Goal: Information Seeking & Learning: Check status

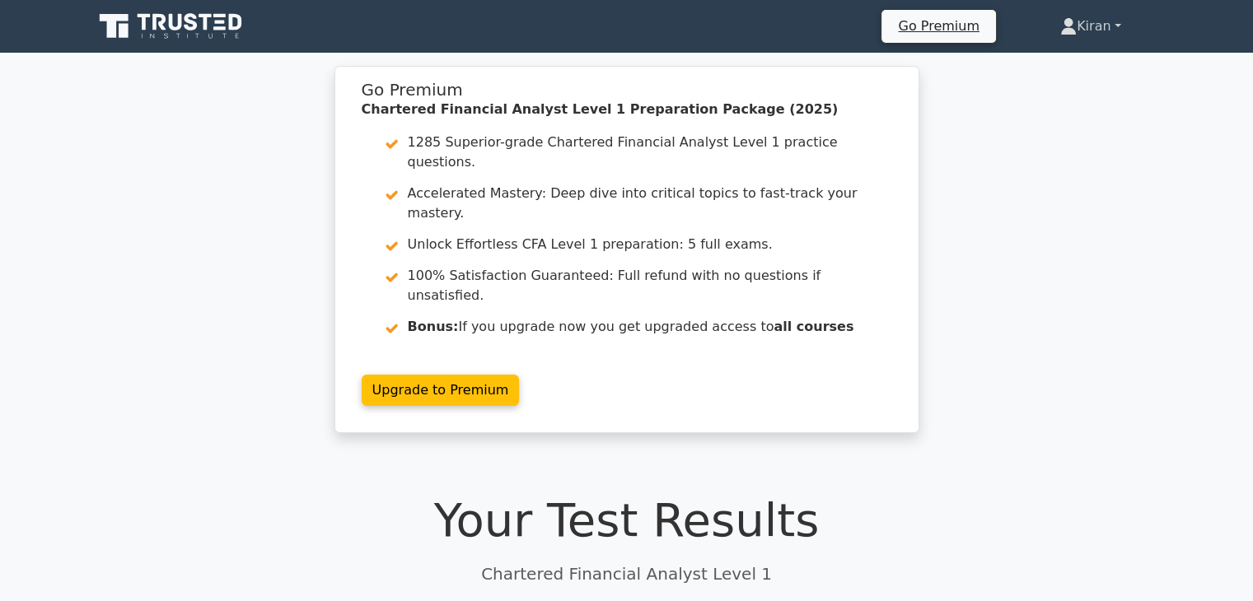
click at [1094, 32] on link "Kiran" at bounding box center [1091, 26] width 140 height 33
click at [1063, 278] on div "Go Premium Chartered Financial Analyst Level 1 Preparation Package (2025) 1285 …" at bounding box center [626, 259] width 1253 height 387
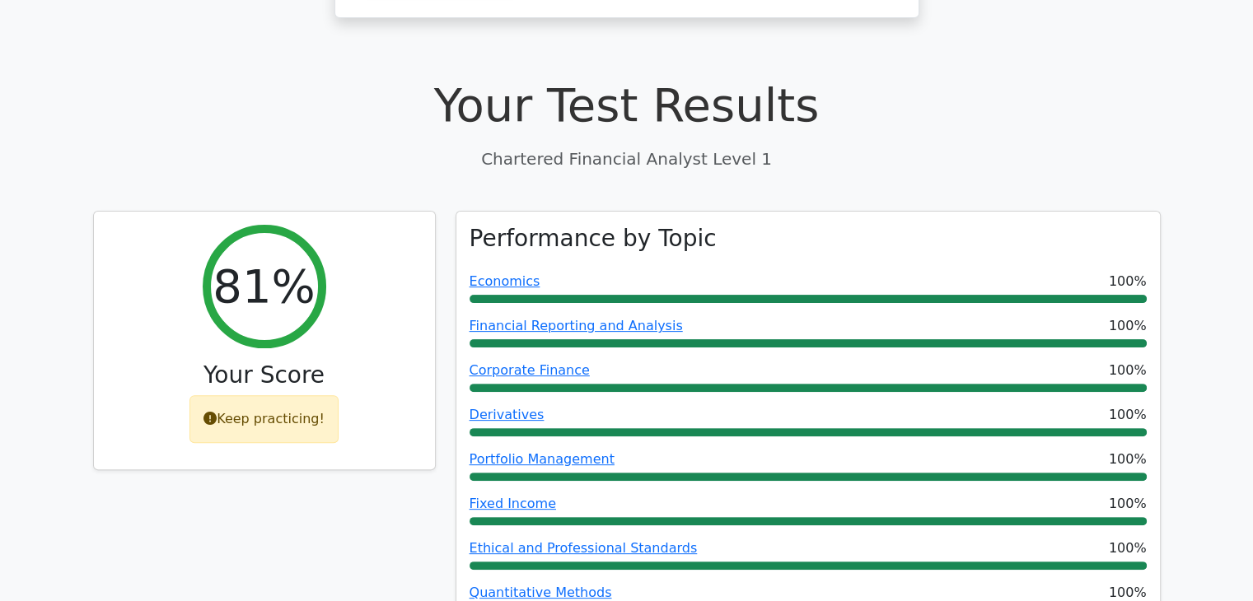
scroll to position [412, 0]
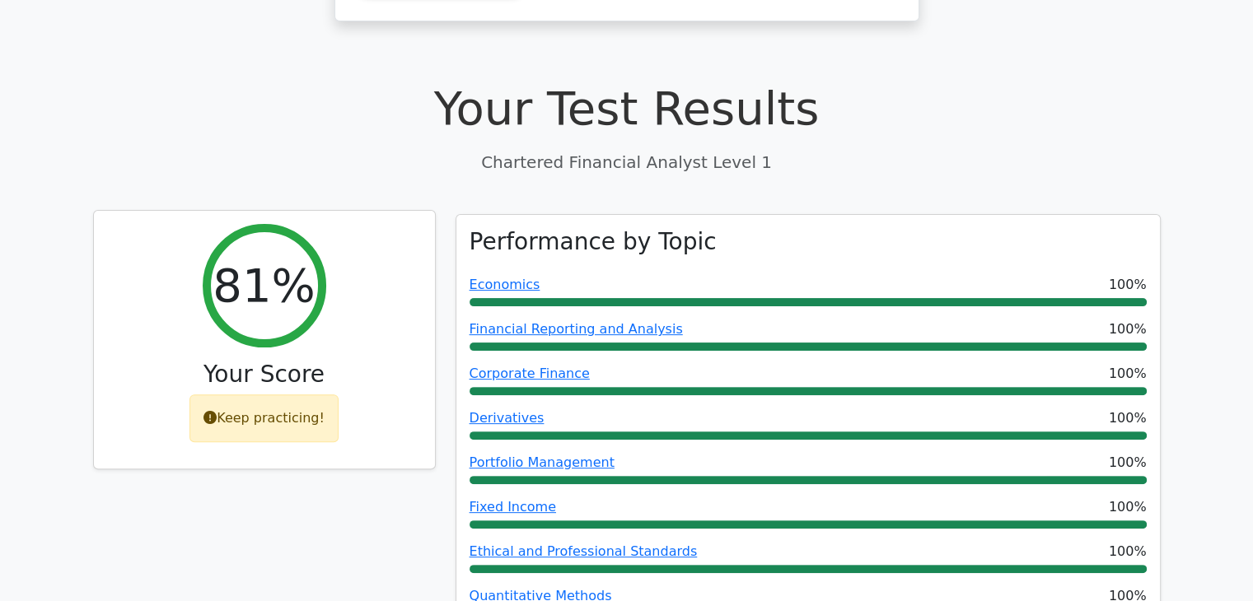
click at [215, 411] on icon at bounding box center [209, 417] width 13 height 13
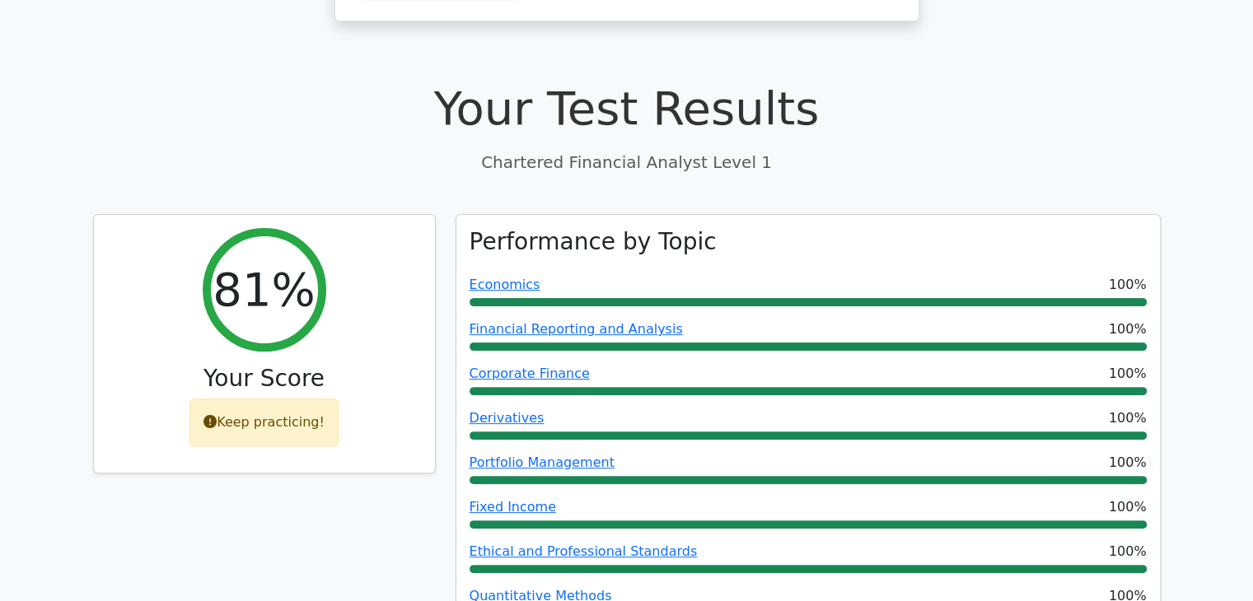
scroll to position [0, 0]
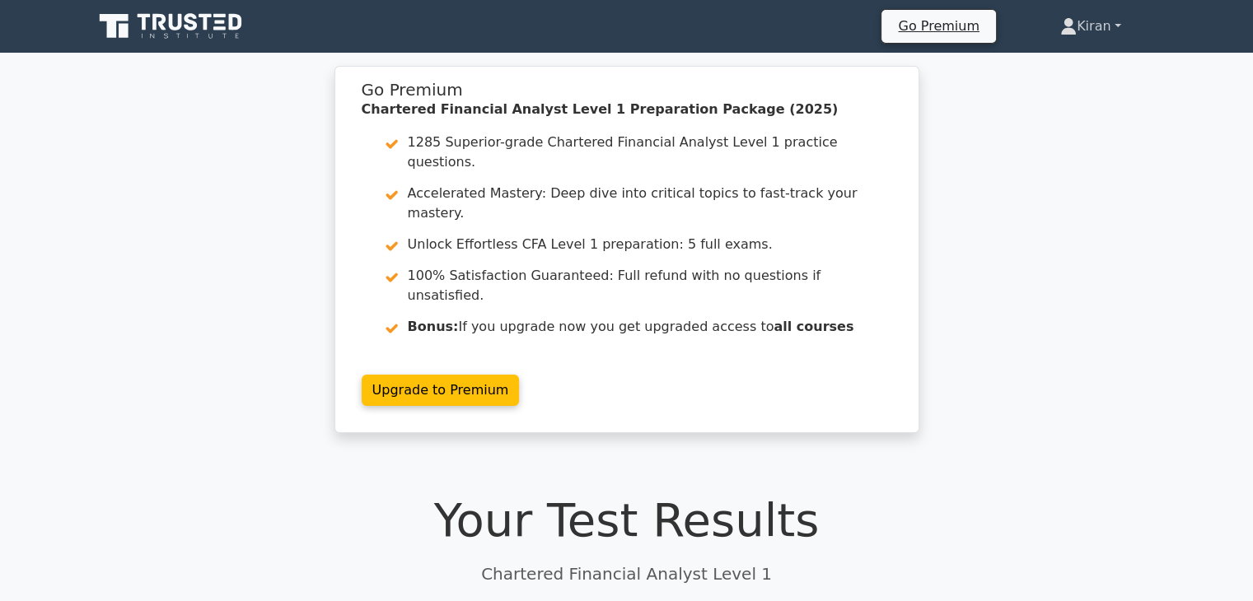
click at [1086, 40] on link "Kiran" at bounding box center [1091, 26] width 140 height 33
click at [1069, 57] on link "Profile" at bounding box center [1086, 65] width 130 height 26
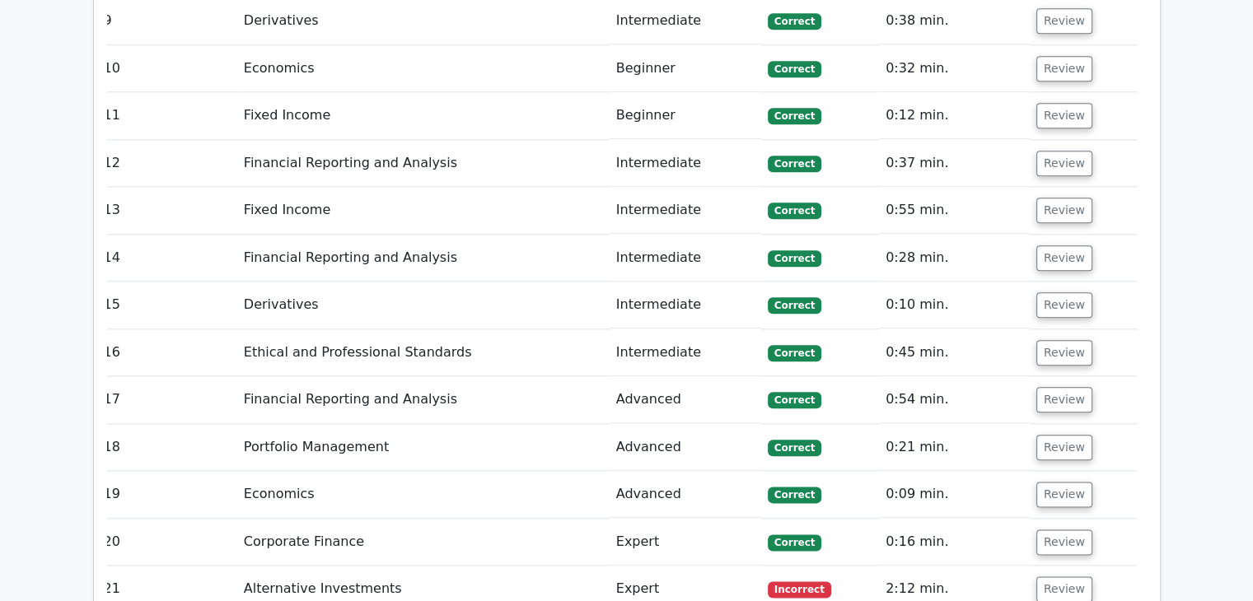
scroll to position [1996, 0]
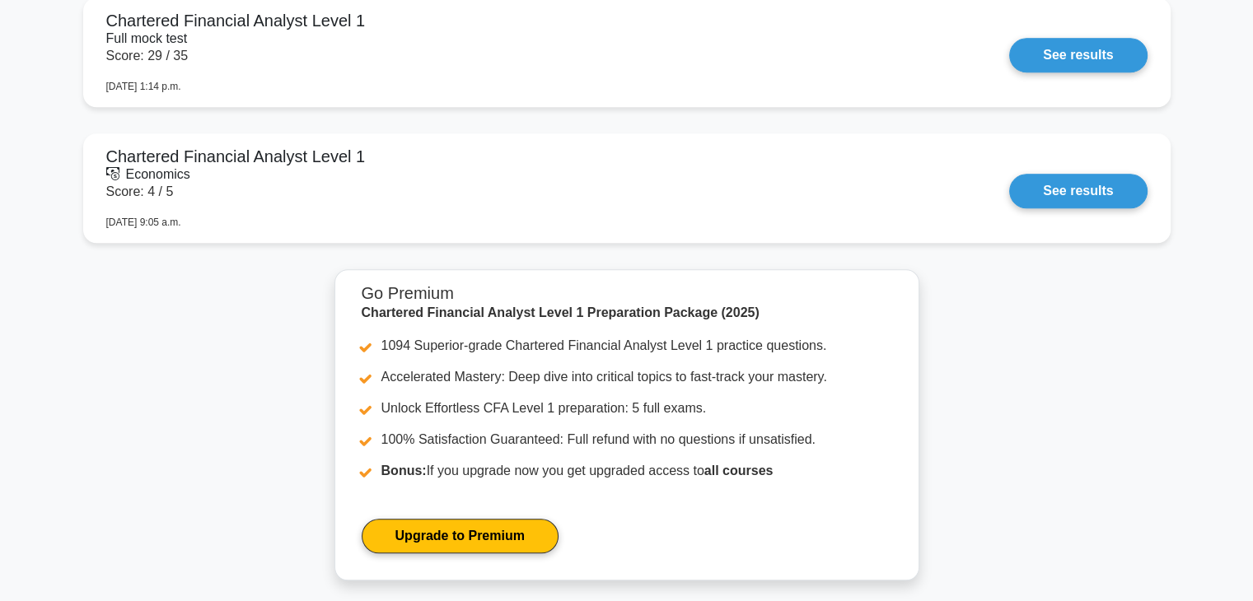
scroll to position [1471, 0]
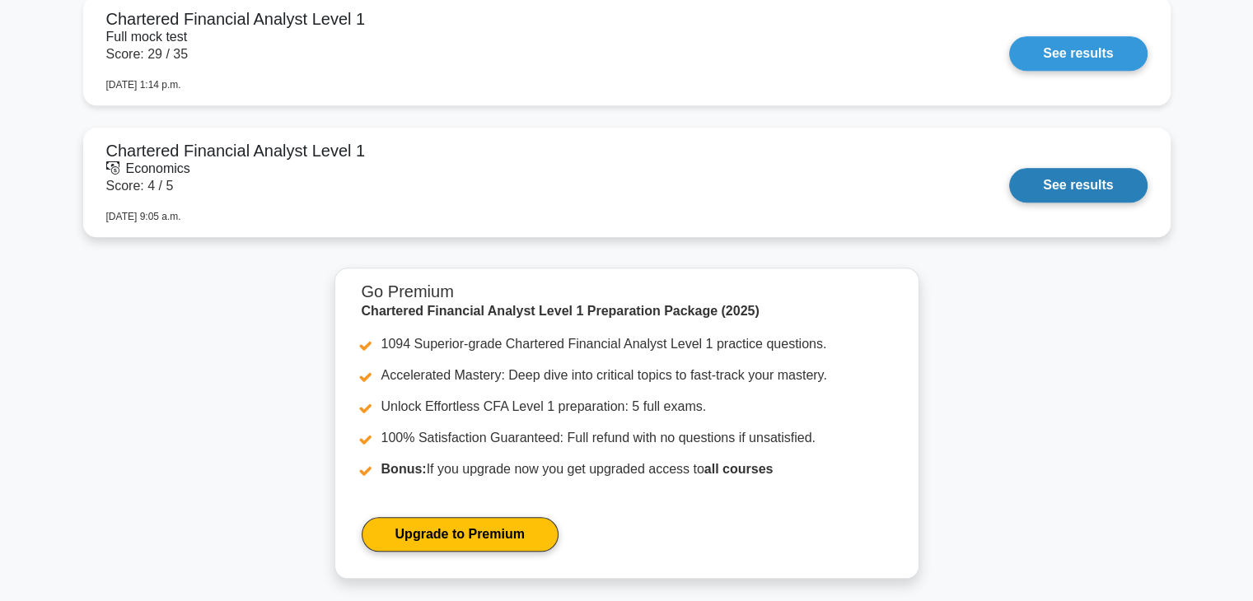
click at [1086, 198] on link "See results" at bounding box center [1078, 185] width 138 height 35
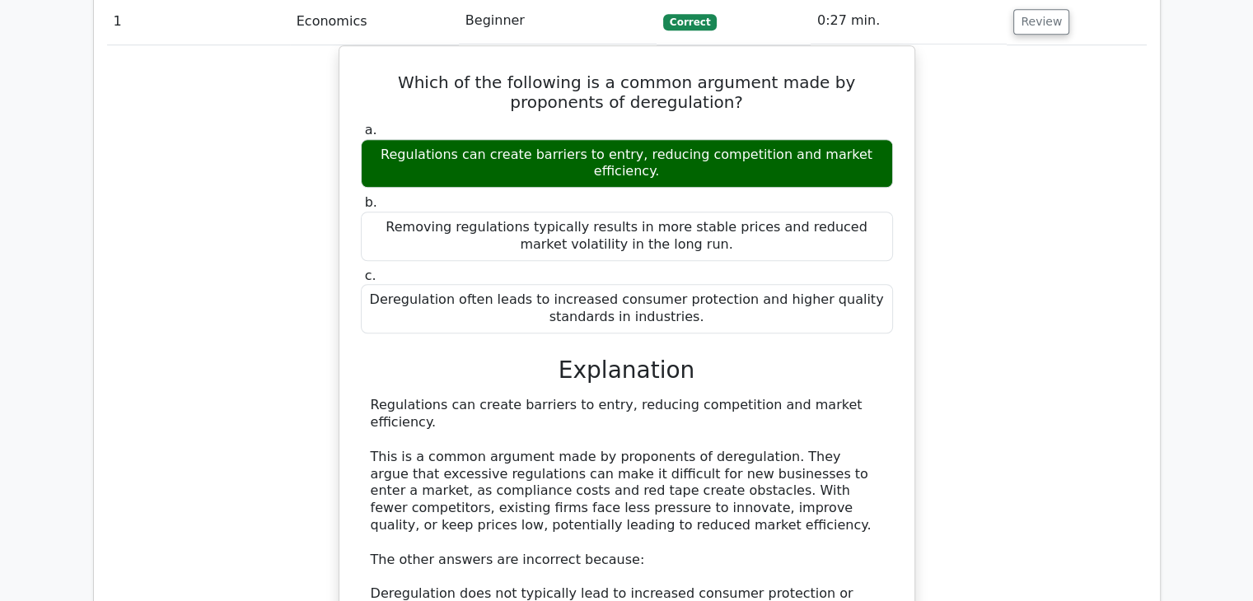
click at [885, 397] on div "Regulations can create barriers to entry, reducing competition and market effic…" at bounding box center [627, 559] width 532 height 325
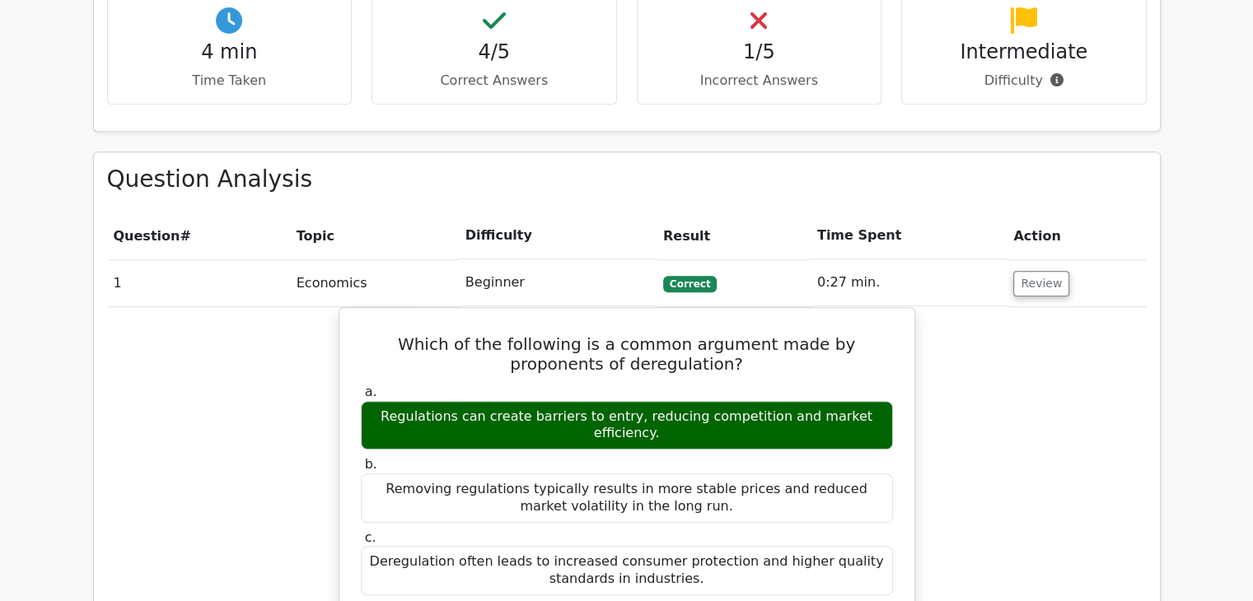
scroll to position [952, 0]
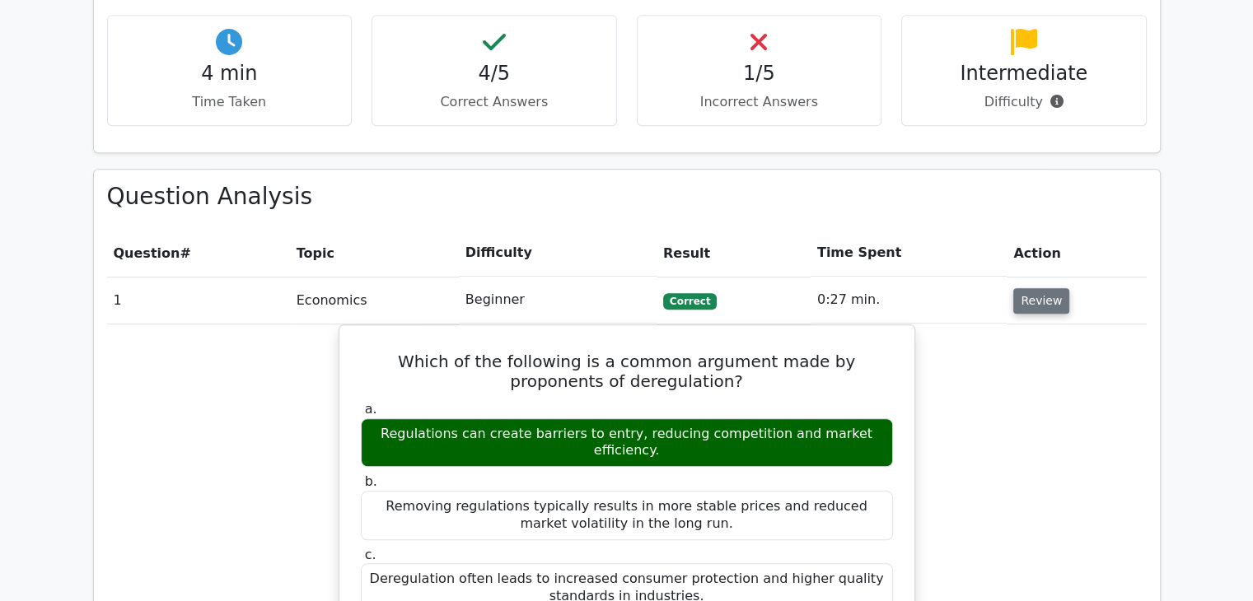
click at [1031, 288] on button "Review" at bounding box center [1041, 301] width 56 height 26
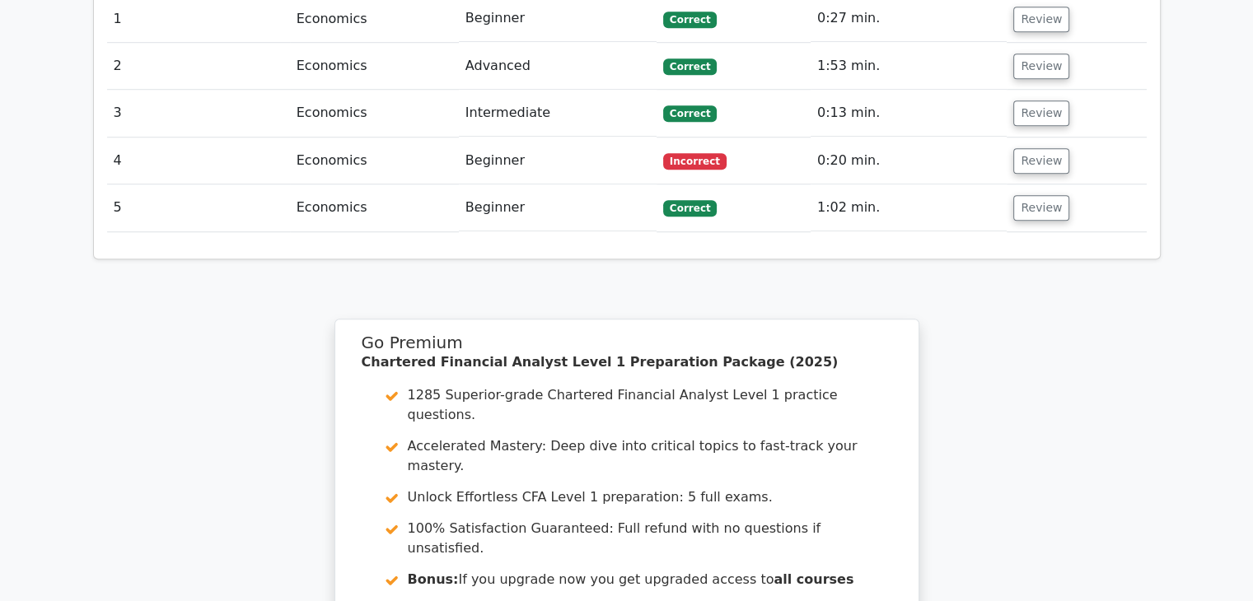
scroll to position [1525, 0]
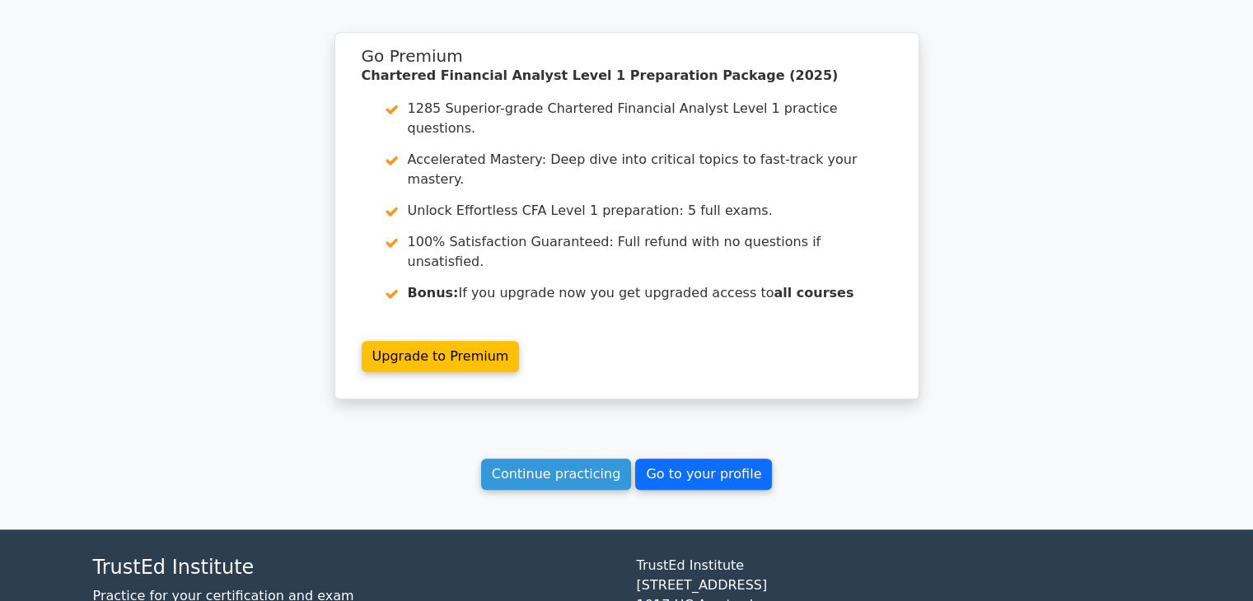
click at [661, 459] on link "Go to your profile" at bounding box center [703, 474] width 137 height 31
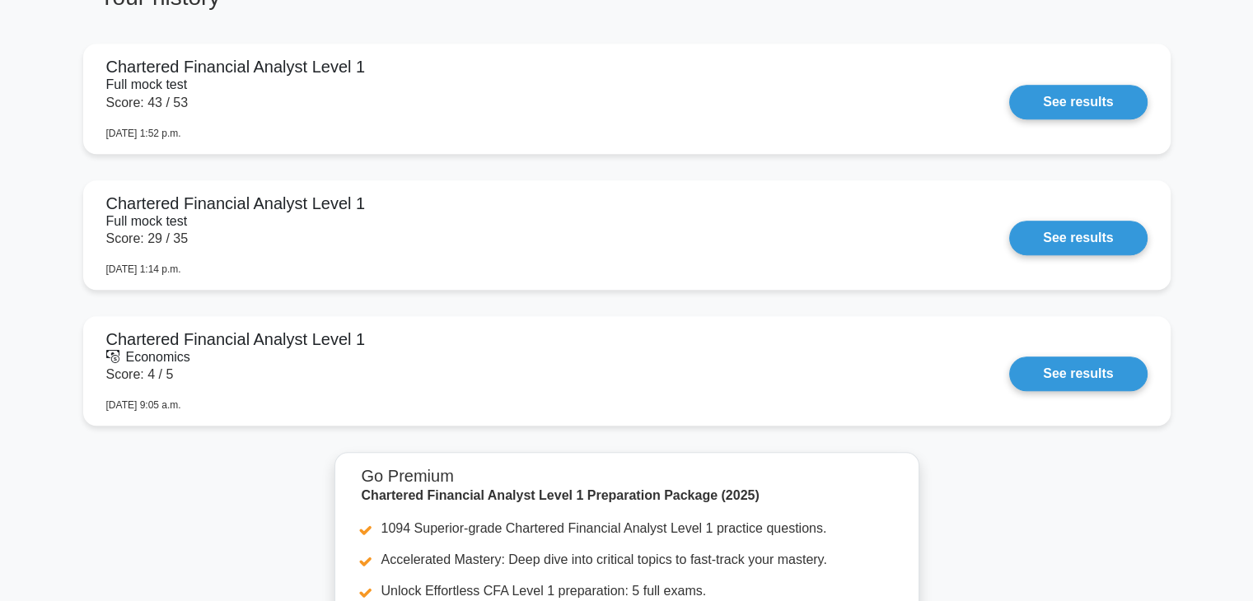
scroll to position [1285, 0]
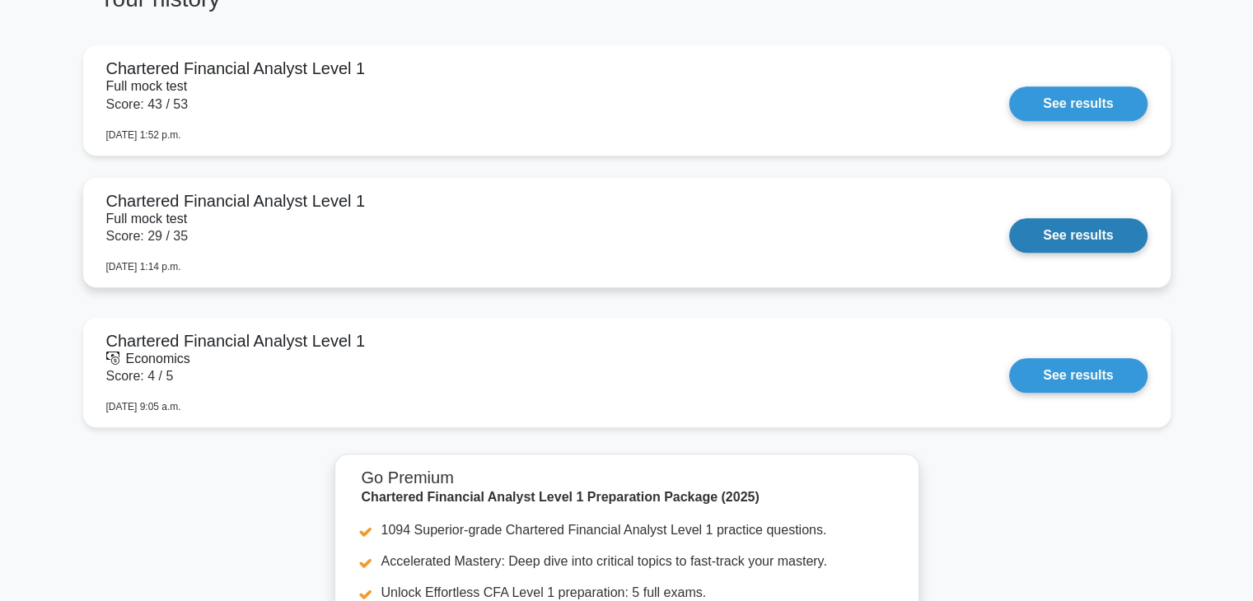
click at [1105, 236] on link "See results" at bounding box center [1078, 235] width 138 height 35
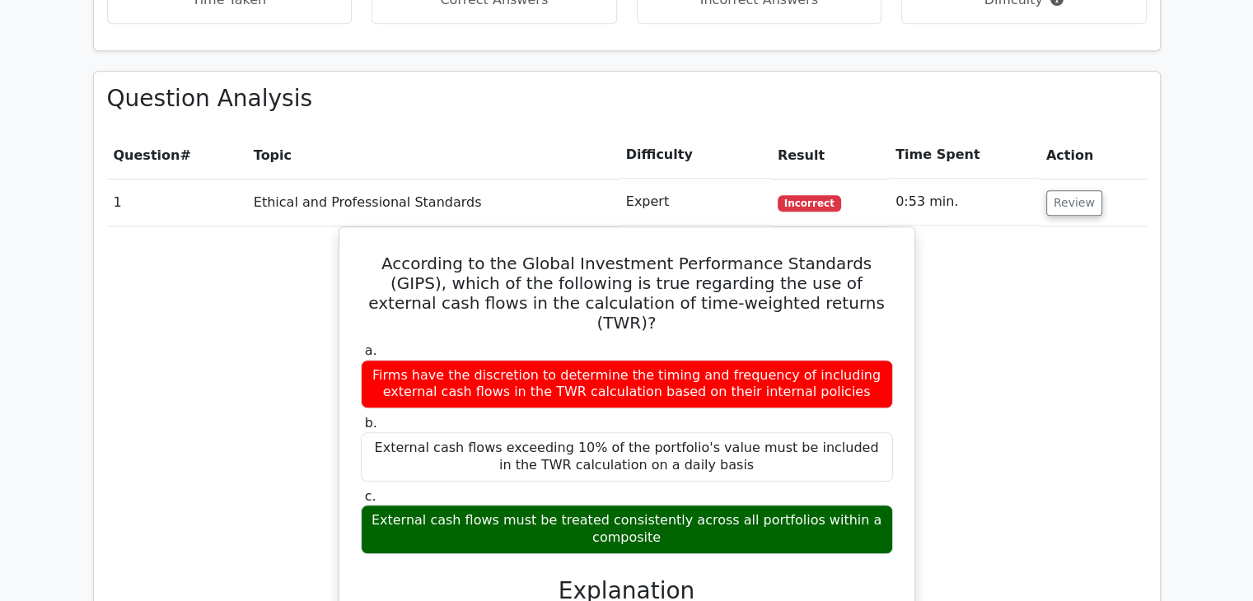
scroll to position [1318, 0]
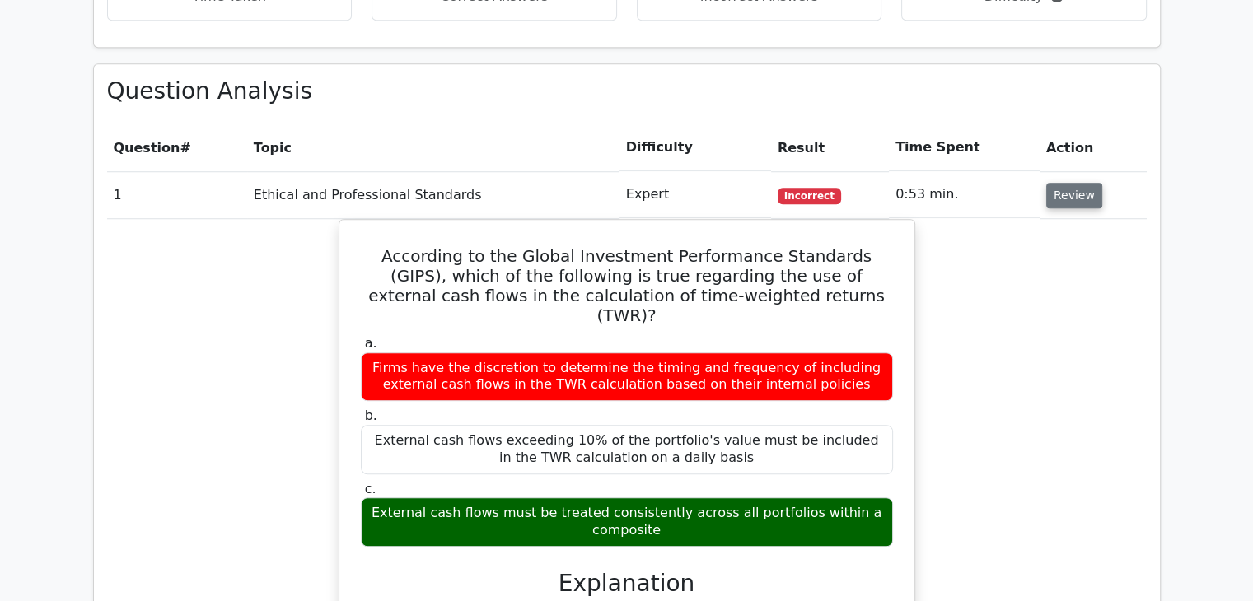
click at [1077, 183] on button "Review" at bounding box center [1074, 196] width 56 height 26
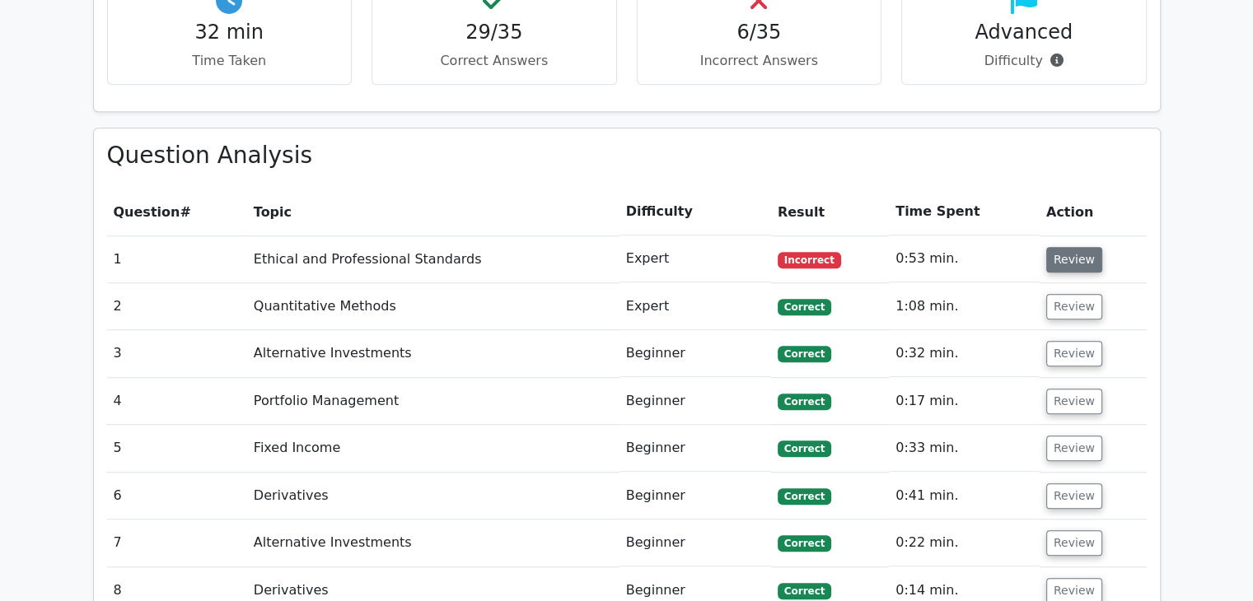
scroll to position [1185, 0]
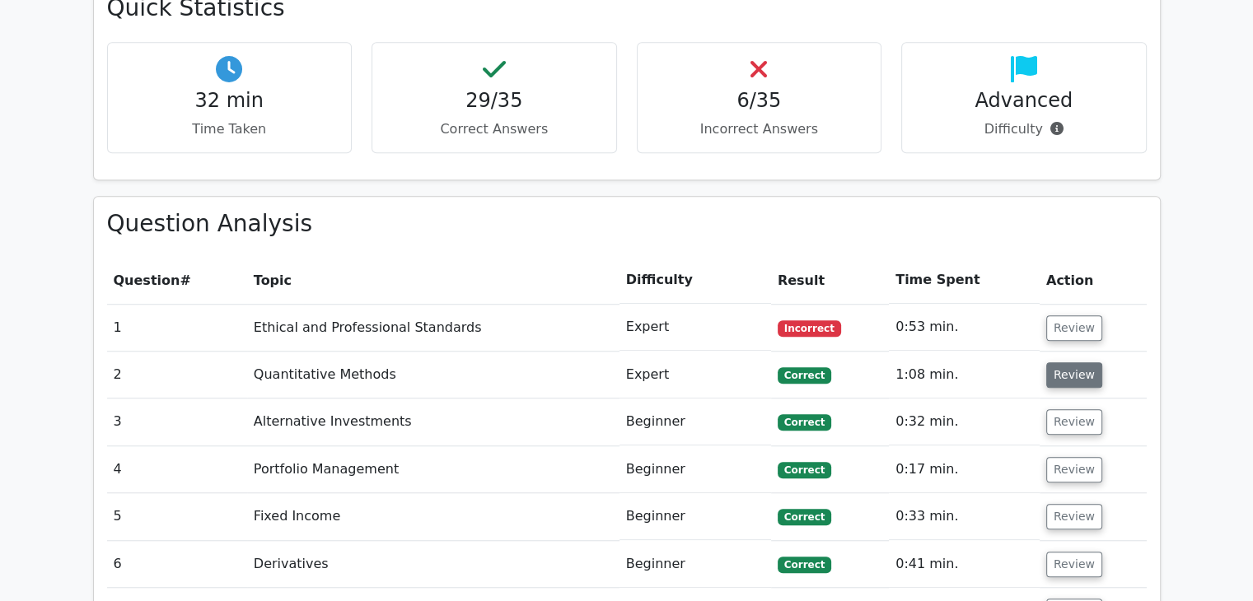
click at [1067, 362] on button "Review" at bounding box center [1074, 375] width 56 height 26
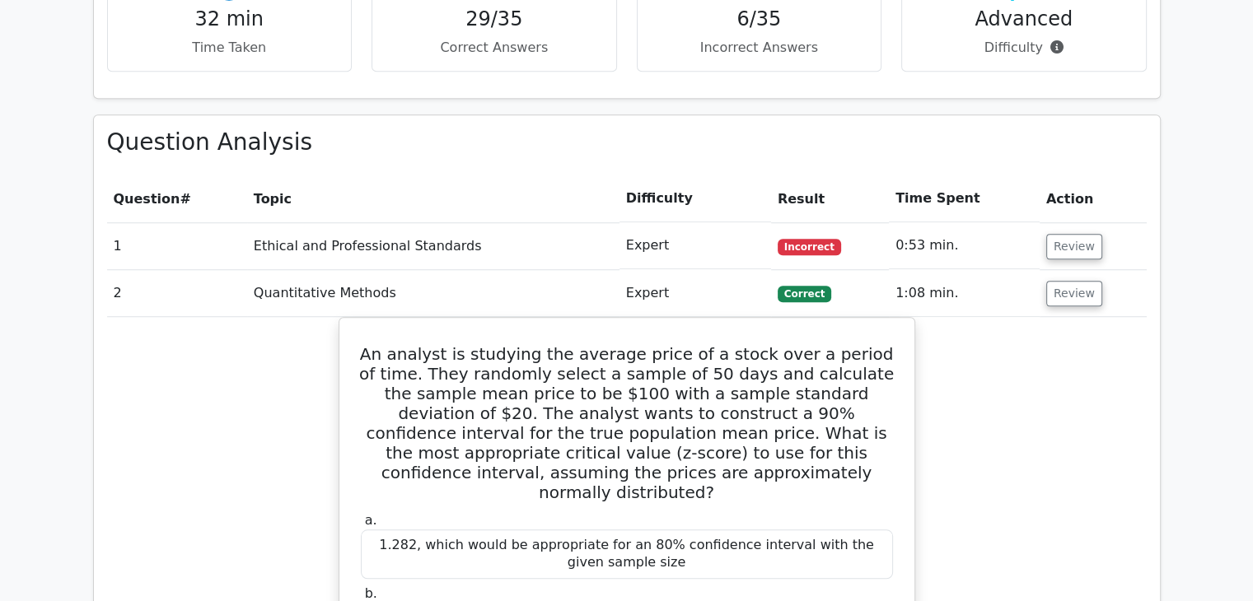
scroll to position [1247, 0]
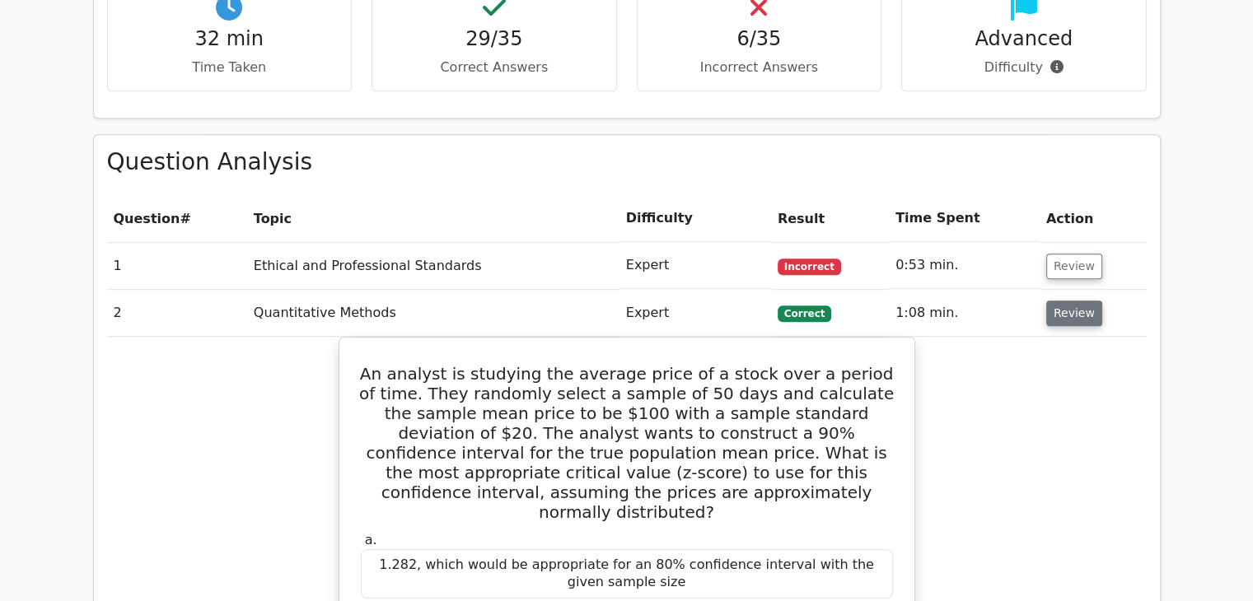
click at [1073, 301] on button "Review" at bounding box center [1074, 314] width 56 height 26
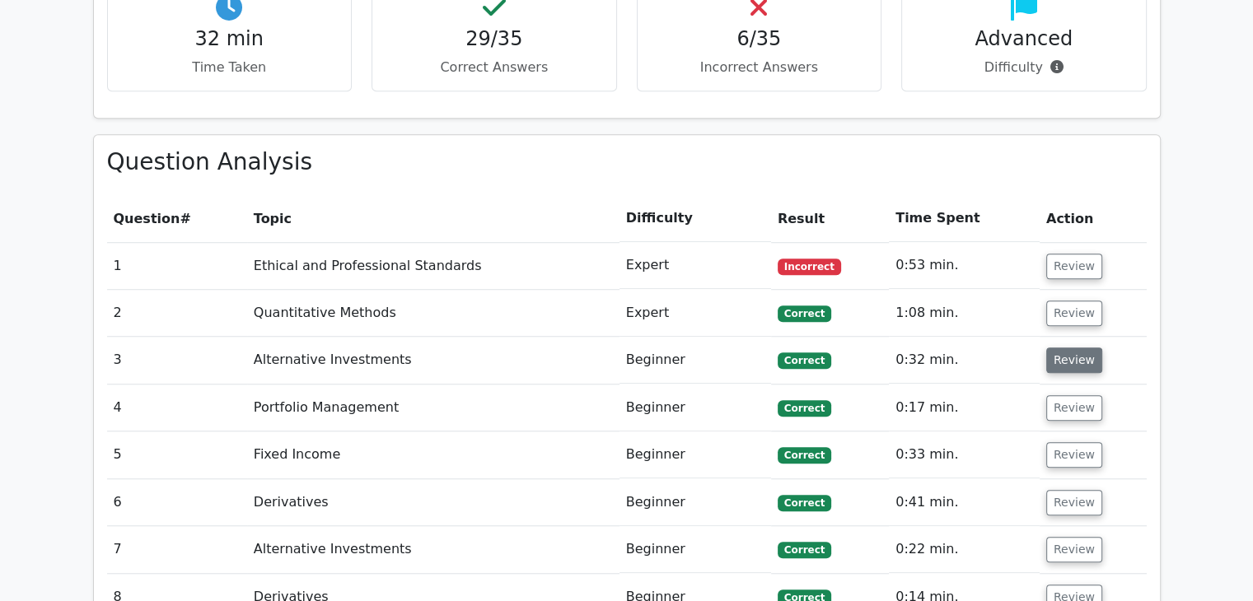
click at [1064, 348] on button "Review" at bounding box center [1074, 361] width 56 height 26
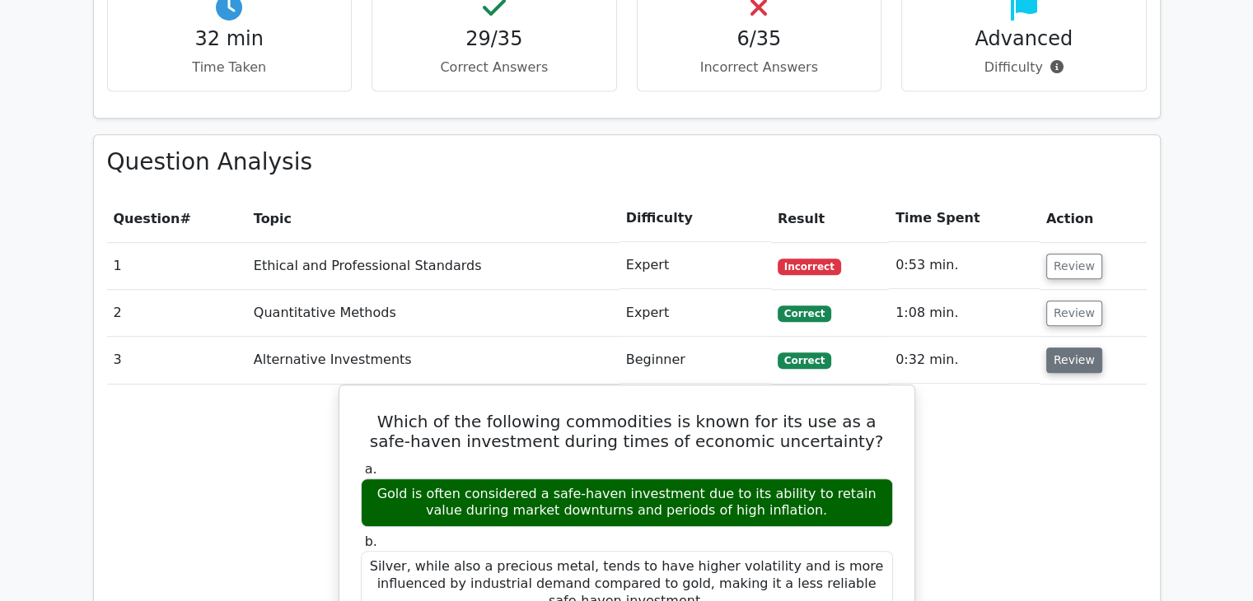
click at [1064, 348] on button "Review" at bounding box center [1074, 361] width 56 height 26
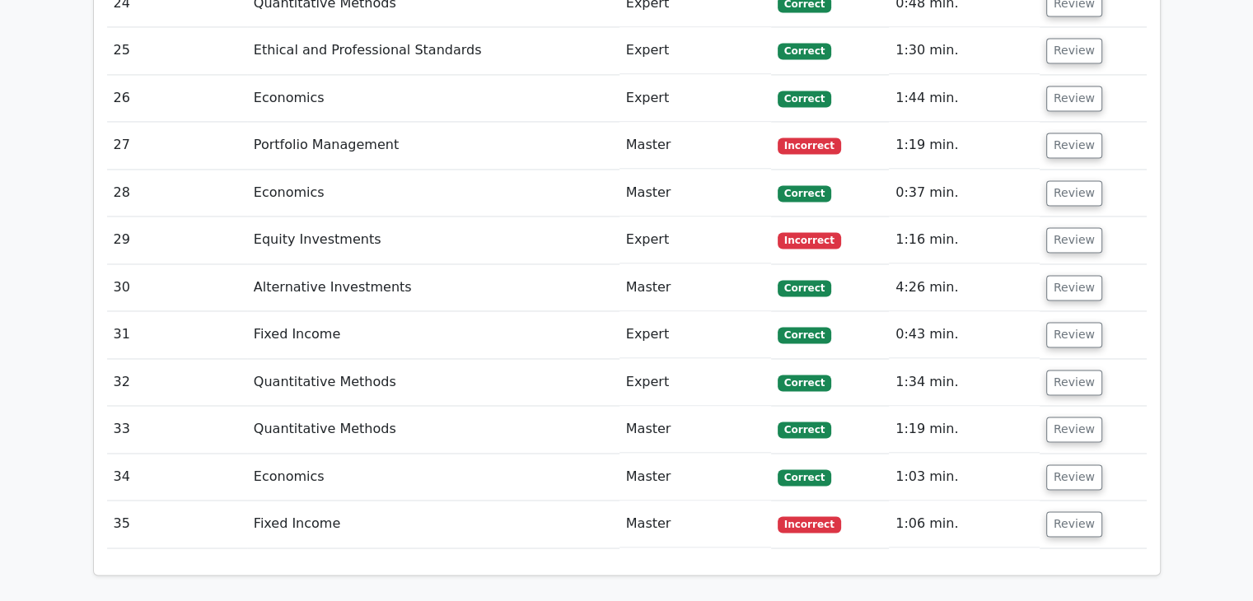
scroll to position [2969, 0]
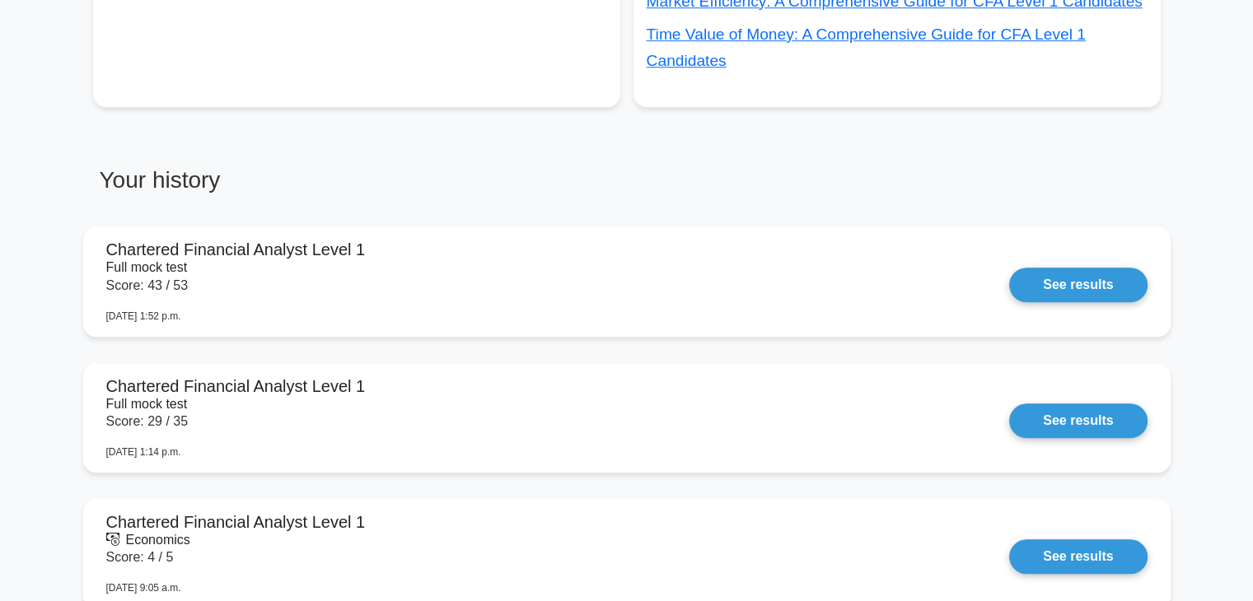
scroll to position [1104, 0]
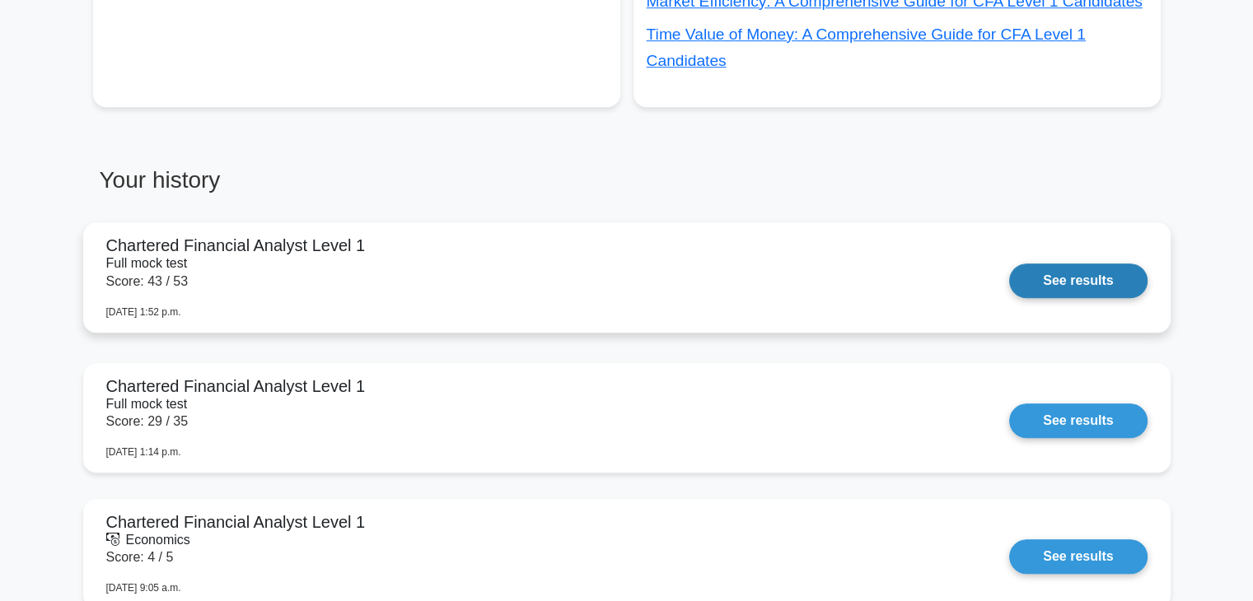
click at [1084, 284] on link "See results" at bounding box center [1078, 281] width 138 height 35
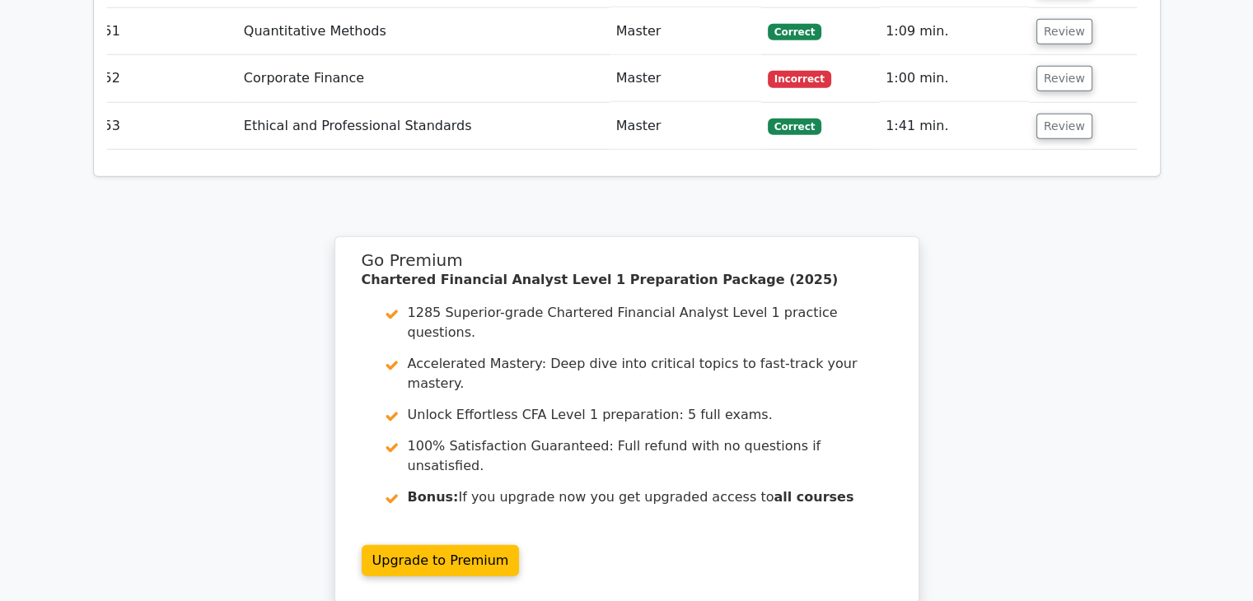
scroll to position [4741, 0]
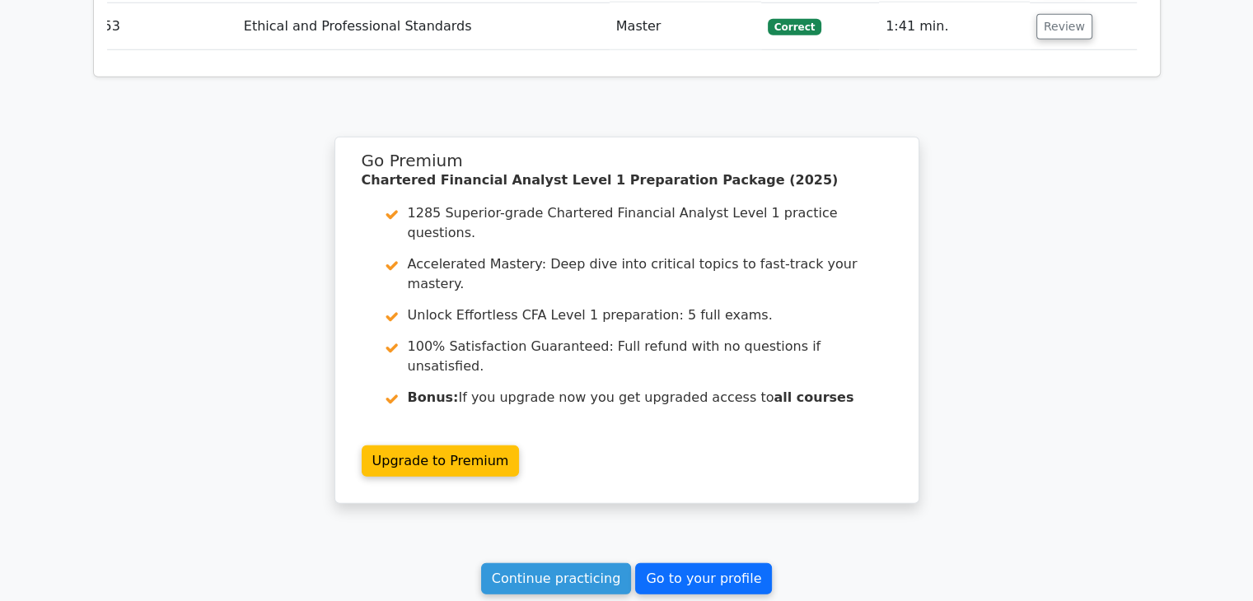
click at [689, 563] on link "Go to your profile" at bounding box center [703, 578] width 137 height 31
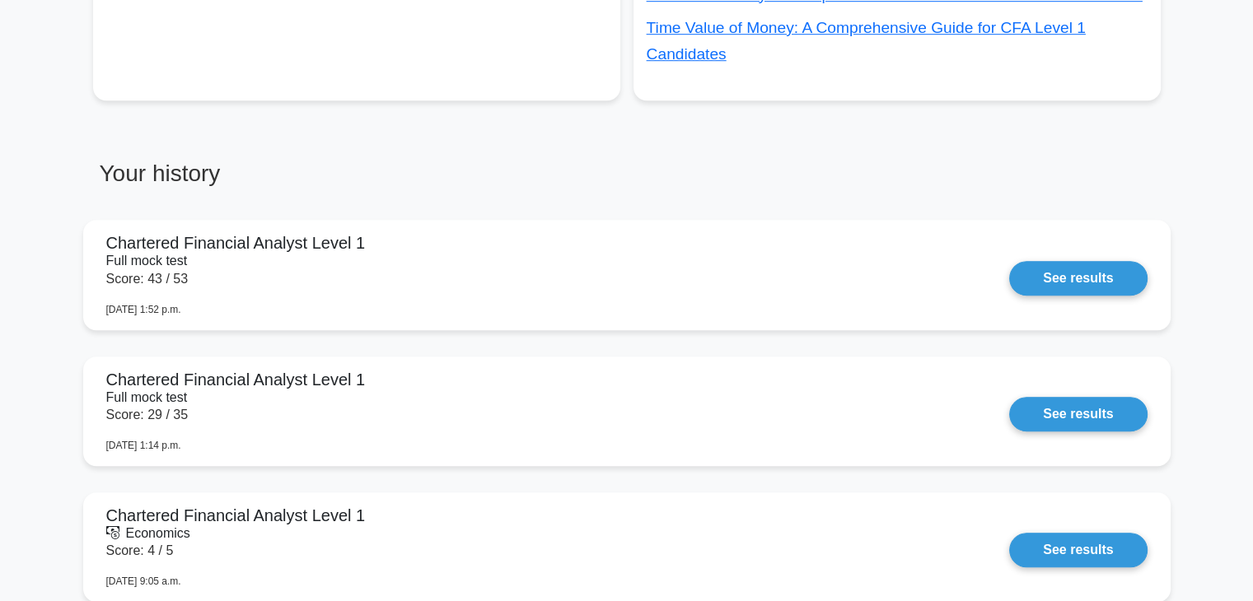
scroll to position [1132, 0]
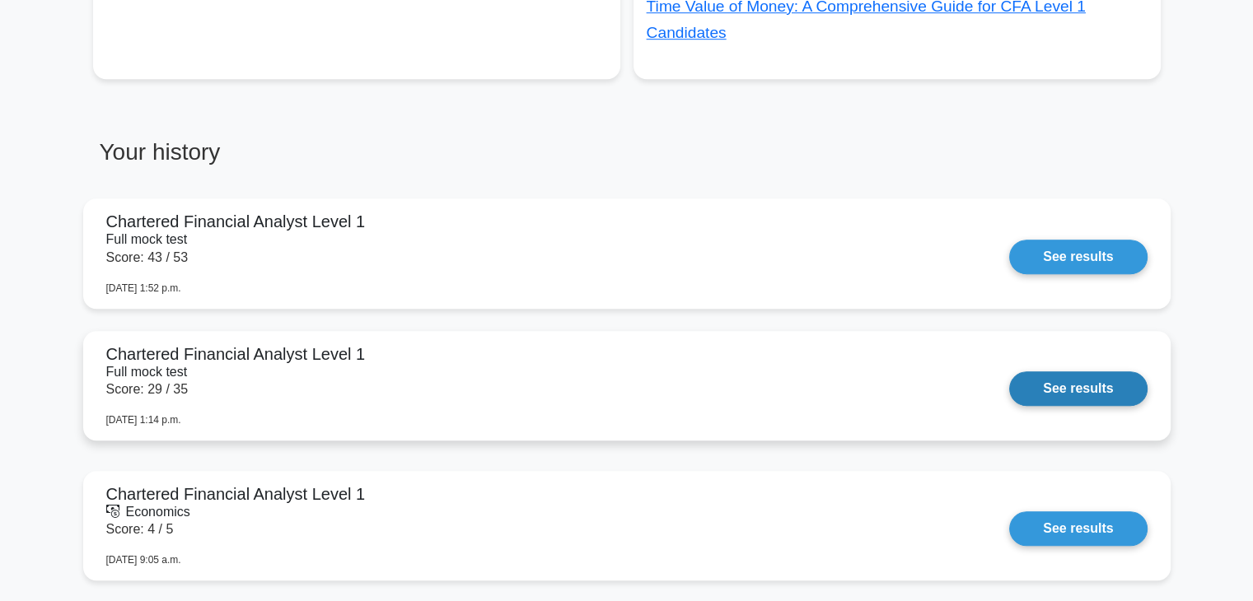
click at [1071, 373] on link "See results" at bounding box center [1078, 389] width 138 height 35
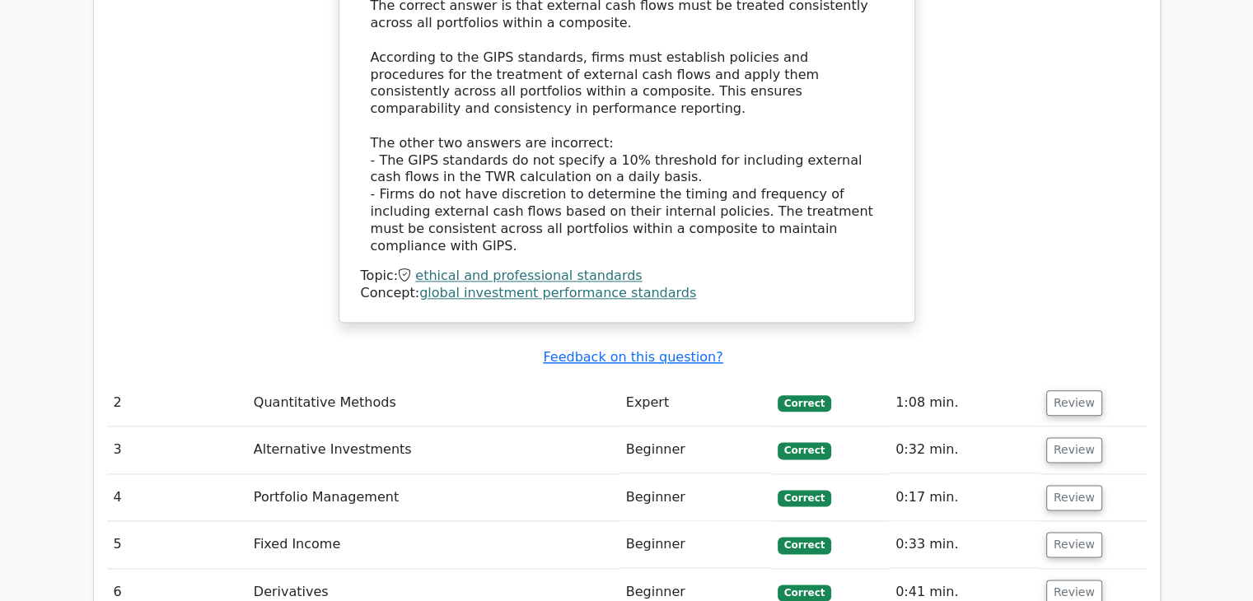
scroll to position [1933, 0]
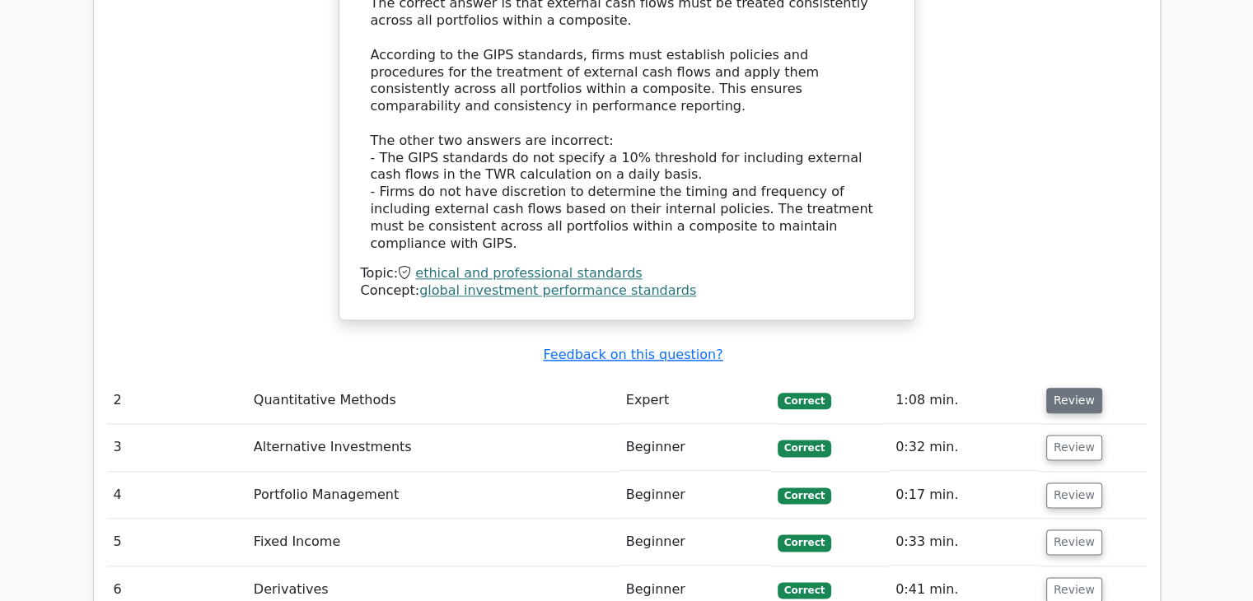
click at [1071, 388] on button "Review" at bounding box center [1074, 401] width 56 height 26
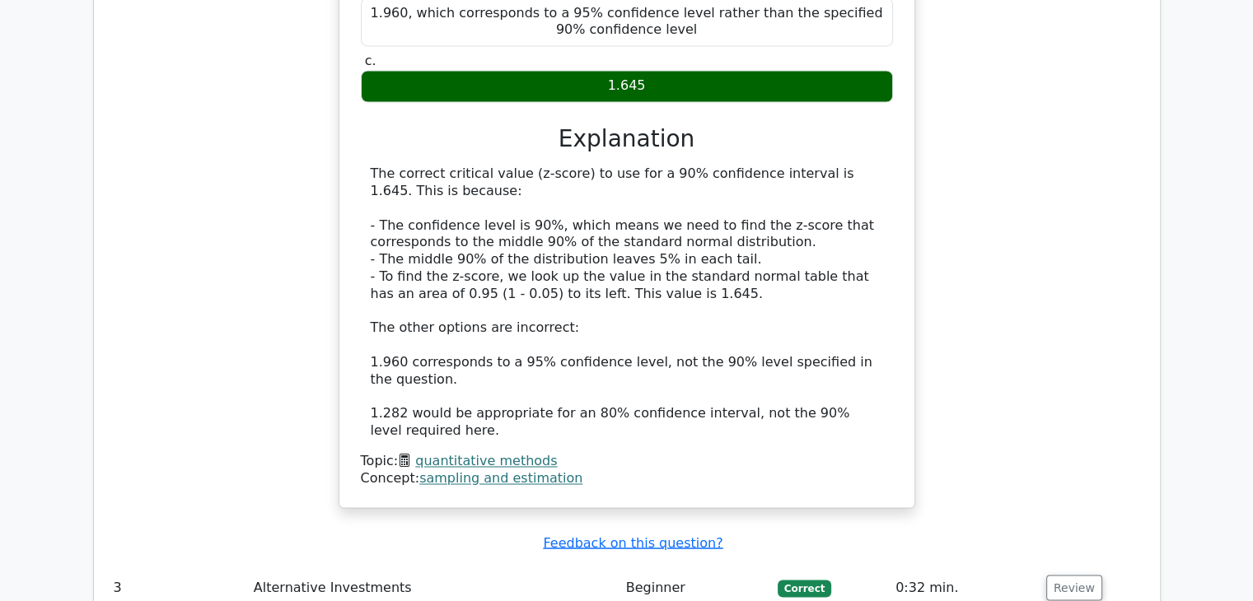
scroll to position [2801, 0]
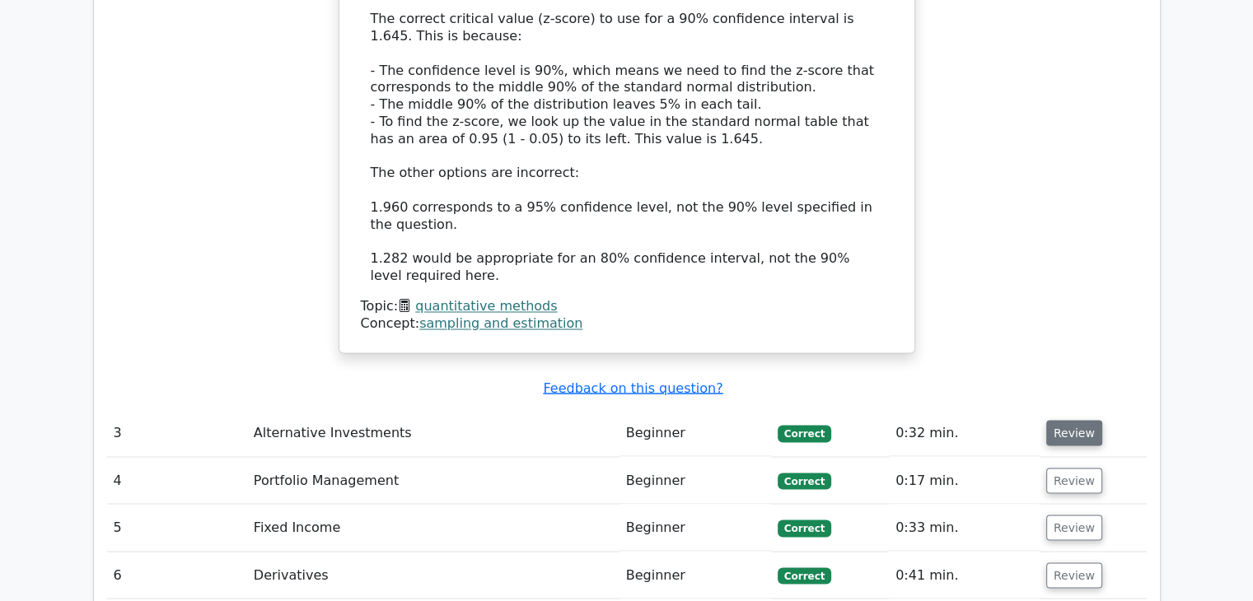
click at [1068, 420] on button "Review" at bounding box center [1074, 433] width 56 height 26
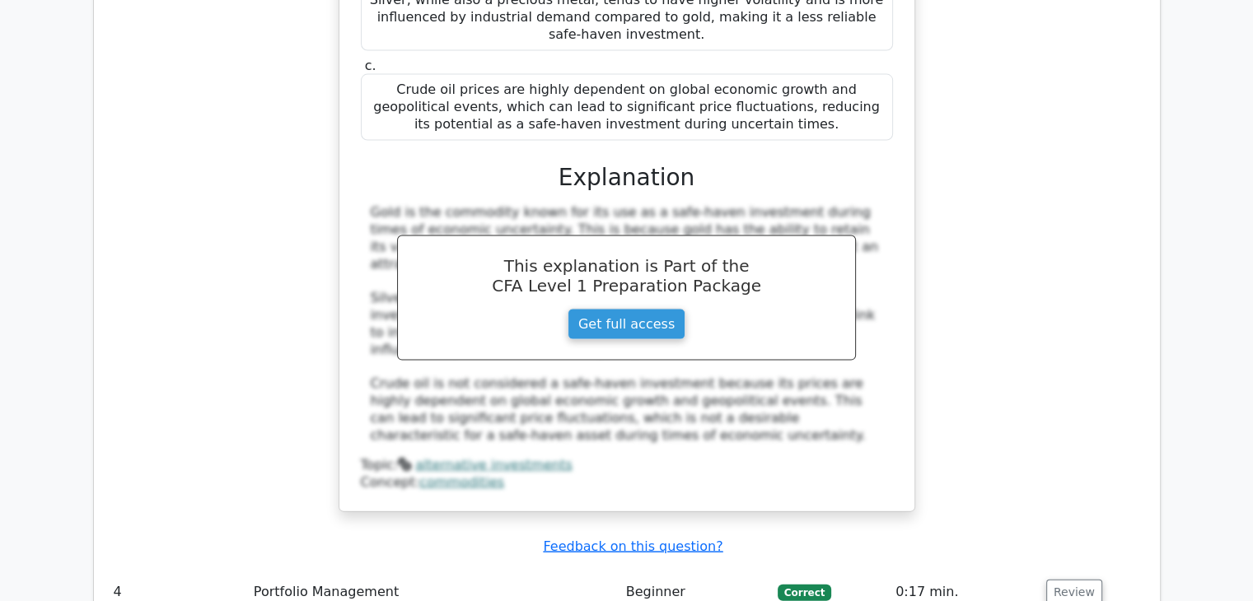
scroll to position [3512, 0]
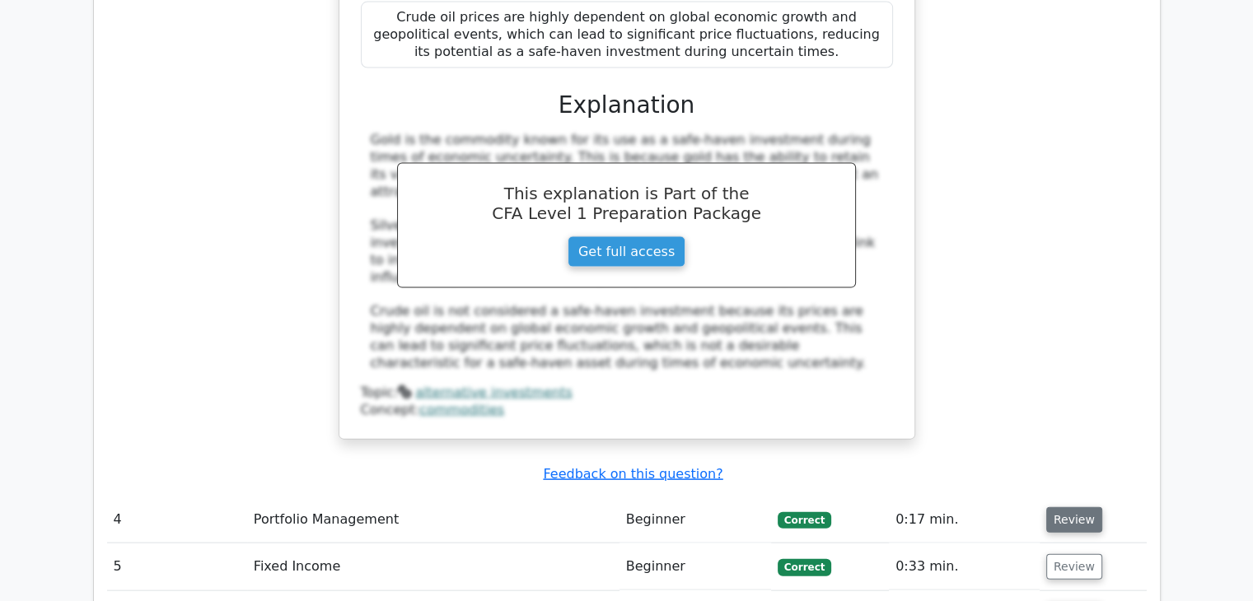
click at [1063, 507] on button "Review" at bounding box center [1074, 520] width 56 height 26
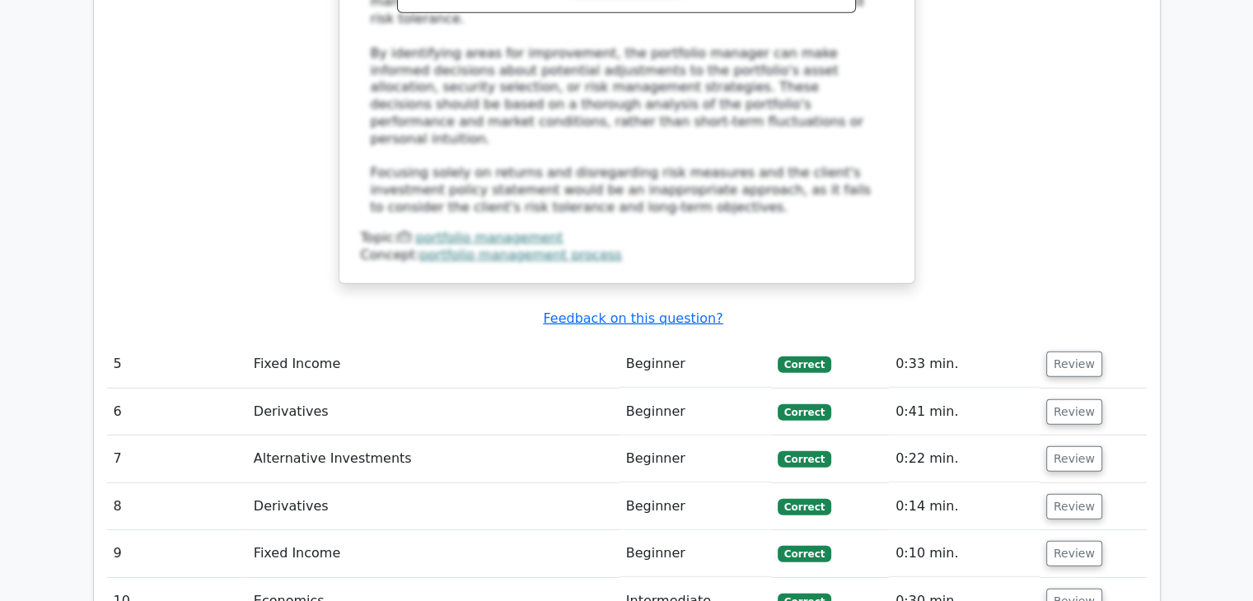
scroll to position [4573, 0]
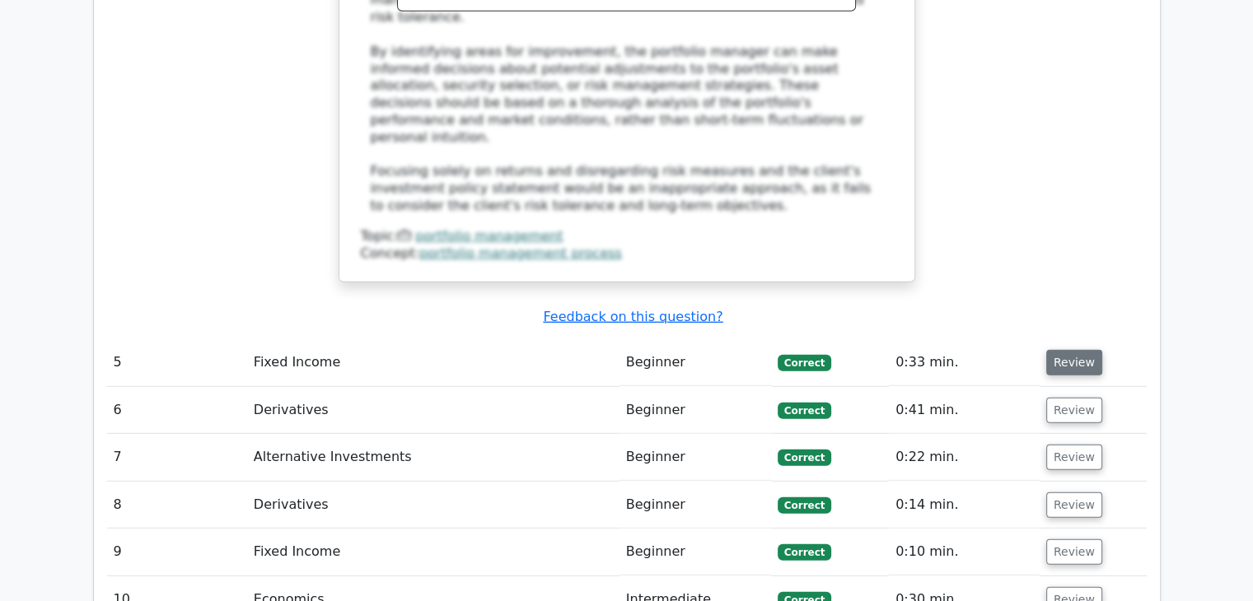
click at [1069, 350] on button "Review" at bounding box center [1074, 363] width 56 height 26
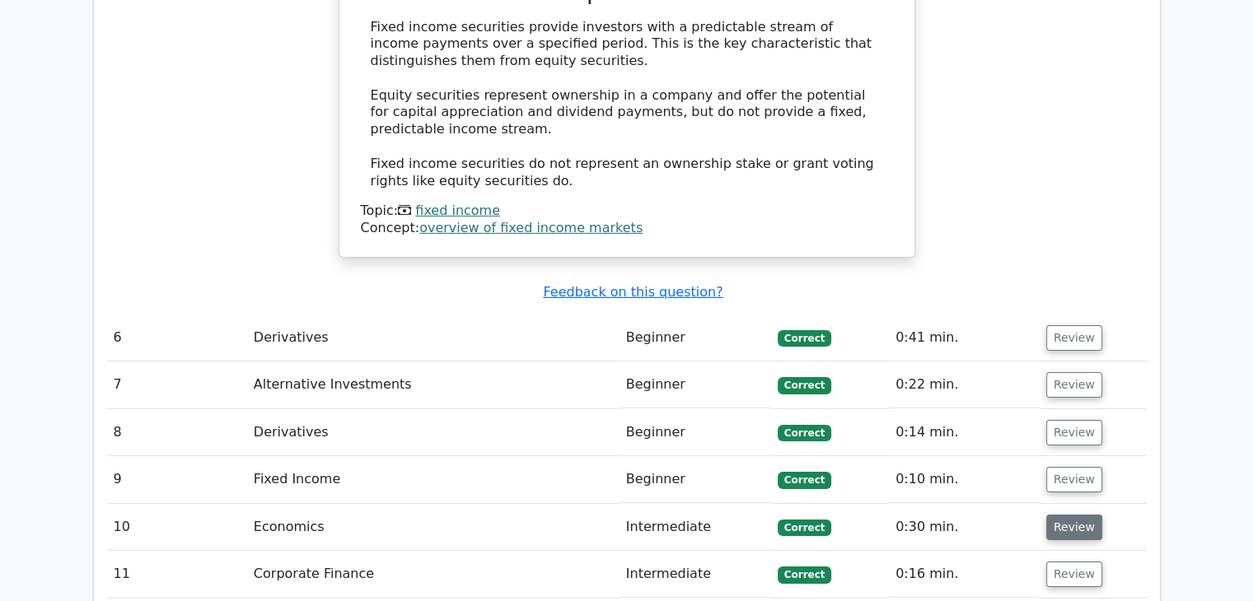
scroll to position [5315, 0]
click at [1066, 514] on button "Review" at bounding box center [1074, 527] width 56 height 26
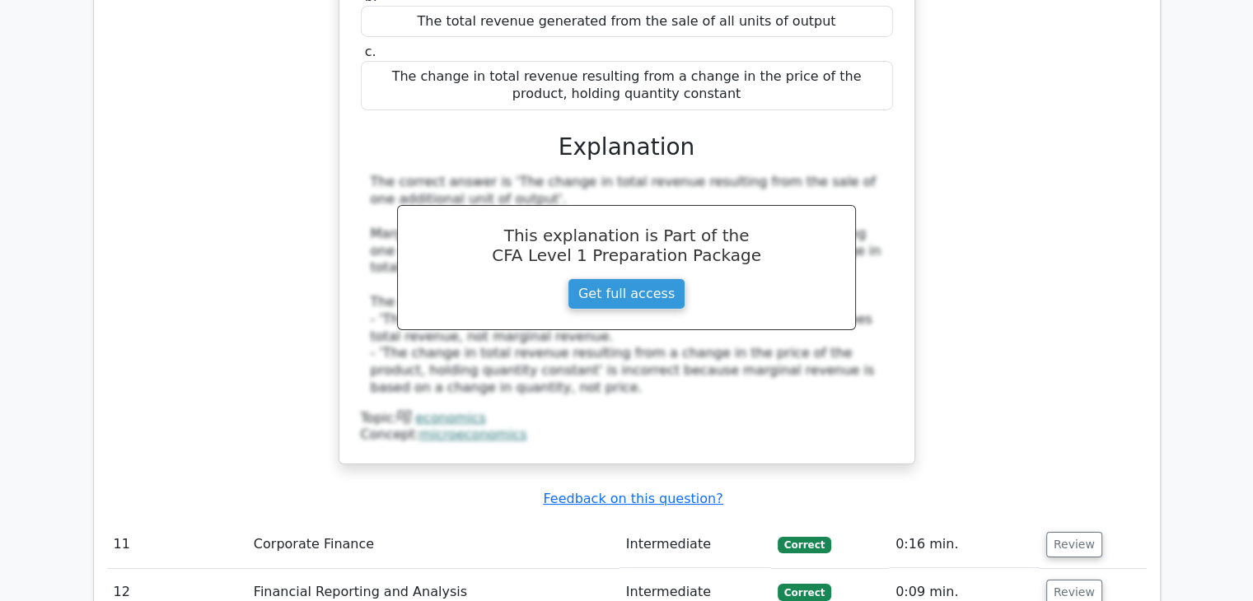
scroll to position [6127, 0]
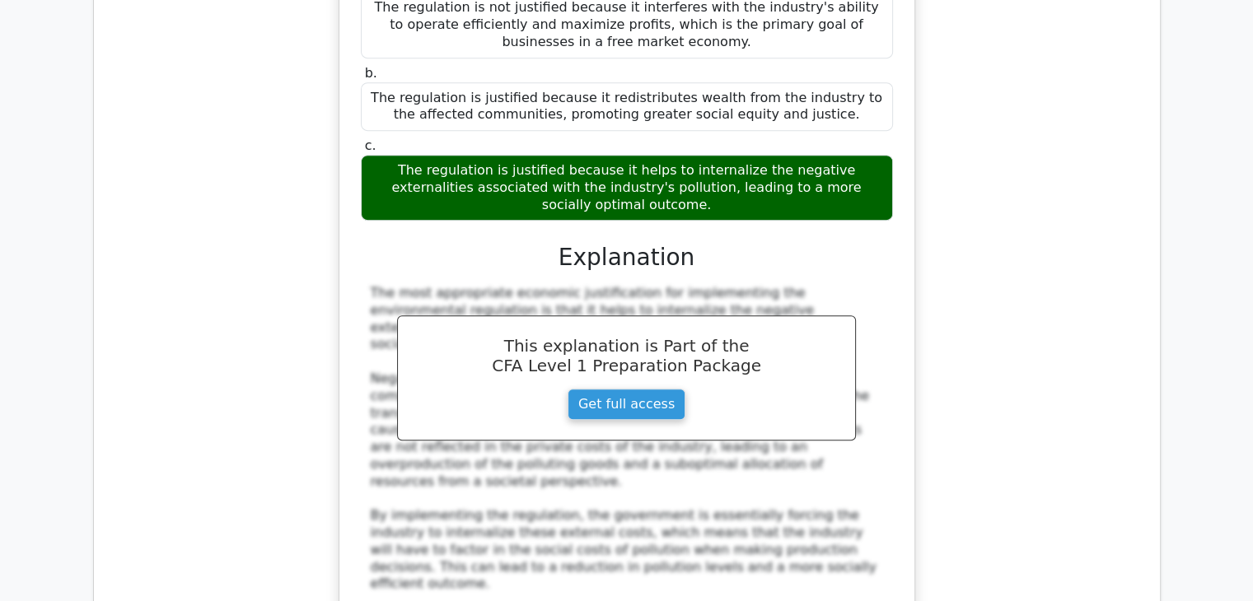
scroll to position [7225, 0]
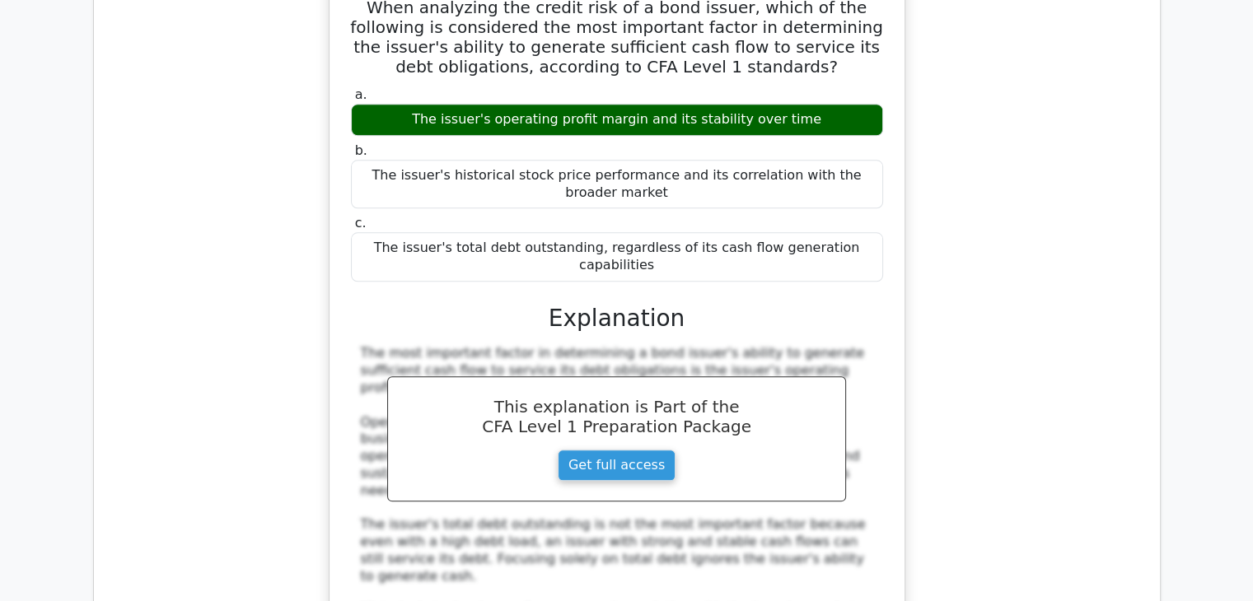
scroll to position [8081, 0]
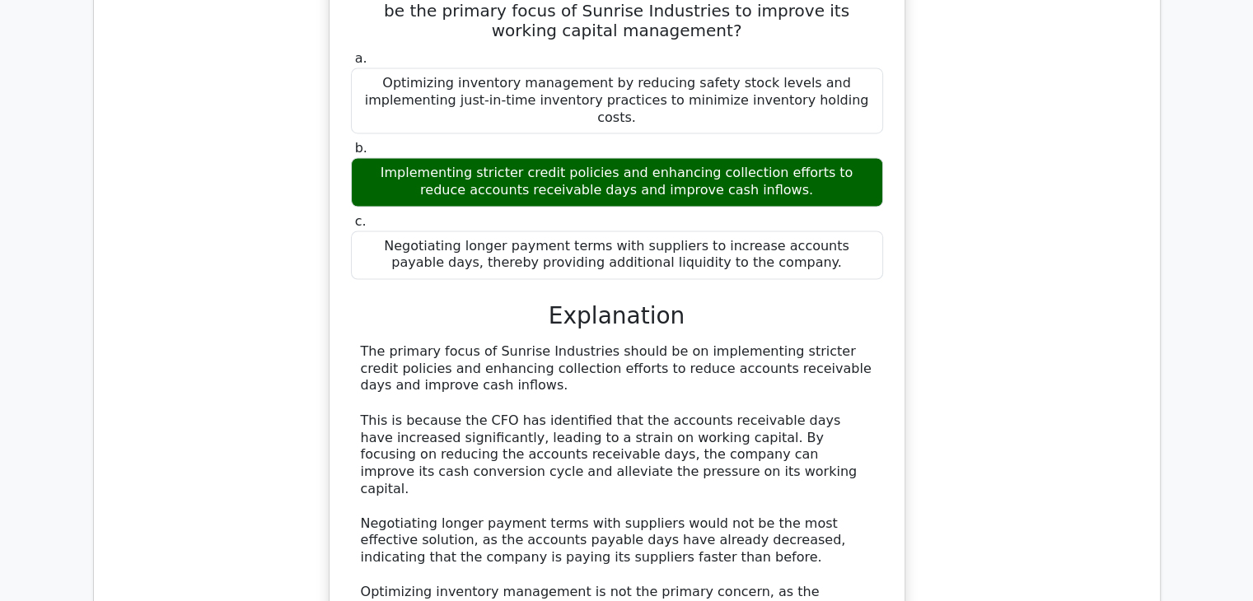
scroll to position [8994, 0]
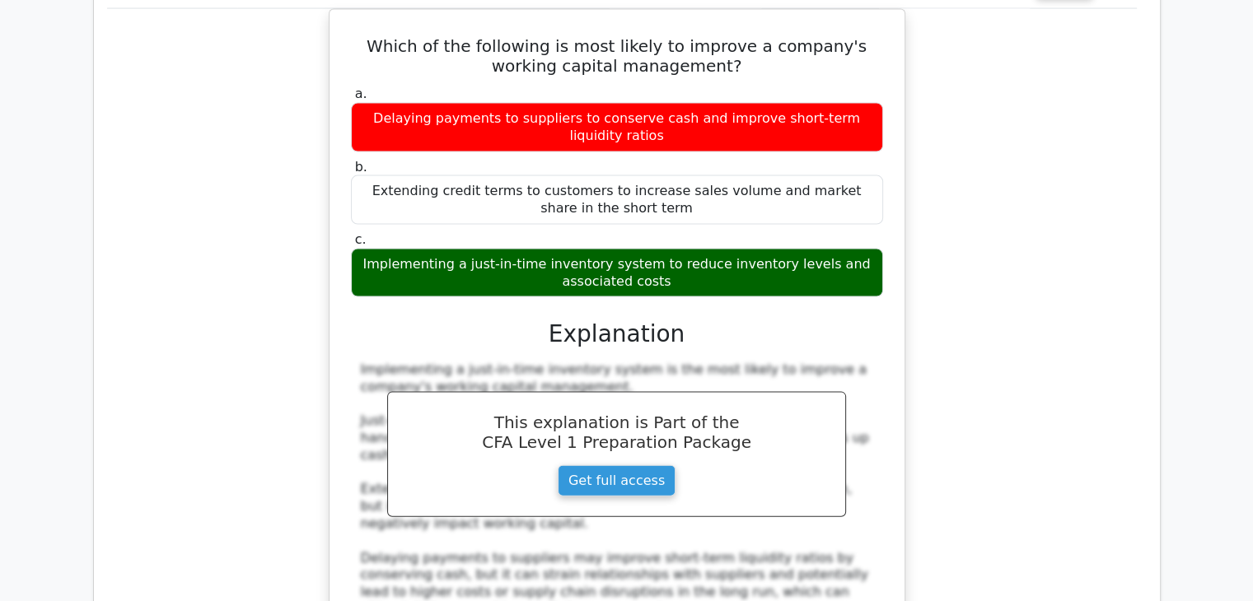
scroll to position [9783, 0]
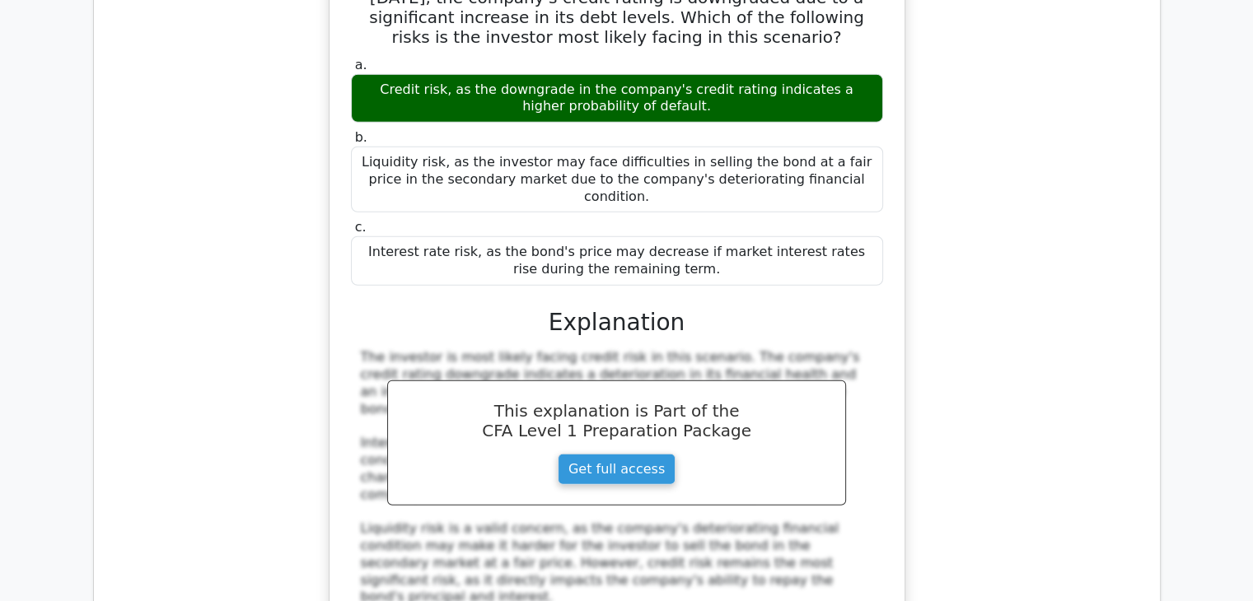
scroll to position [10646, 0]
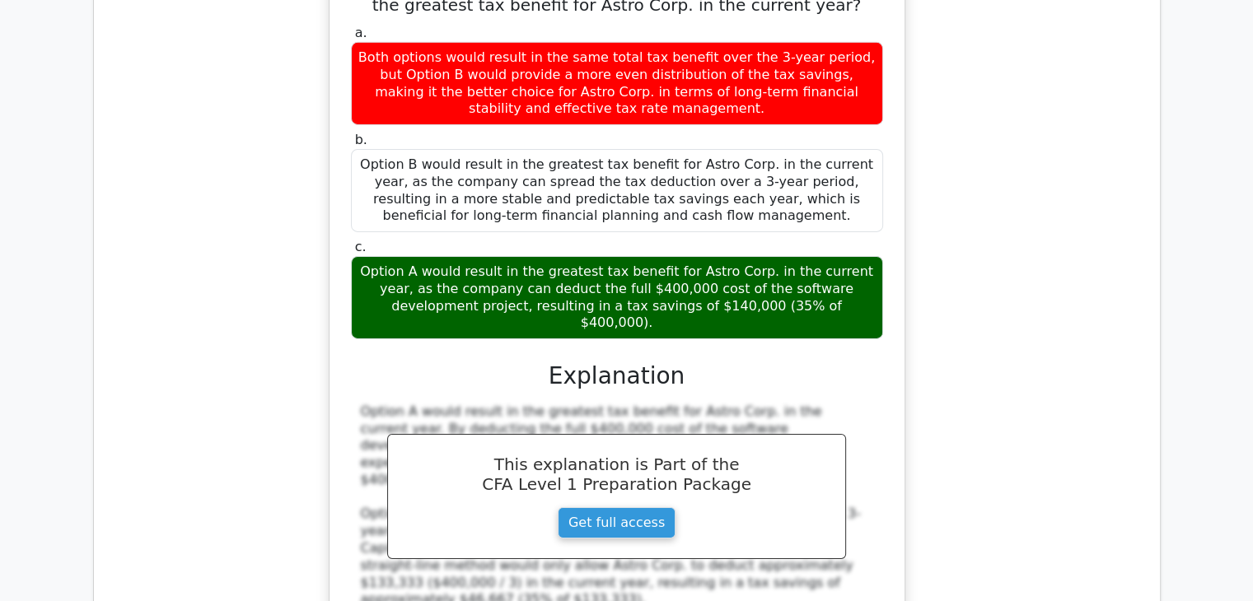
scroll to position [11700, 0]
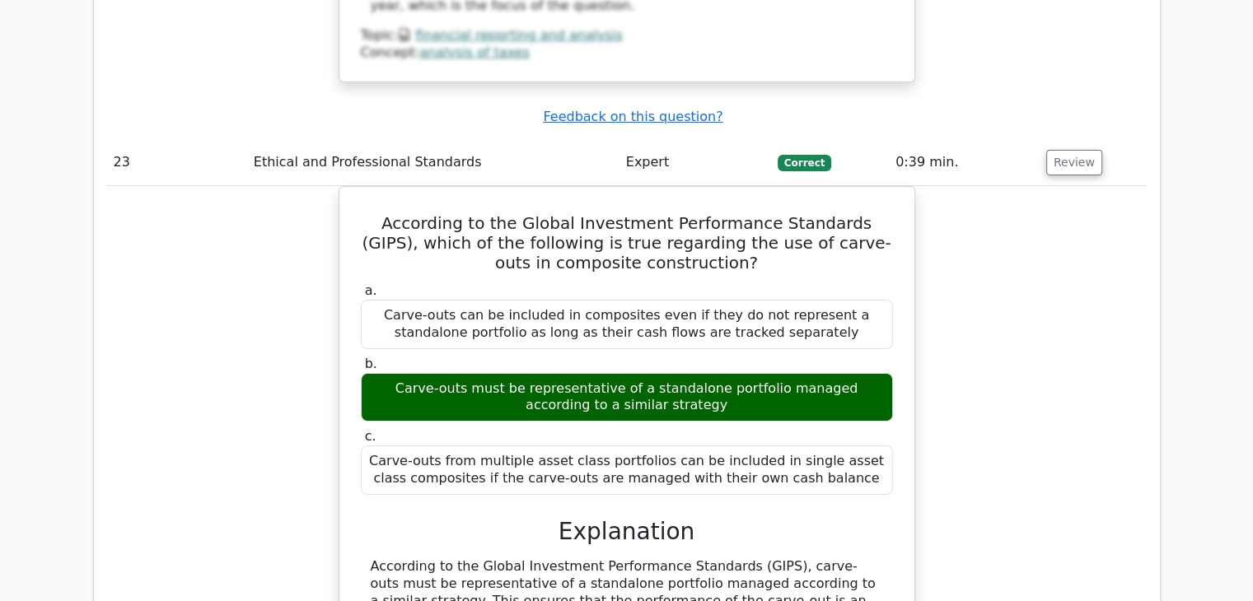
scroll to position [12355, 0]
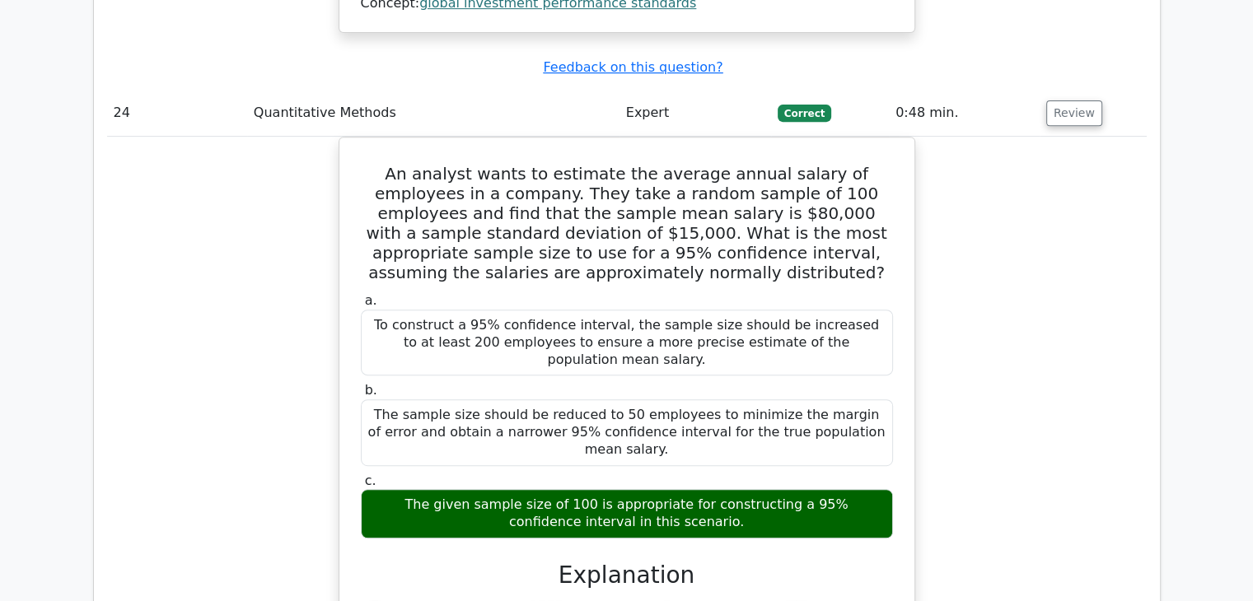
scroll to position [13261, 0]
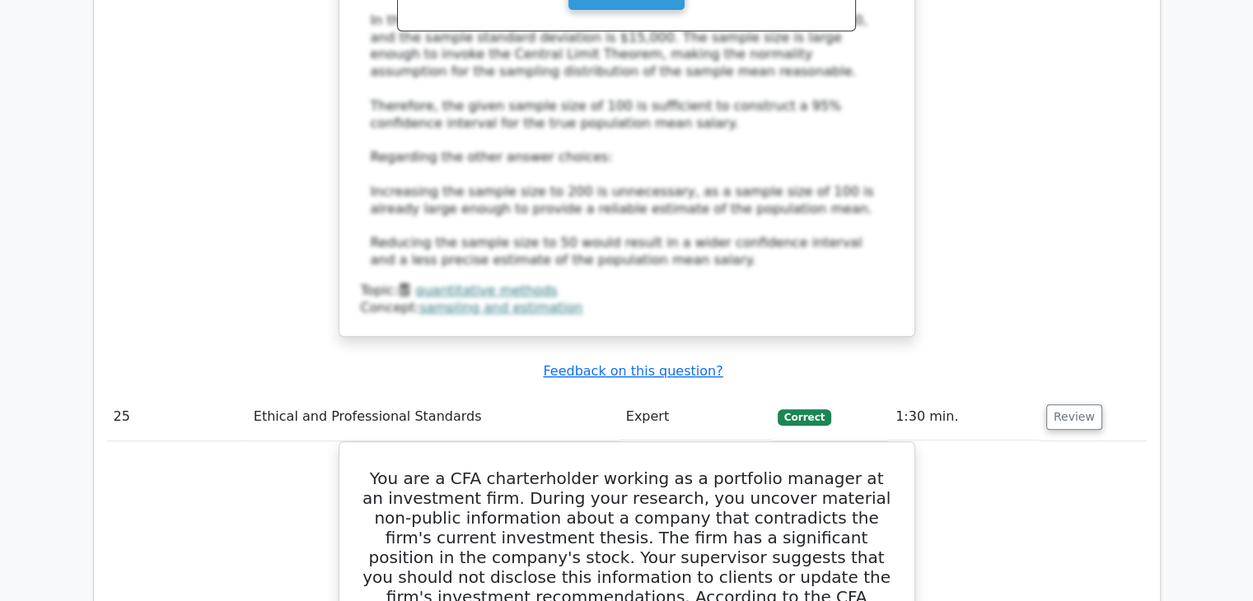
scroll to position [14224, 0]
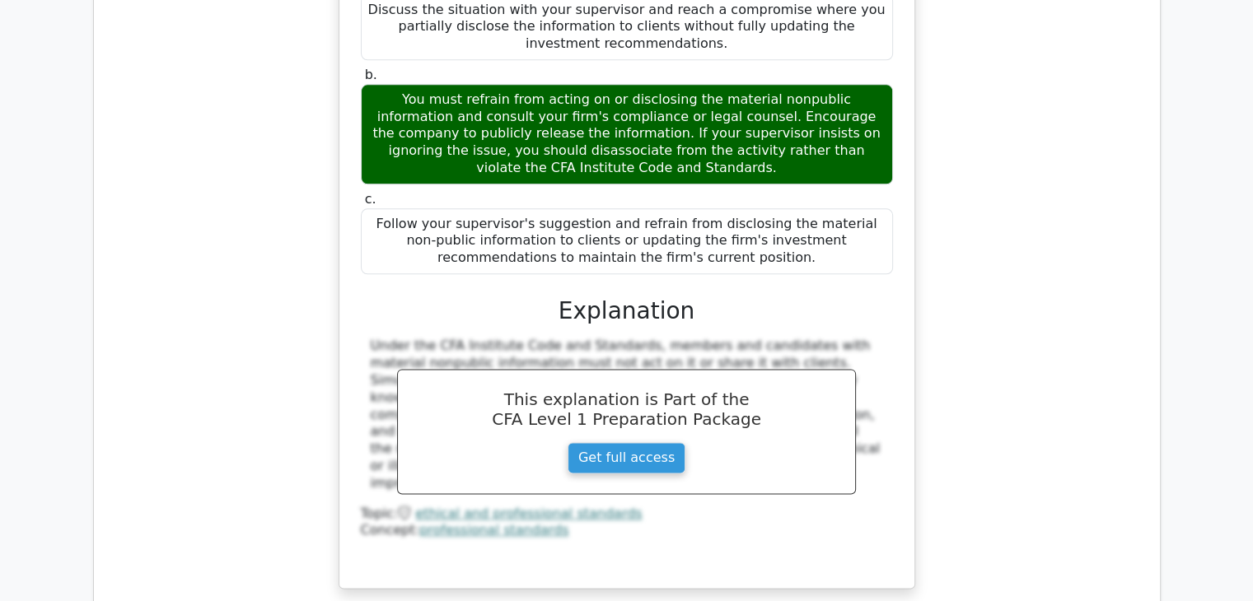
scroll to position [14857, 0]
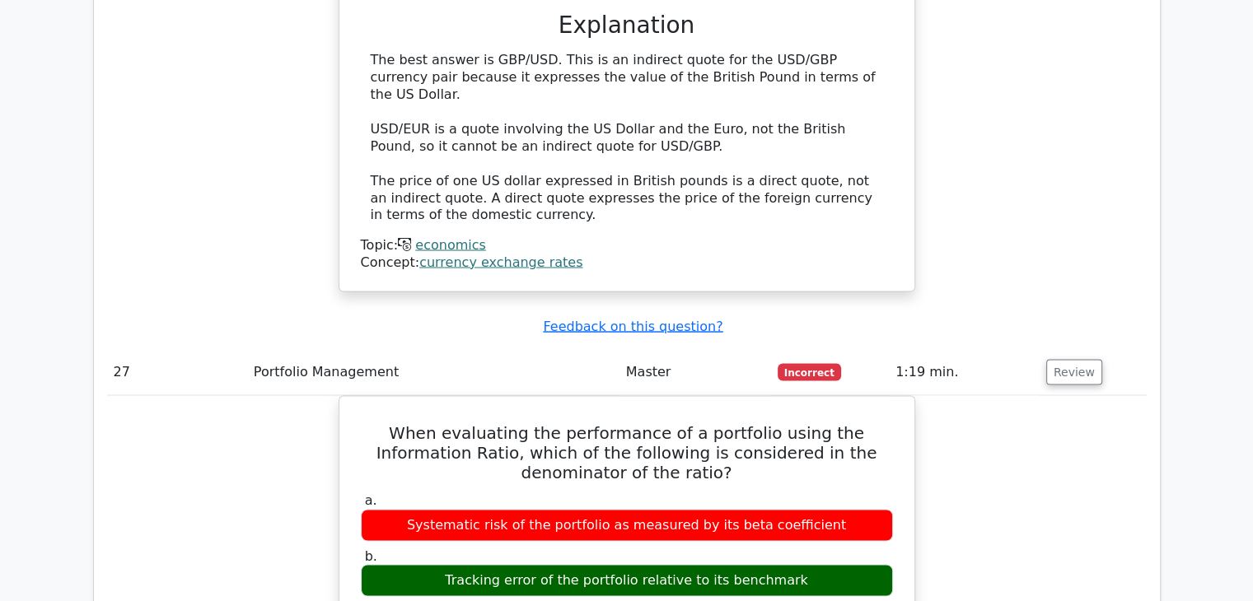
scroll to position [15537, 0]
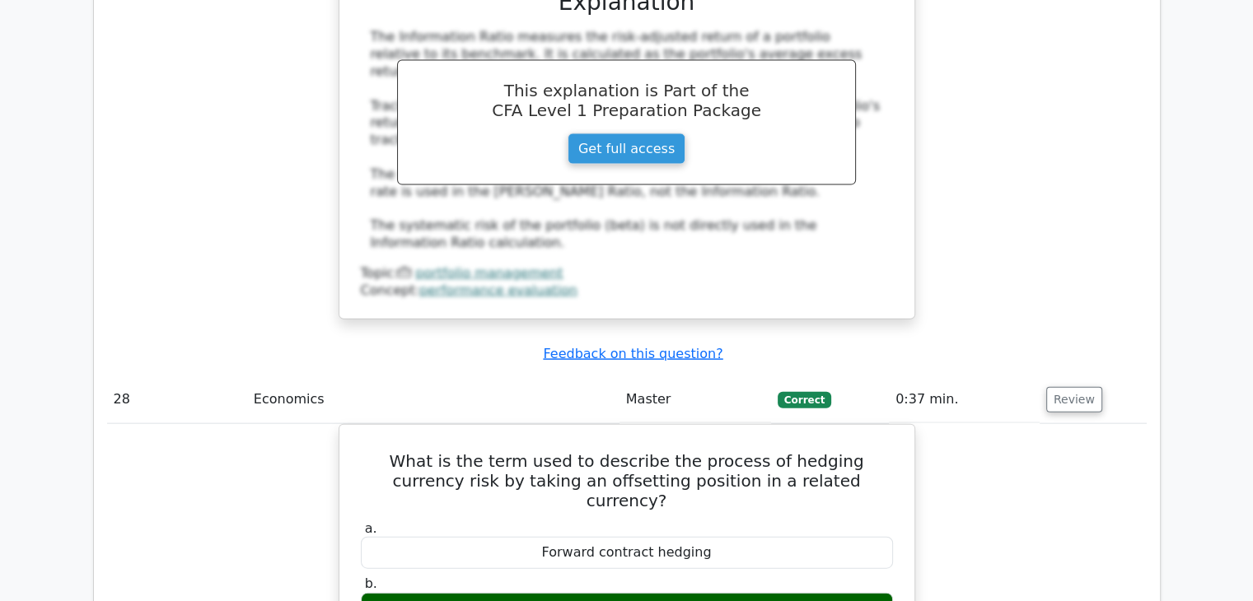
scroll to position [16234, 0]
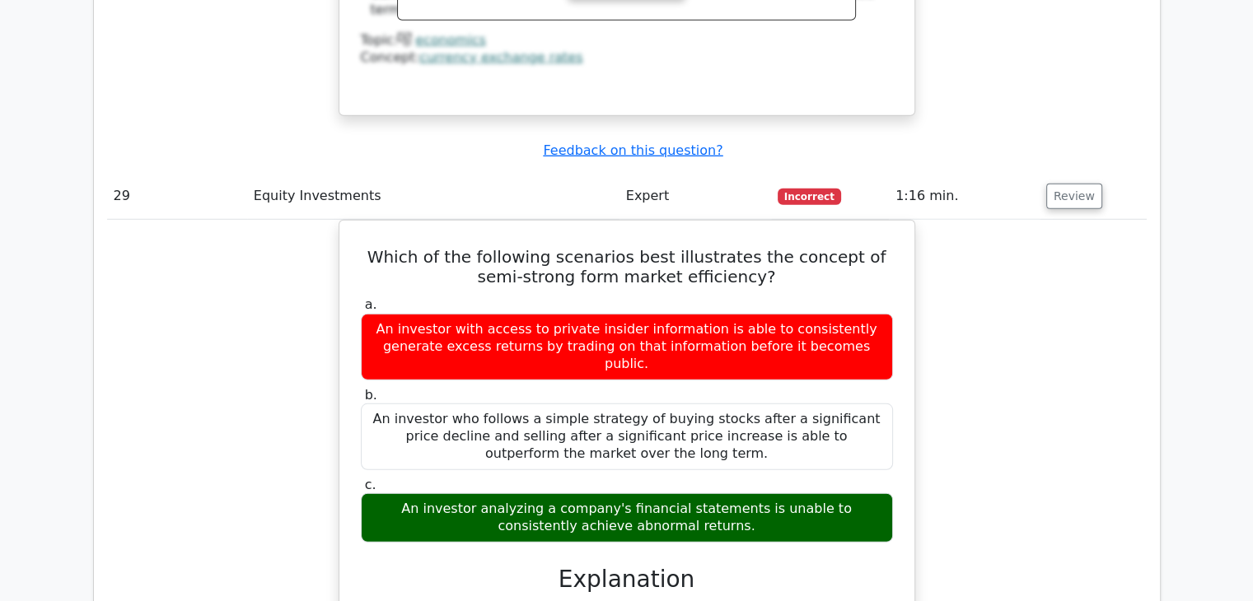
scroll to position [17103, 0]
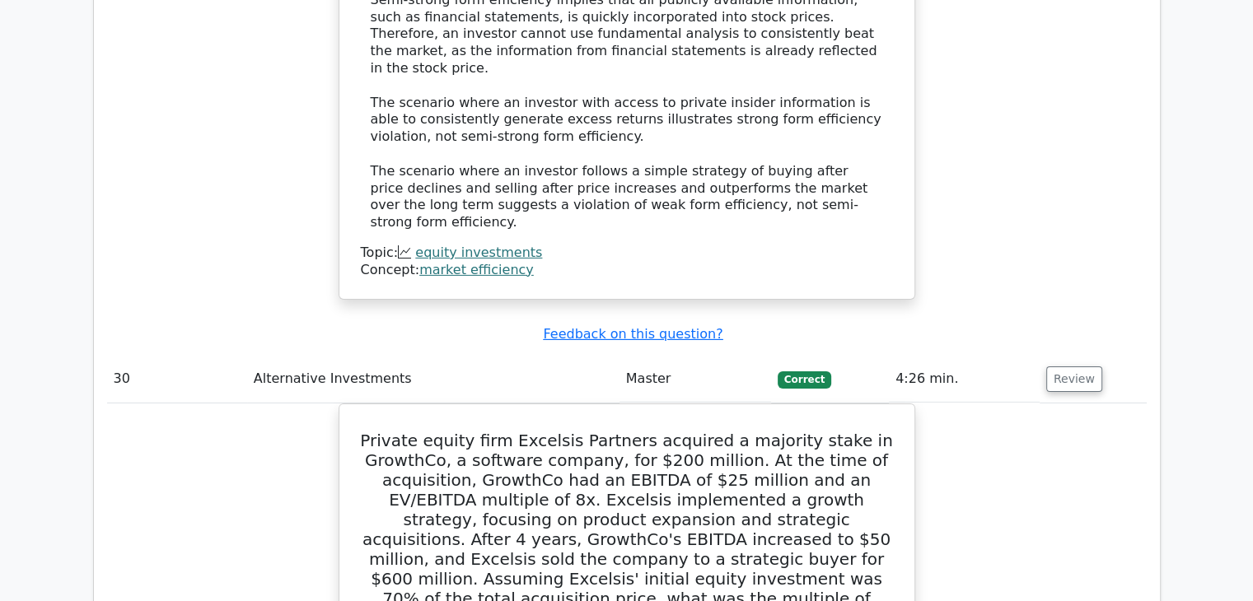
scroll to position [17910, 0]
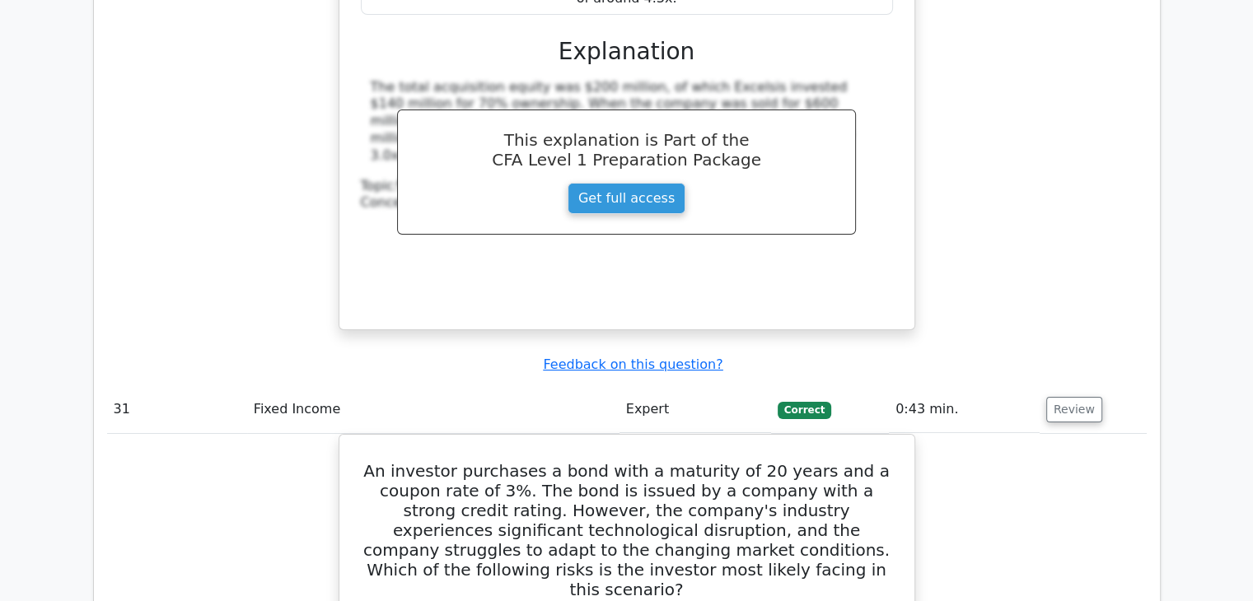
scroll to position [18712, 0]
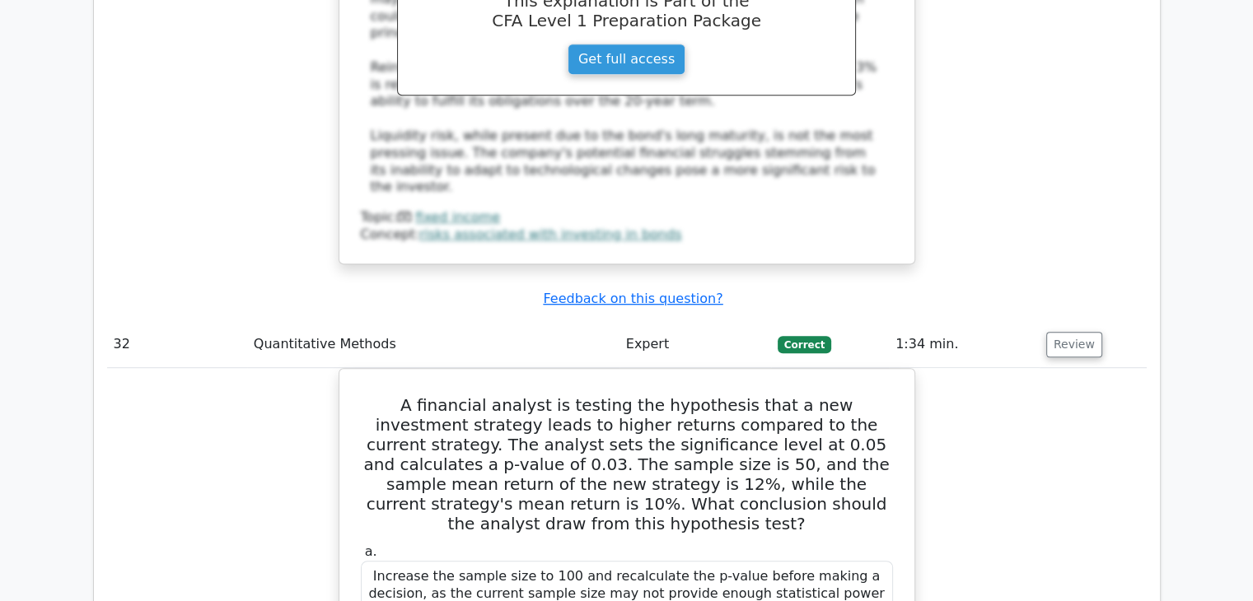
scroll to position [19687, 0]
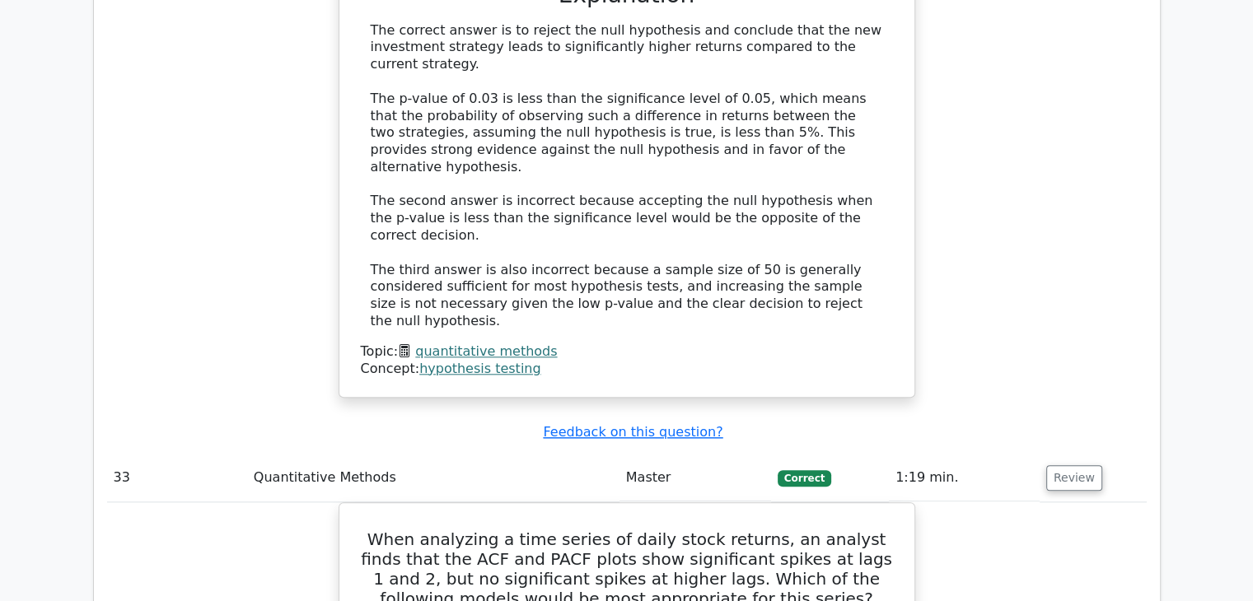
scroll to position [20531, 0]
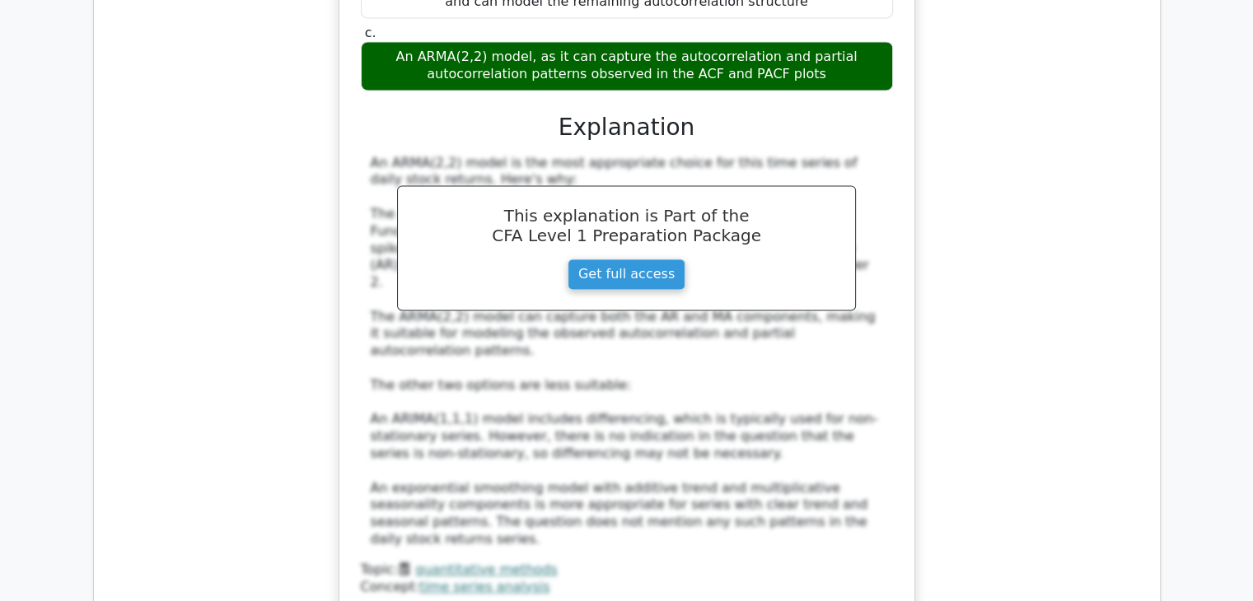
scroll to position [21261, 0]
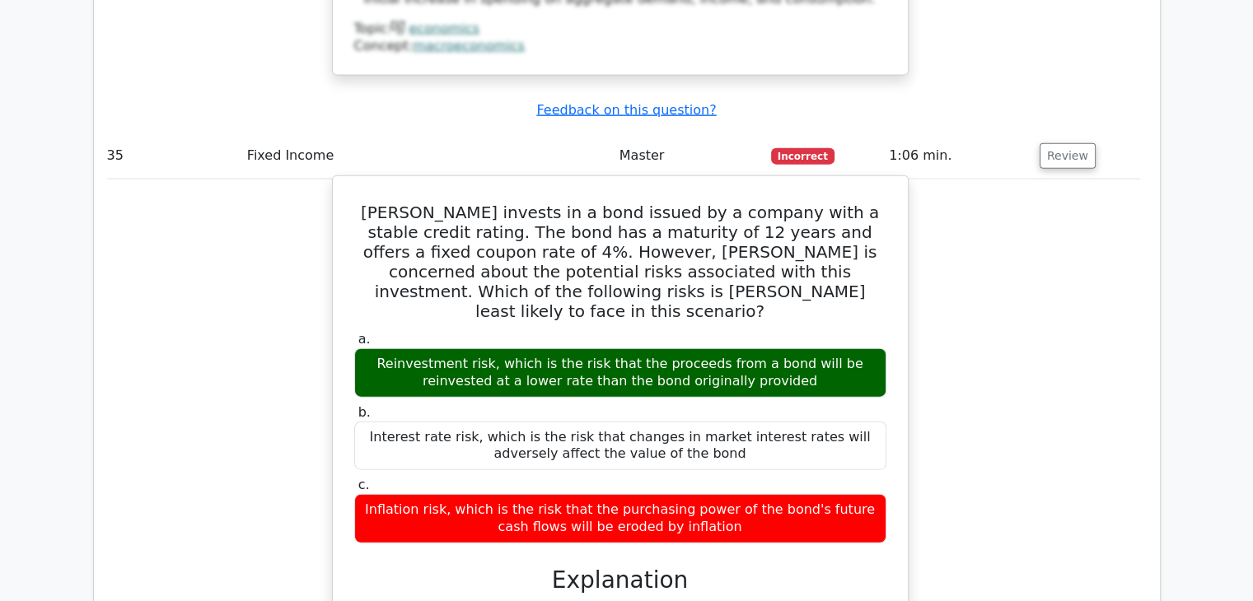
scroll to position [22580, 0]
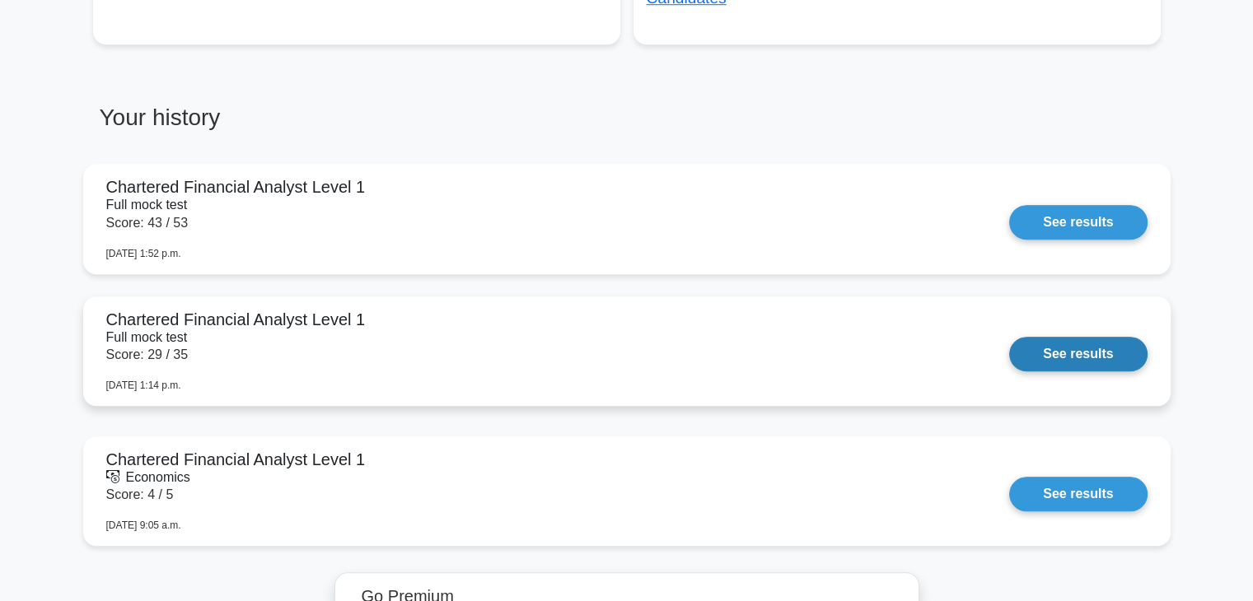
scroll to position [1168, 0]
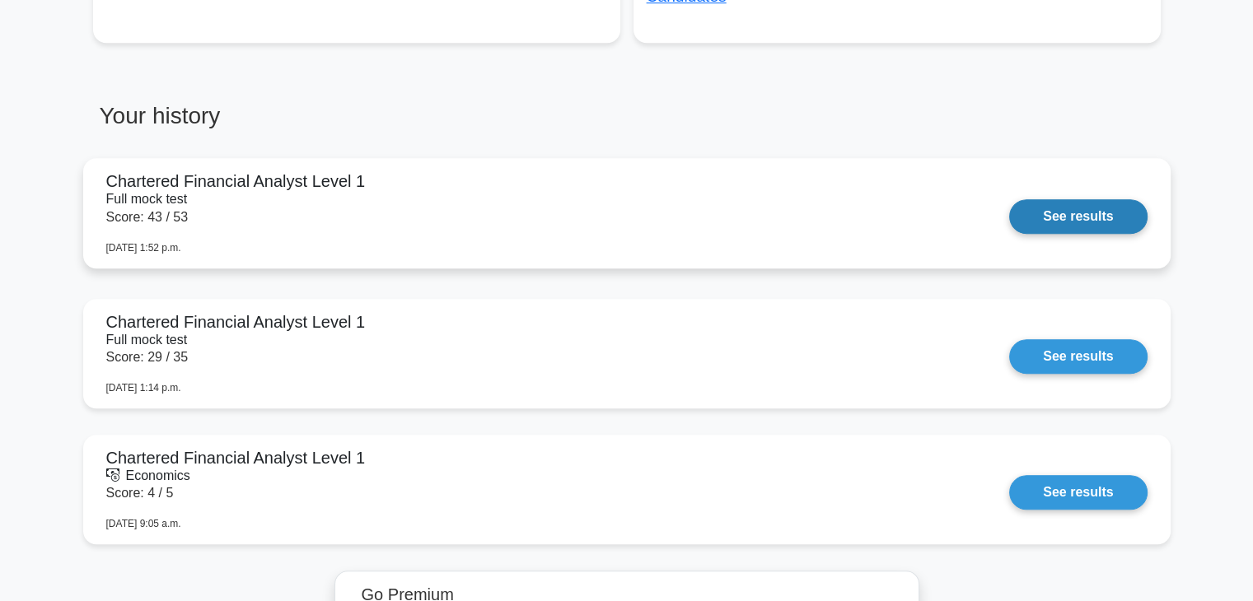
click at [1105, 200] on link "See results" at bounding box center [1078, 216] width 138 height 35
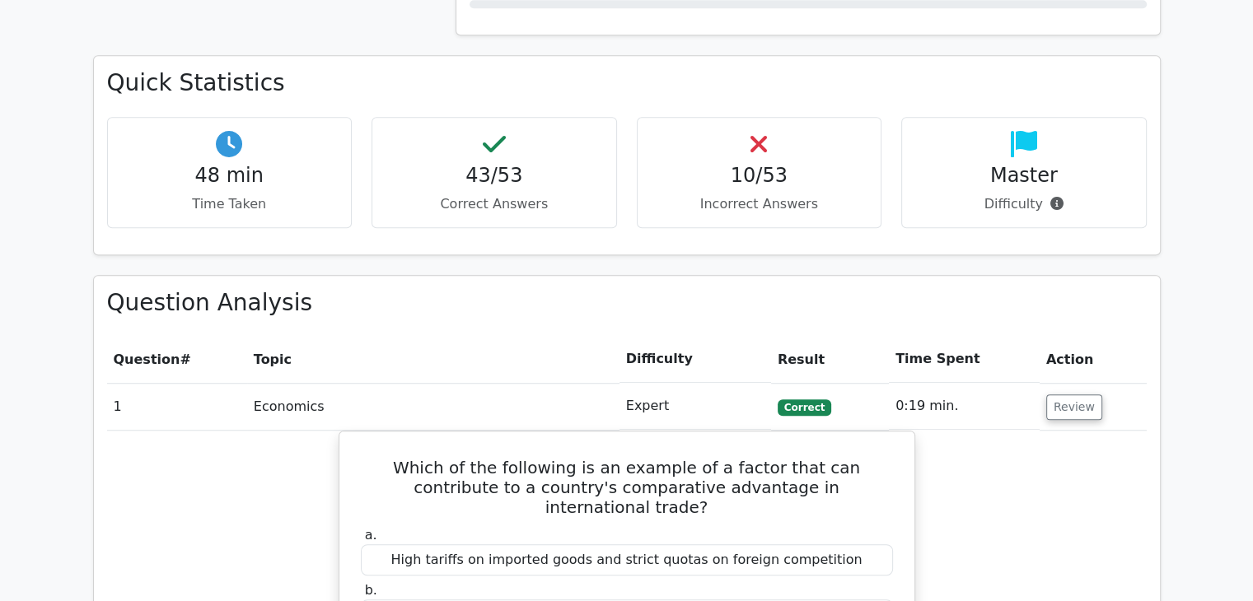
scroll to position [1222, 0]
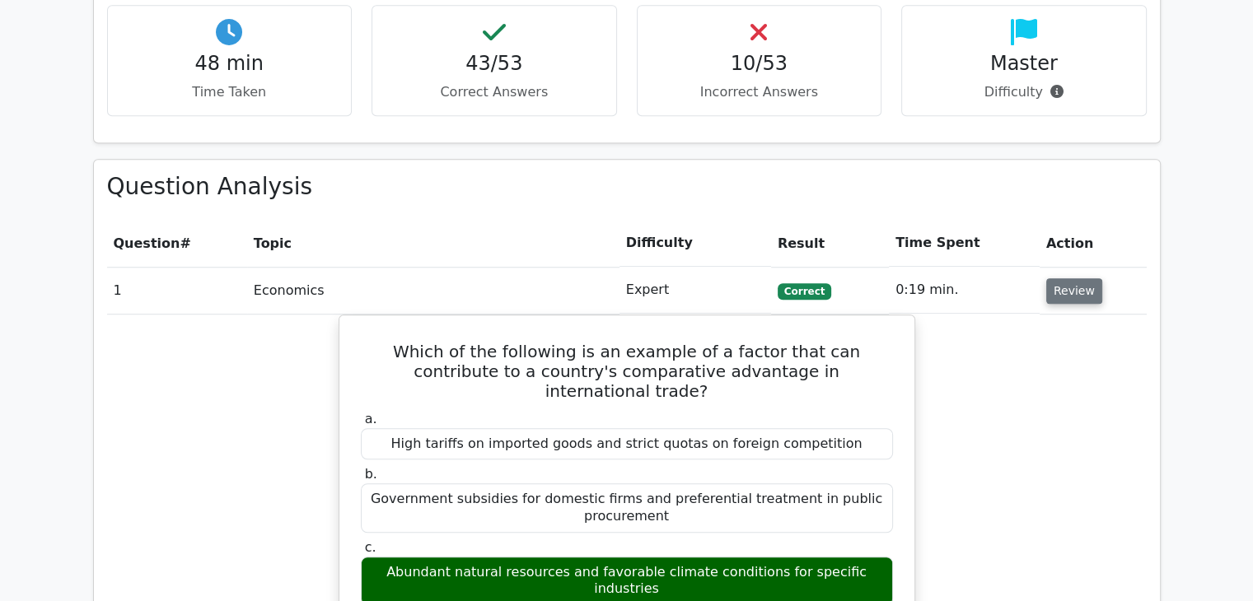
click at [1050, 278] on button "Review" at bounding box center [1074, 291] width 56 height 26
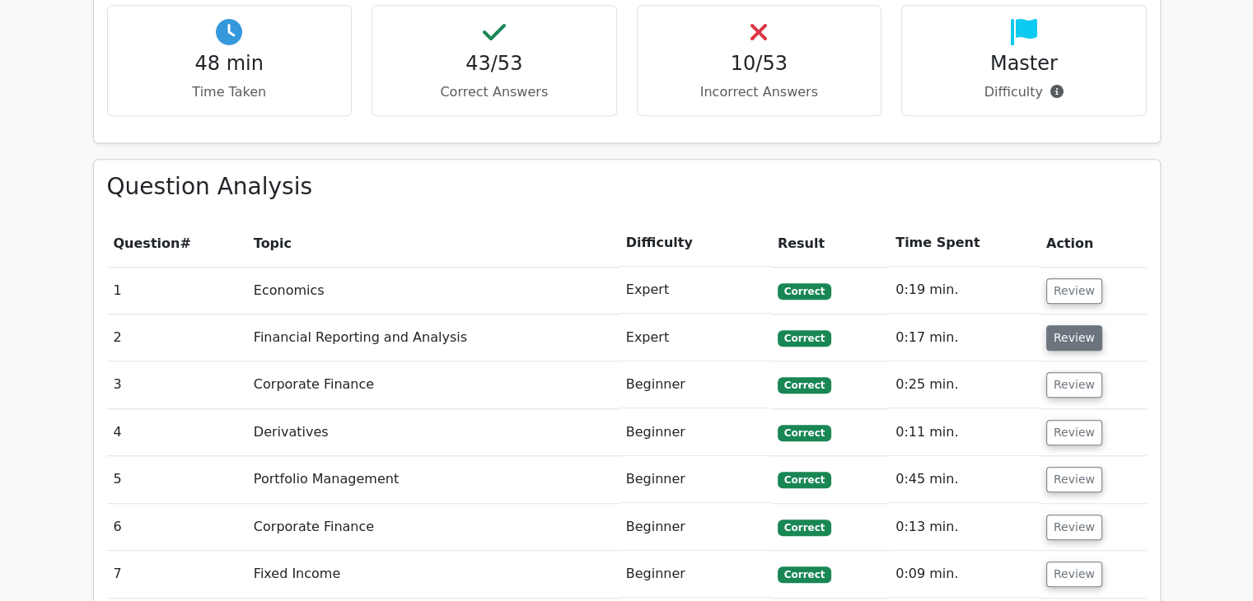
click at [1053, 325] on button "Review" at bounding box center [1074, 338] width 56 height 26
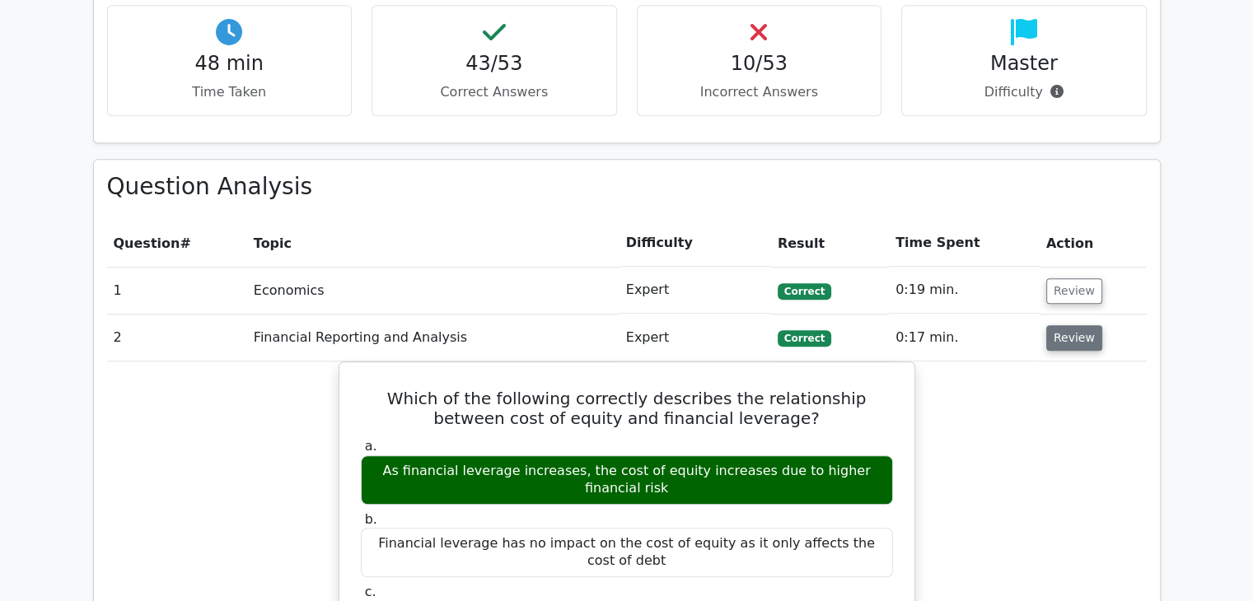
click at [1061, 325] on button "Review" at bounding box center [1074, 338] width 56 height 26
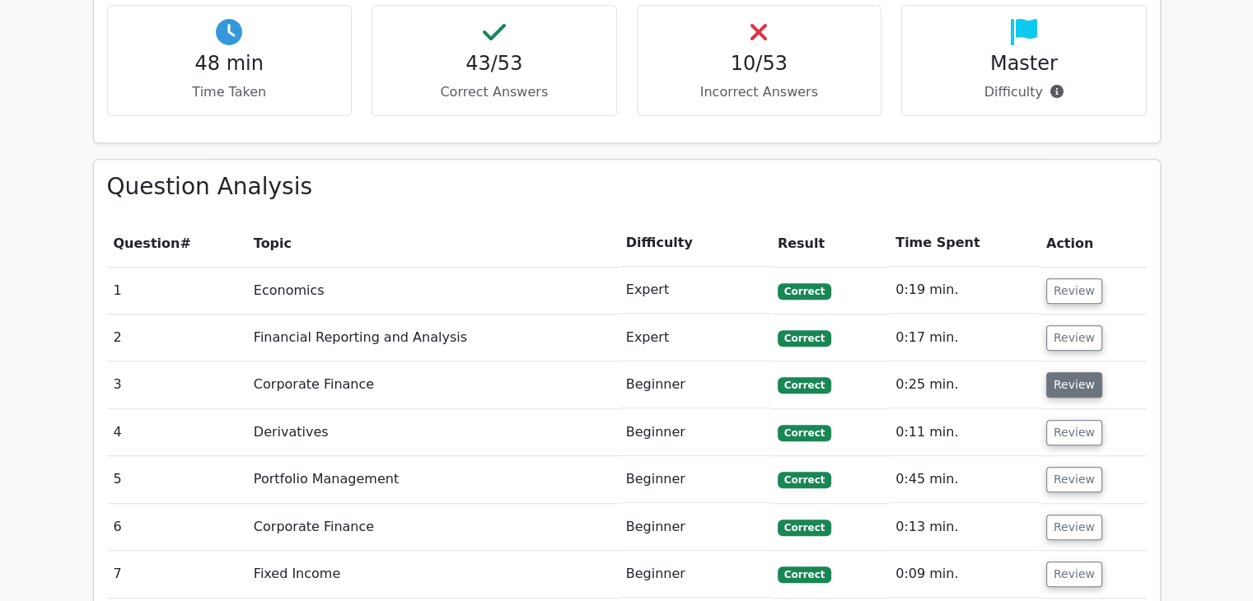
click at [1063, 372] on button "Review" at bounding box center [1074, 385] width 56 height 26
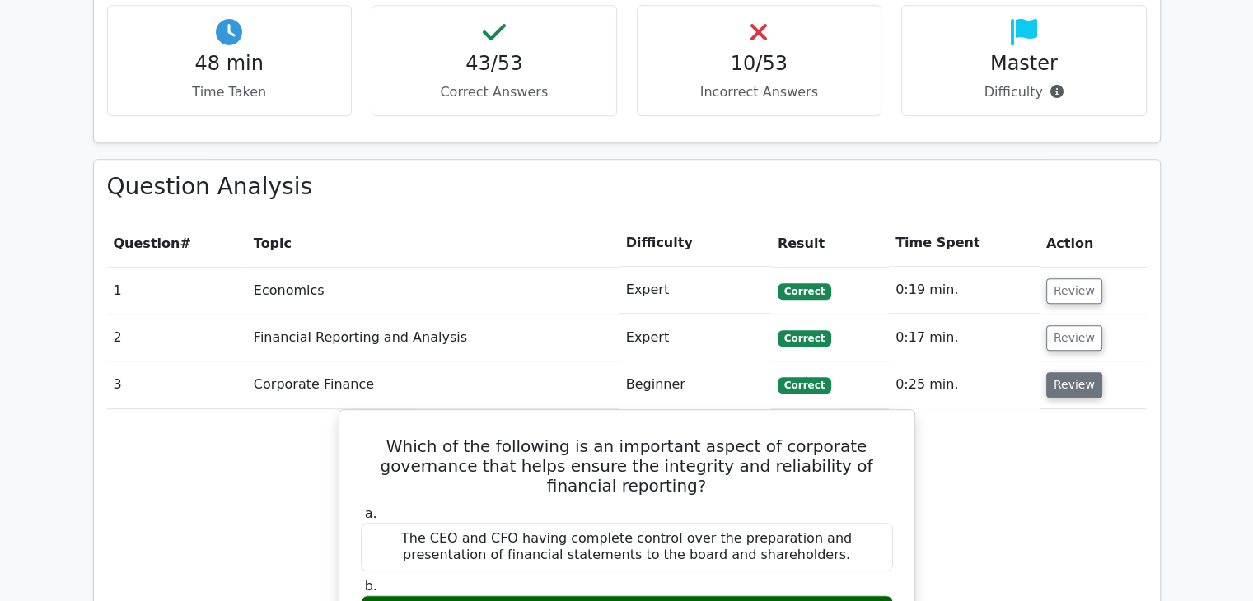
click at [1063, 372] on button "Review" at bounding box center [1074, 385] width 56 height 26
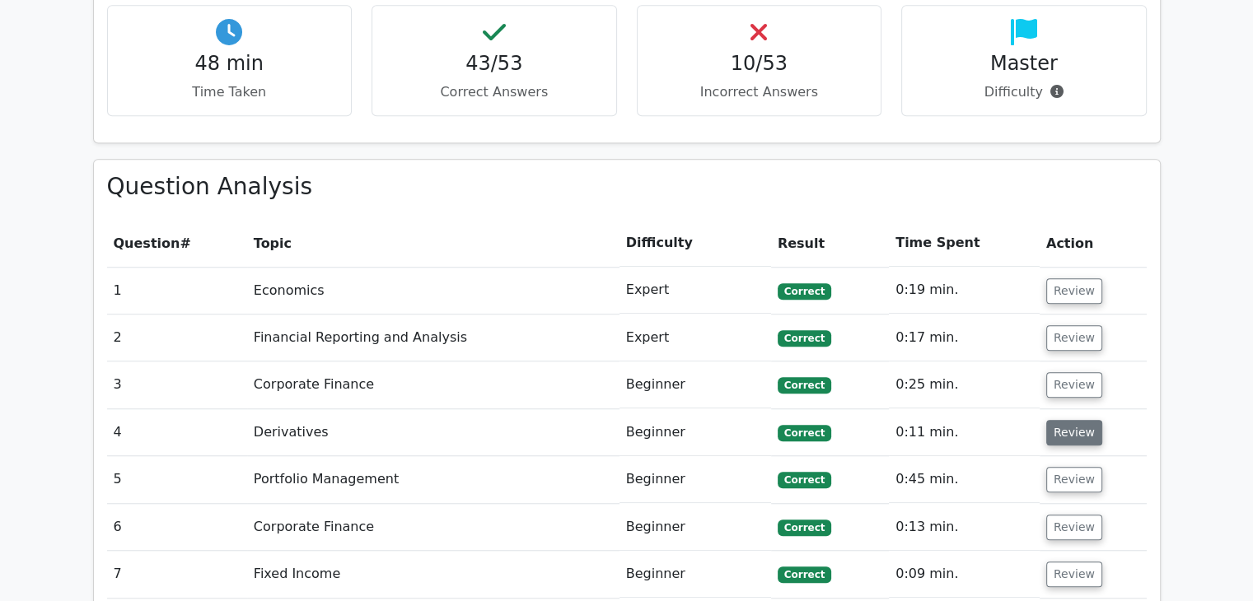
click at [1064, 420] on button "Review" at bounding box center [1074, 433] width 56 height 26
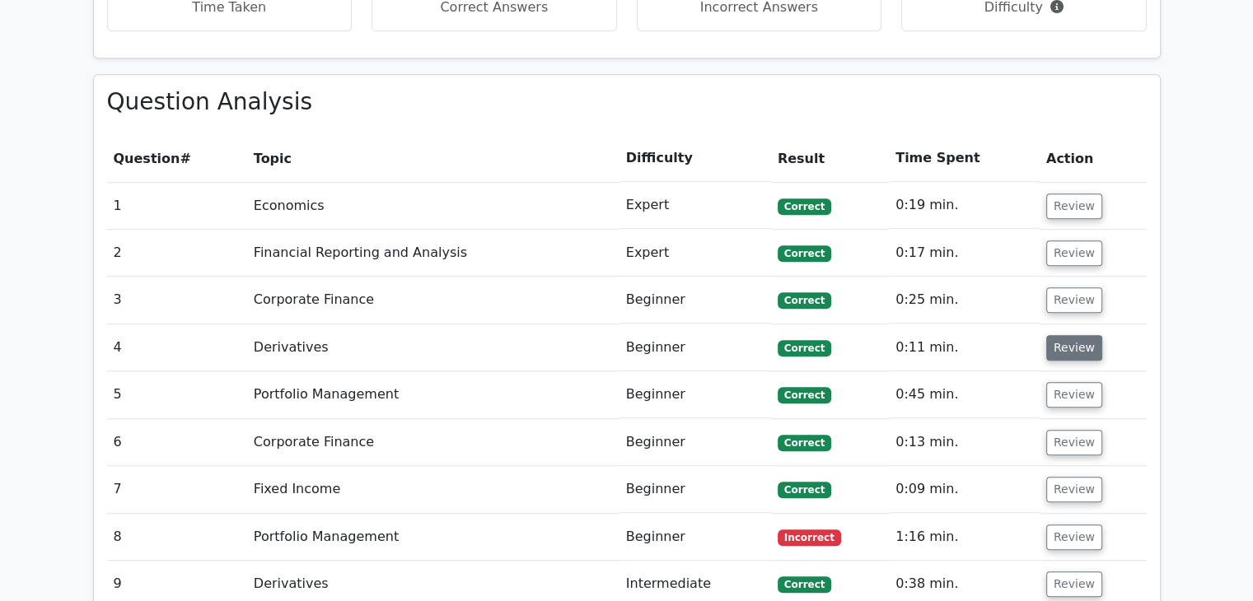
scroll to position [1308, 0]
click at [1052, 381] on button "Review" at bounding box center [1074, 394] width 56 height 26
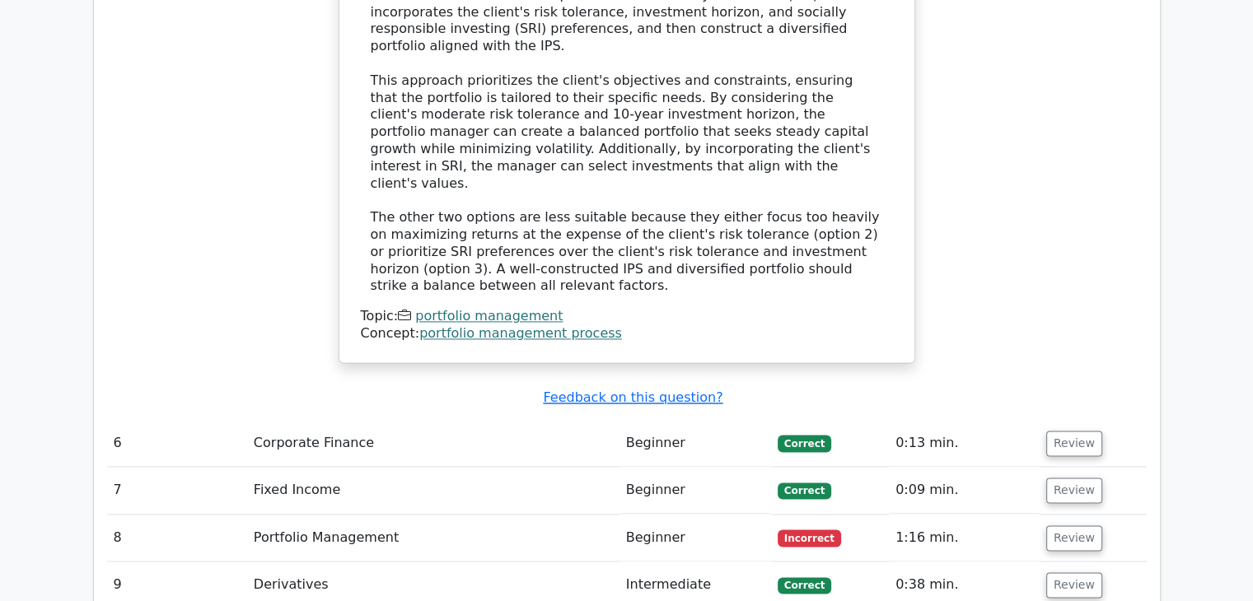
scroll to position [2244, 0]
click at [1063, 429] on button "Review" at bounding box center [1074, 442] width 56 height 26
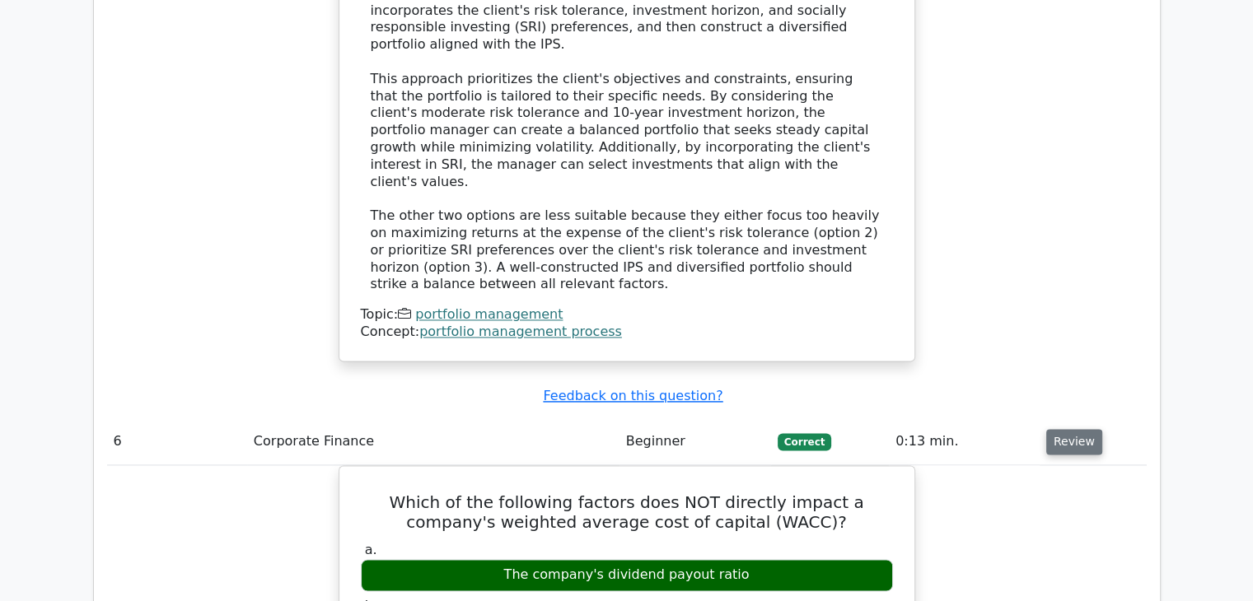
click at [1063, 429] on button "Review" at bounding box center [1074, 442] width 56 height 26
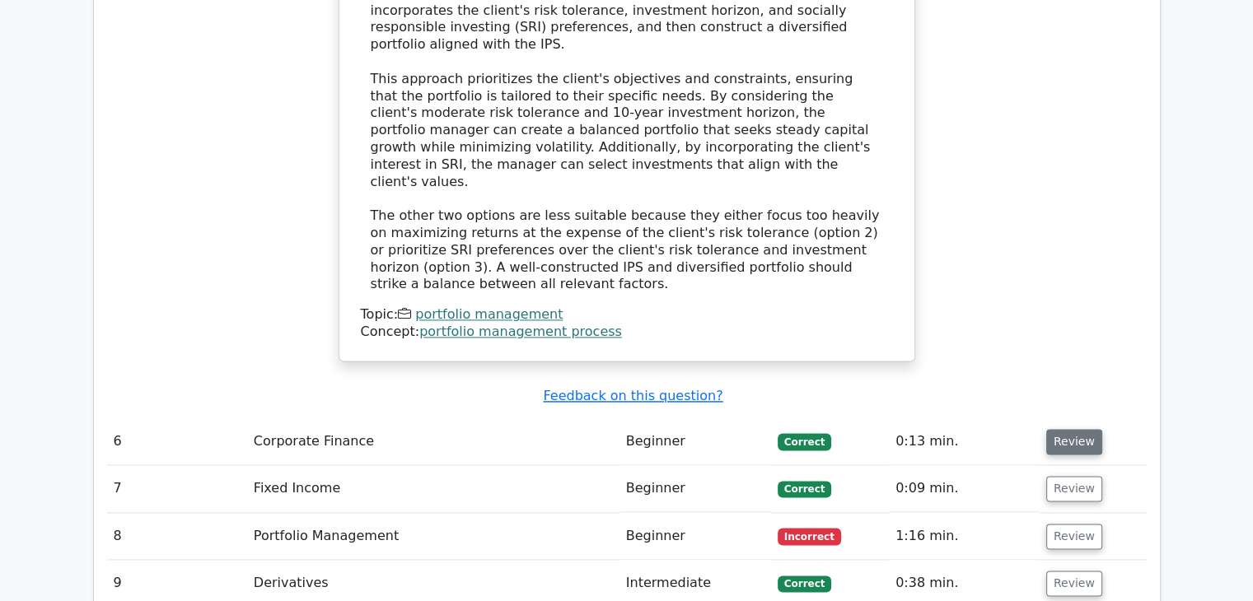
scroll to position [2339, 0]
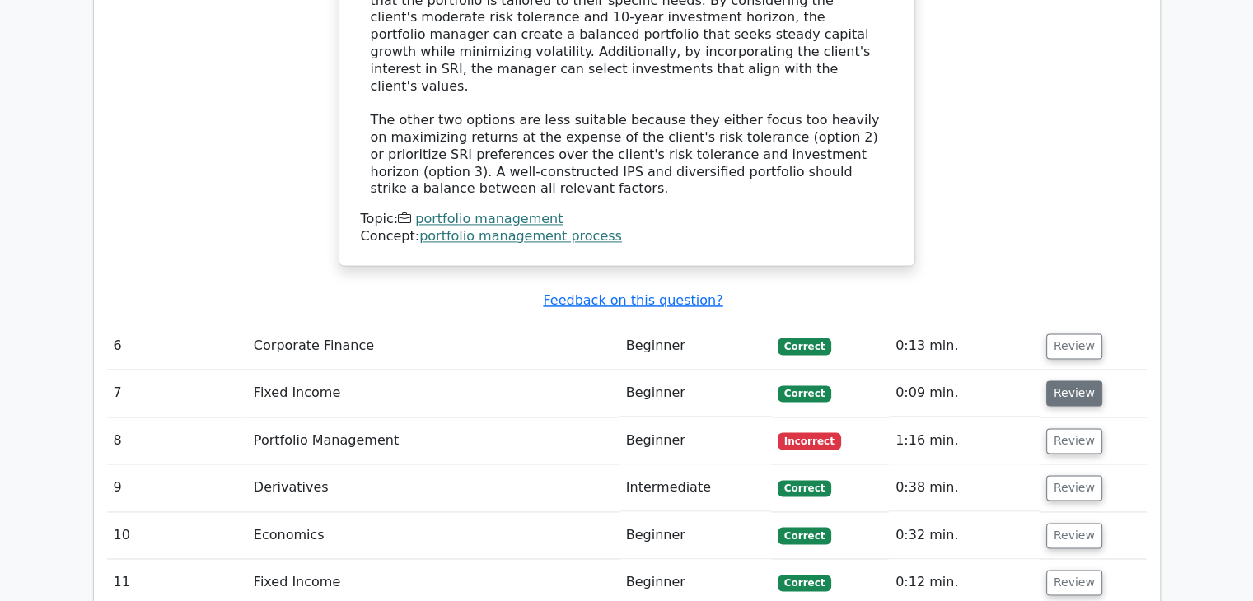
click at [1064, 381] on button "Review" at bounding box center [1074, 394] width 56 height 26
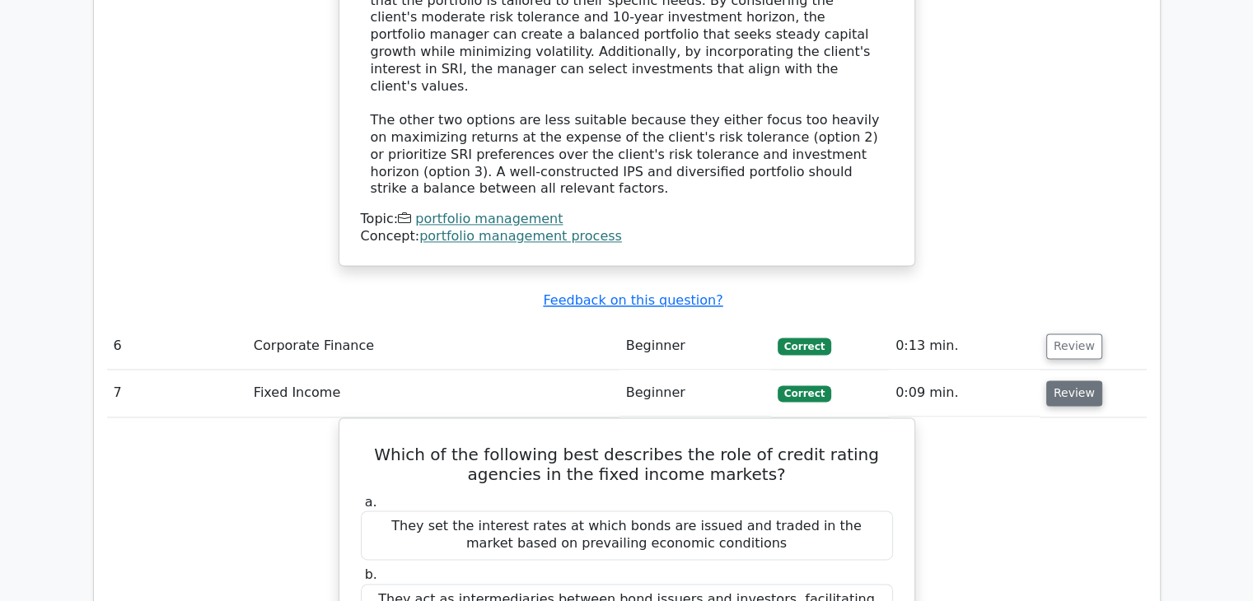
click at [1064, 381] on button "Review" at bounding box center [1074, 394] width 56 height 26
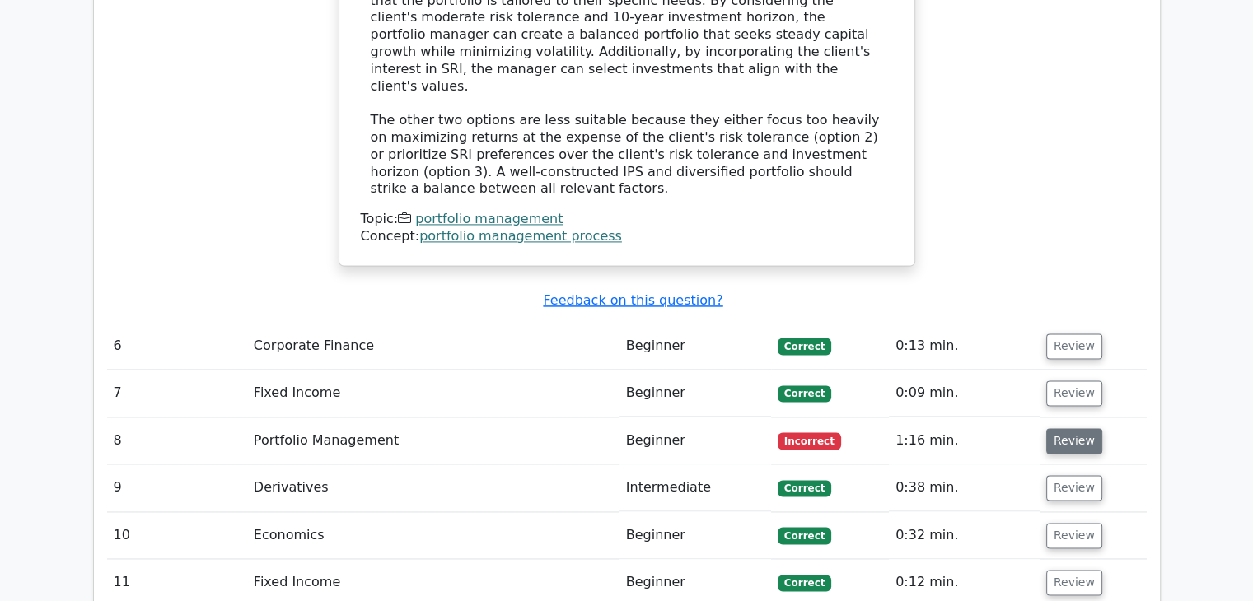
click at [1061, 428] on button "Review" at bounding box center [1074, 441] width 56 height 26
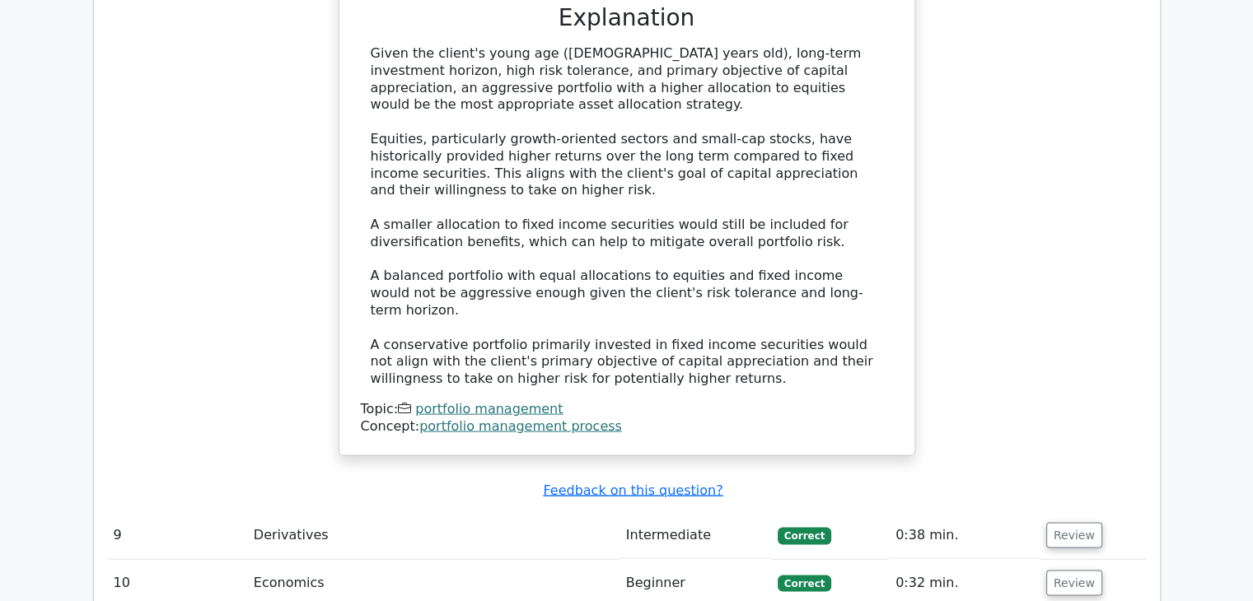
scroll to position [3341, 0]
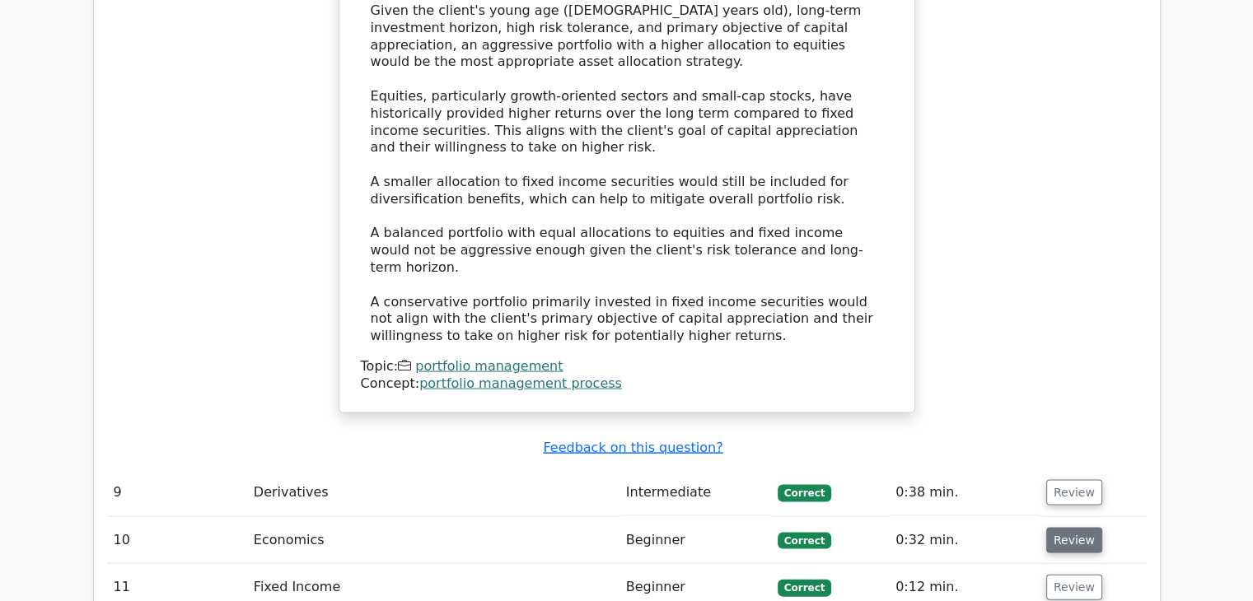
click at [1064, 528] on button "Review" at bounding box center [1074, 541] width 56 height 26
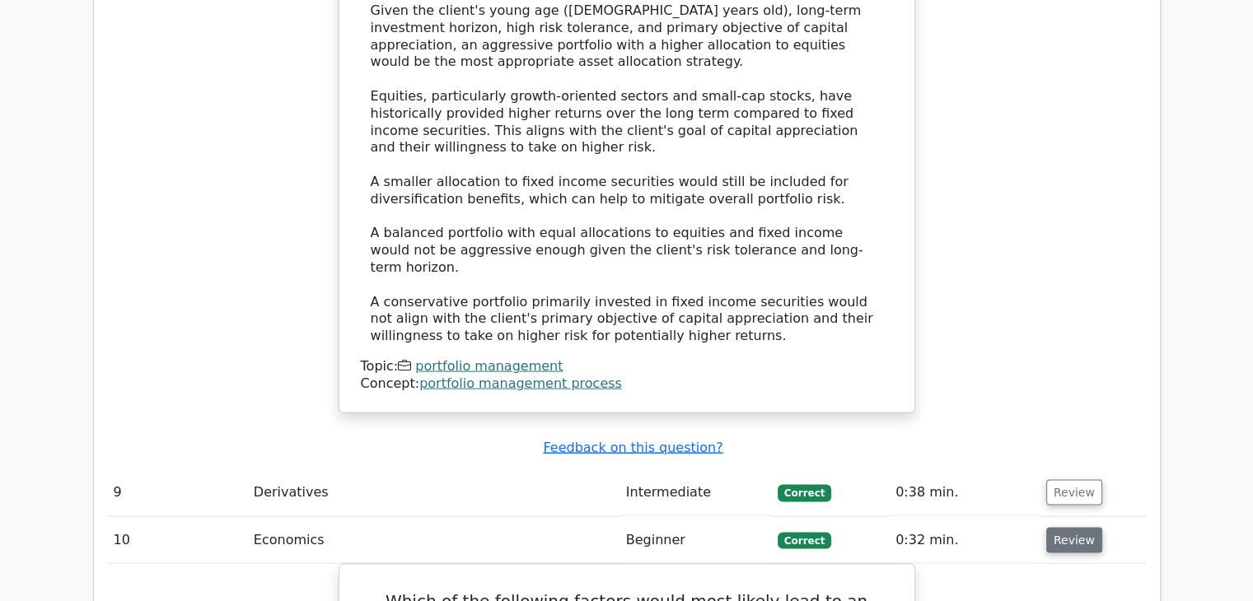
click at [1062, 528] on button "Review" at bounding box center [1074, 541] width 56 height 26
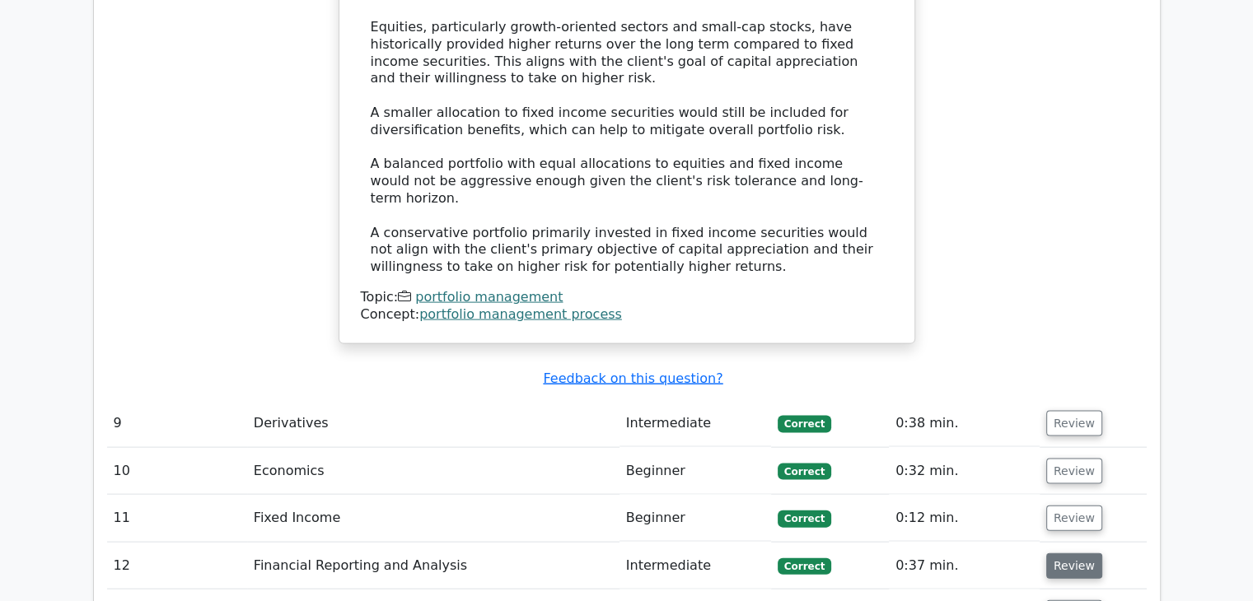
scroll to position [3410, 0]
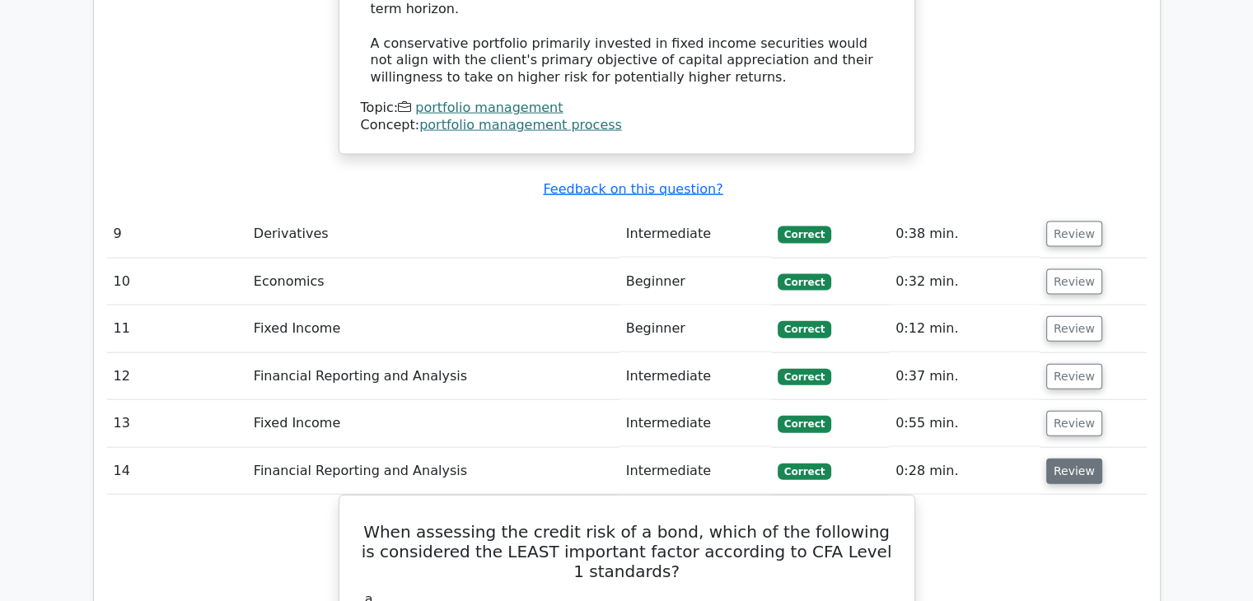
scroll to position [3605, 0]
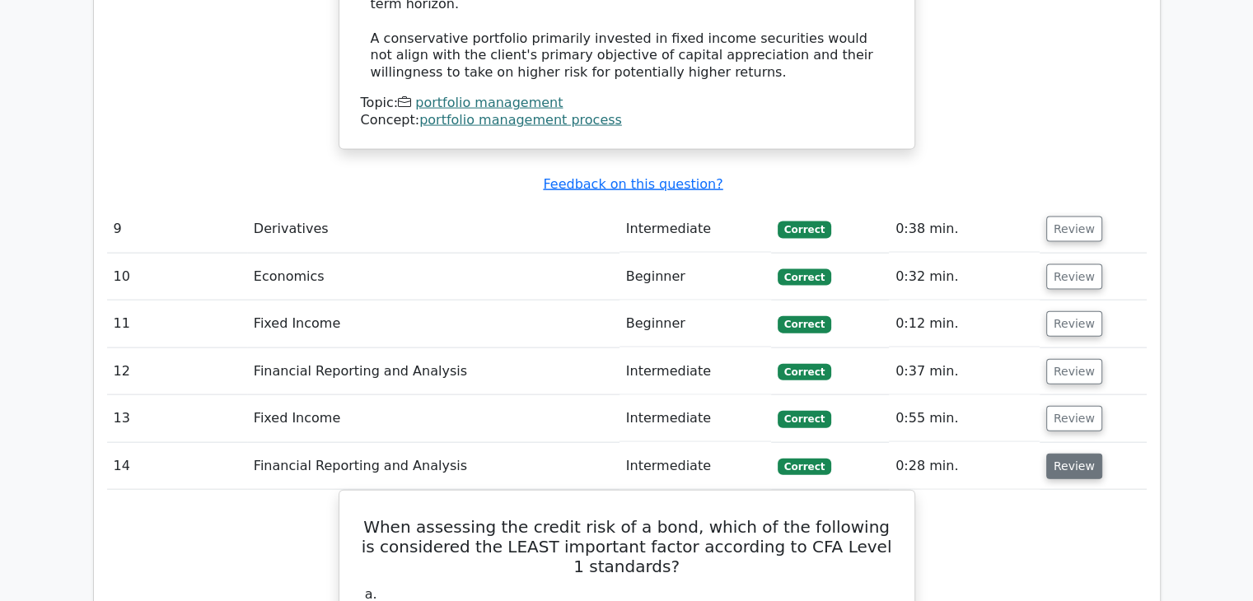
click at [1080, 454] on button "Review" at bounding box center [1074, 467] width 56 height 26
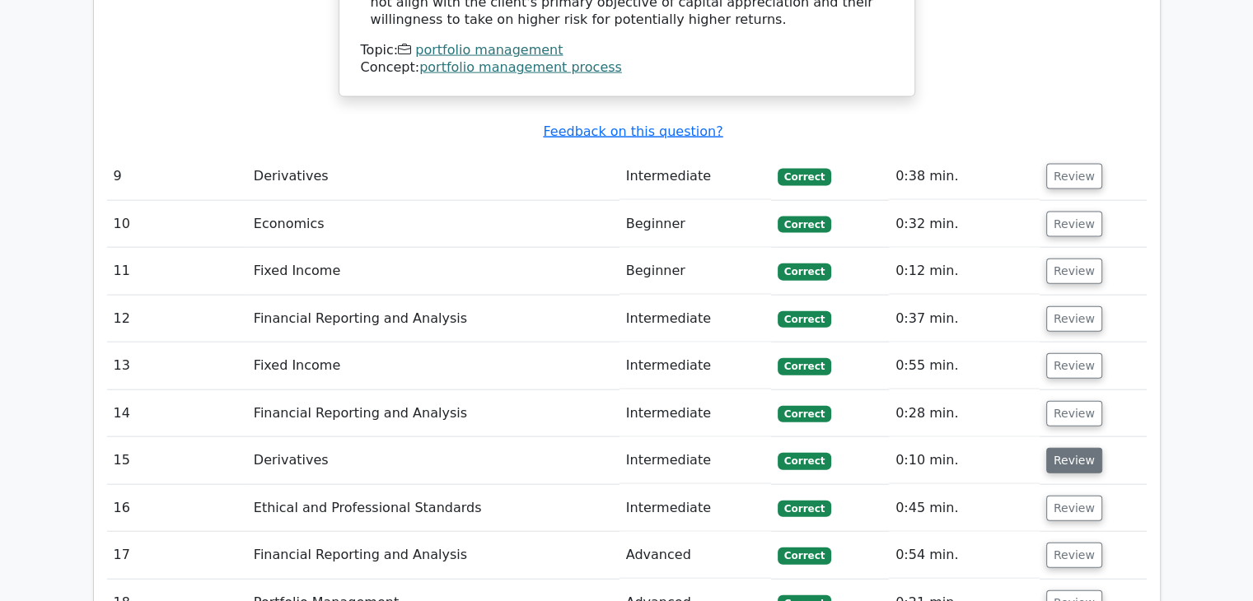
scroll to position [3657, 0]
click at [1061, 496] on button "Review" at bounding box center [1074, 509] width 56 height 26
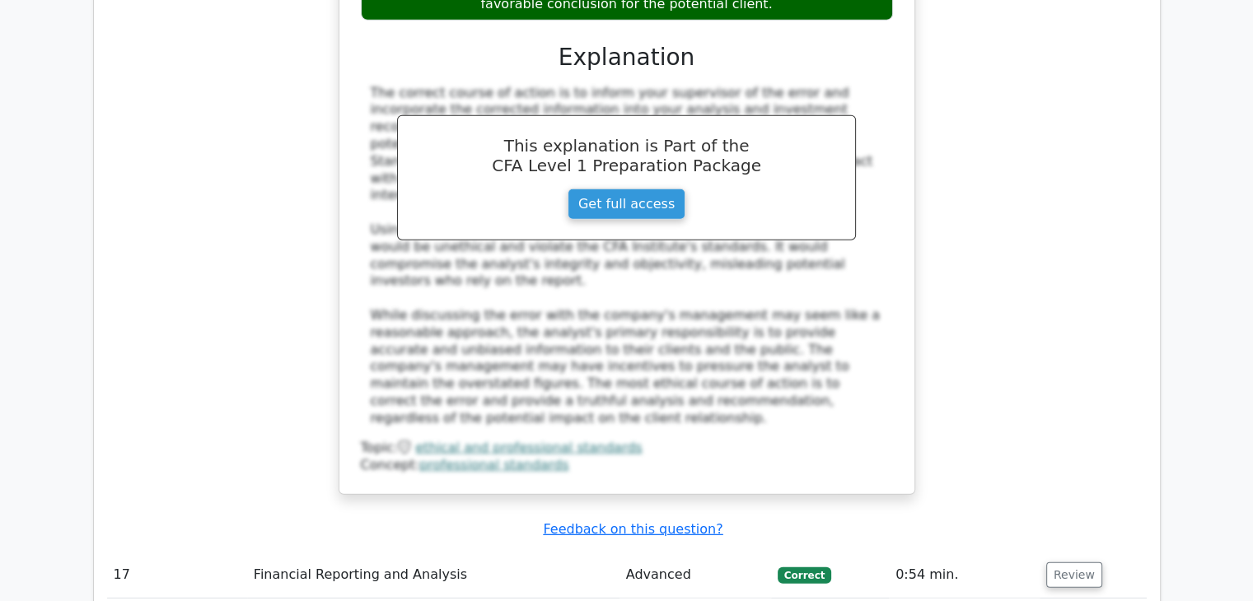
scroll to position [4629, 0]
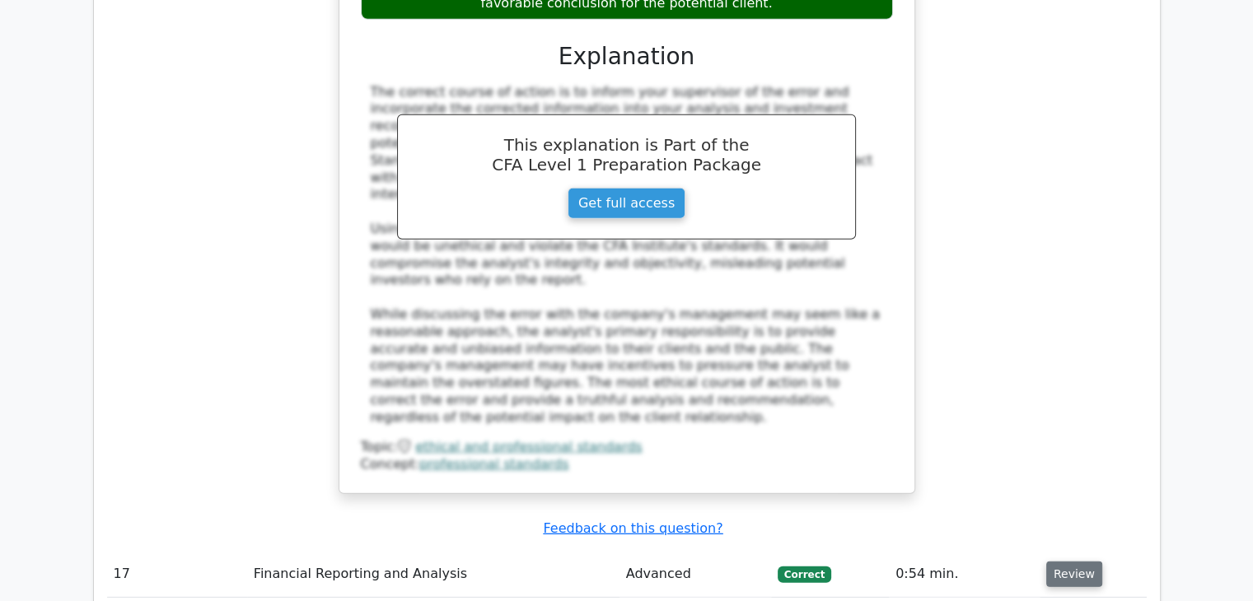
click at [1082, 562] on button "Review" at bounding box center [1074, 575] width 56 height 26
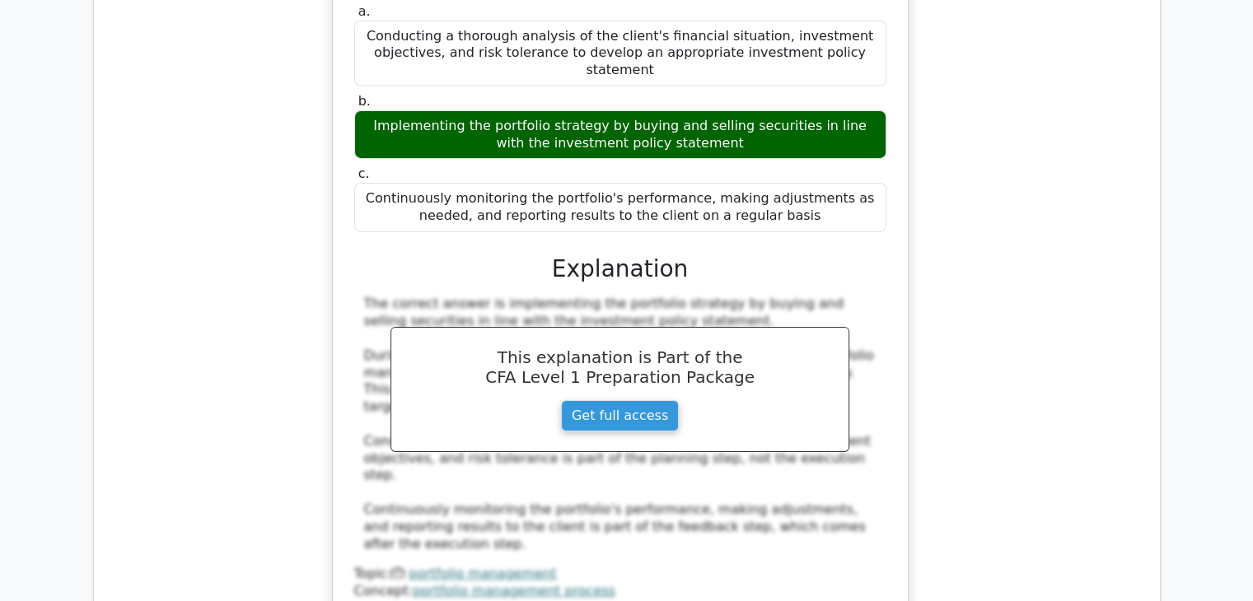
scroll to position [5369, 0]
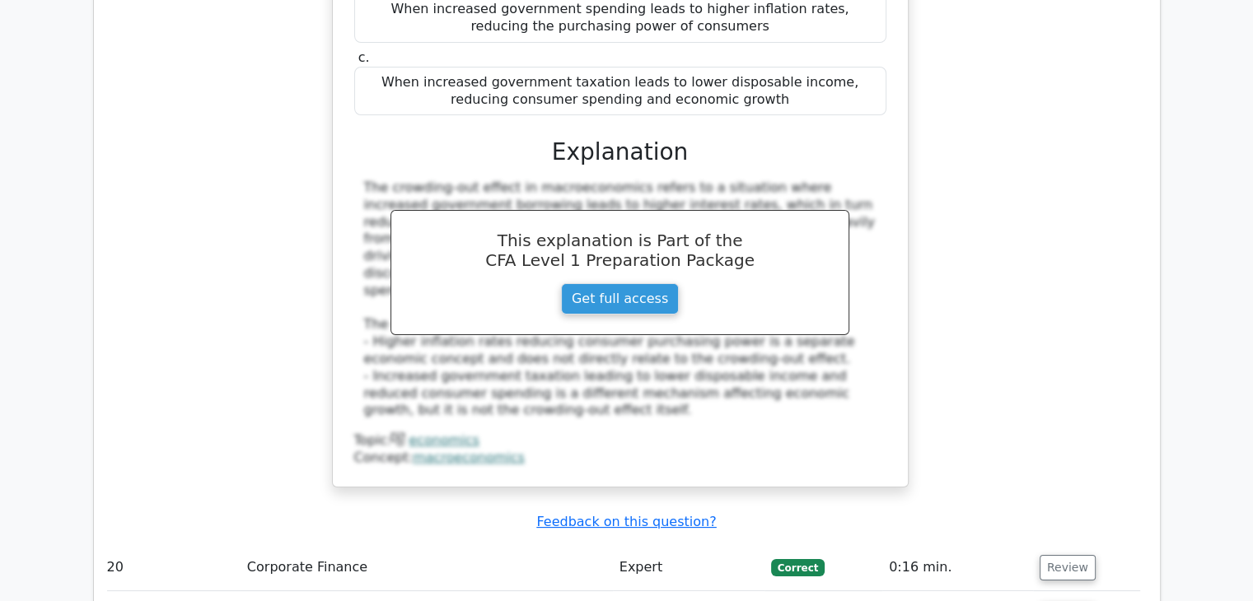
scroll to position [6266, 0]
click at [1058, 554] on button "Review" at bounding box center [1068, 567] width 56 height 26
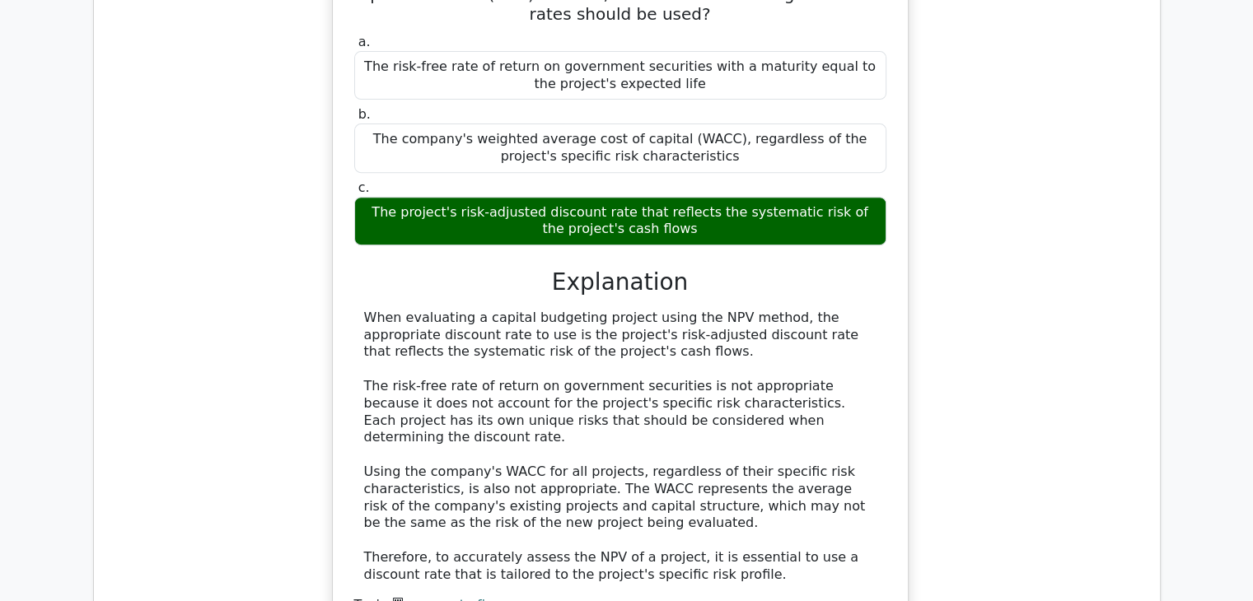
scroll to position [6919, 0]
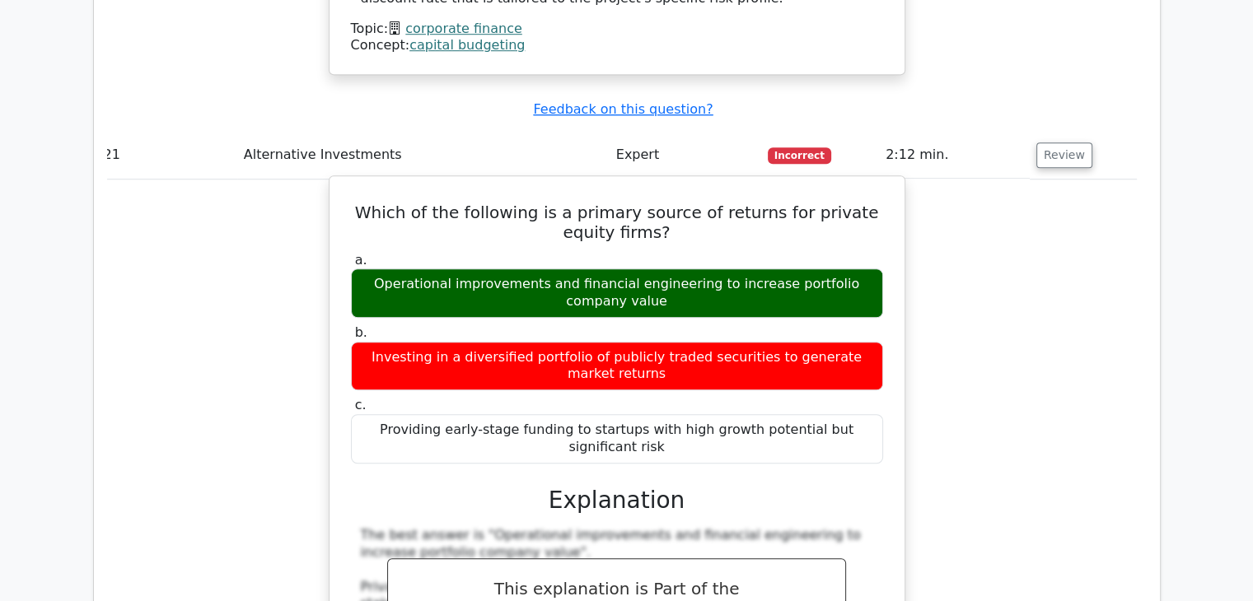
scroll to position [7659, 0]
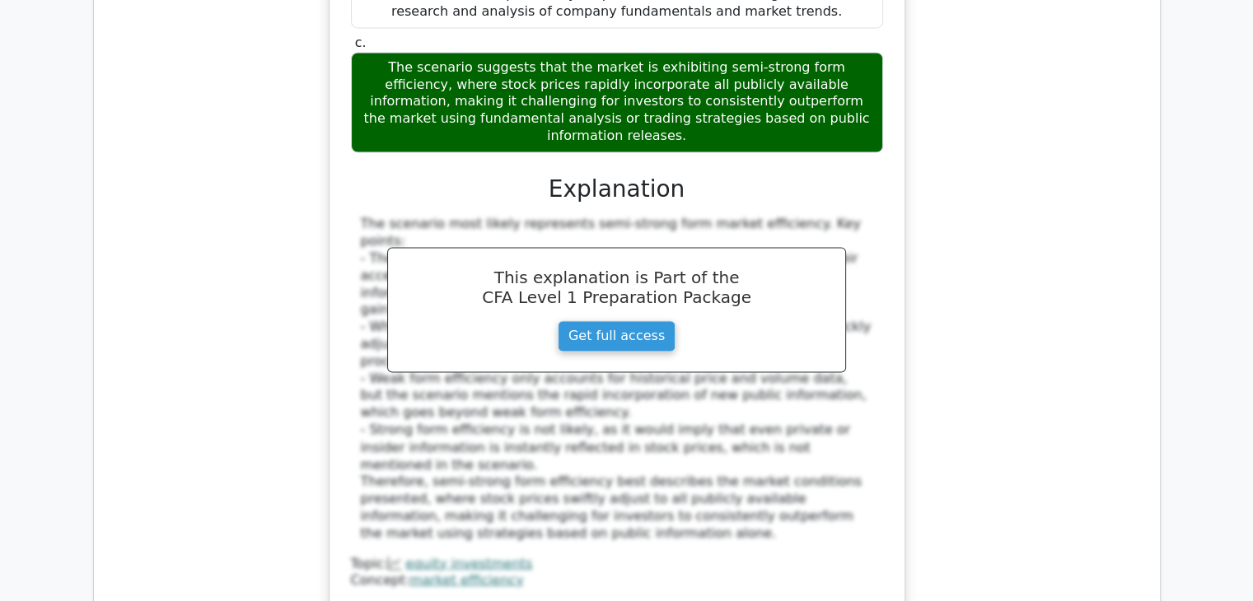
scroll to position [8952, 0]
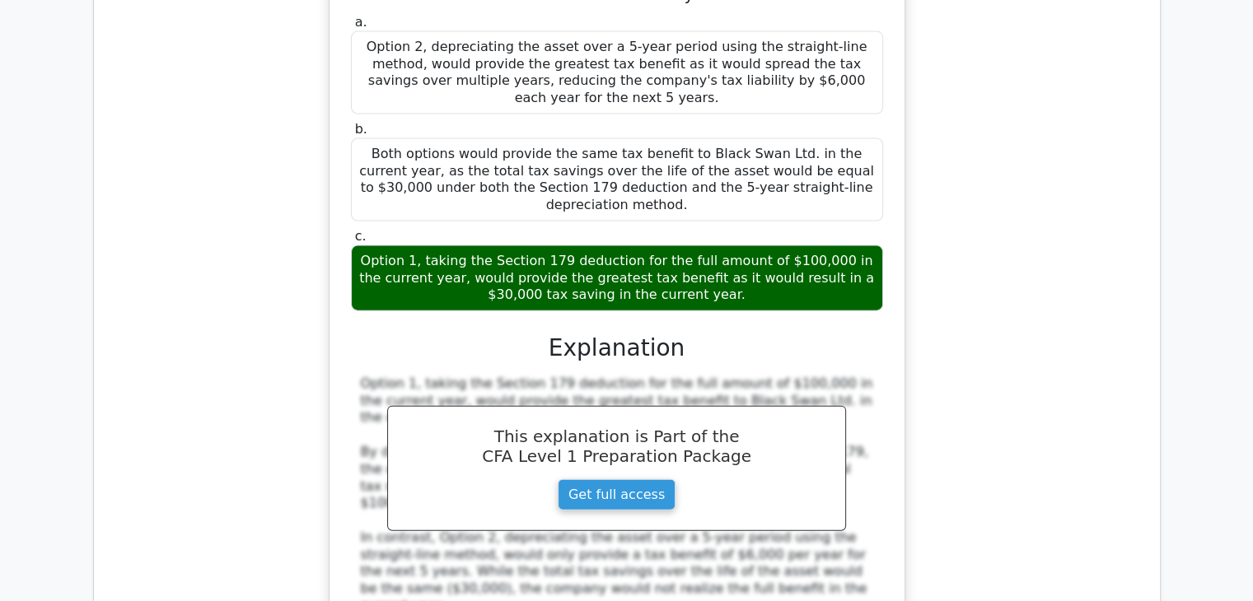
scroll to position [9898, 0]
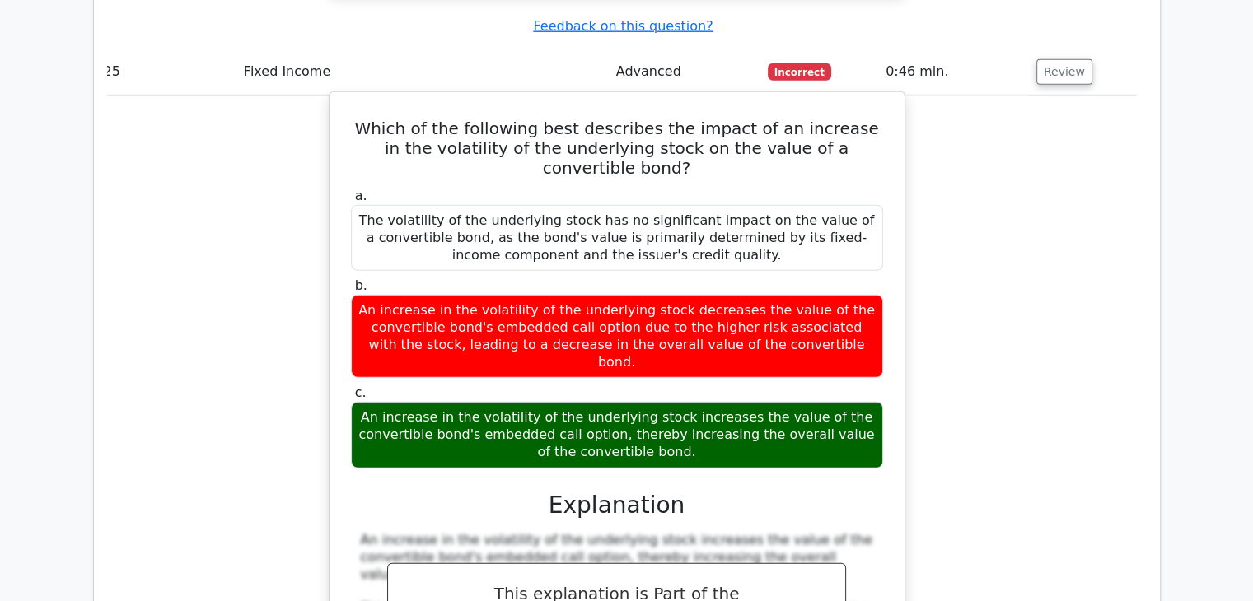
scroll to position [10660, 0]
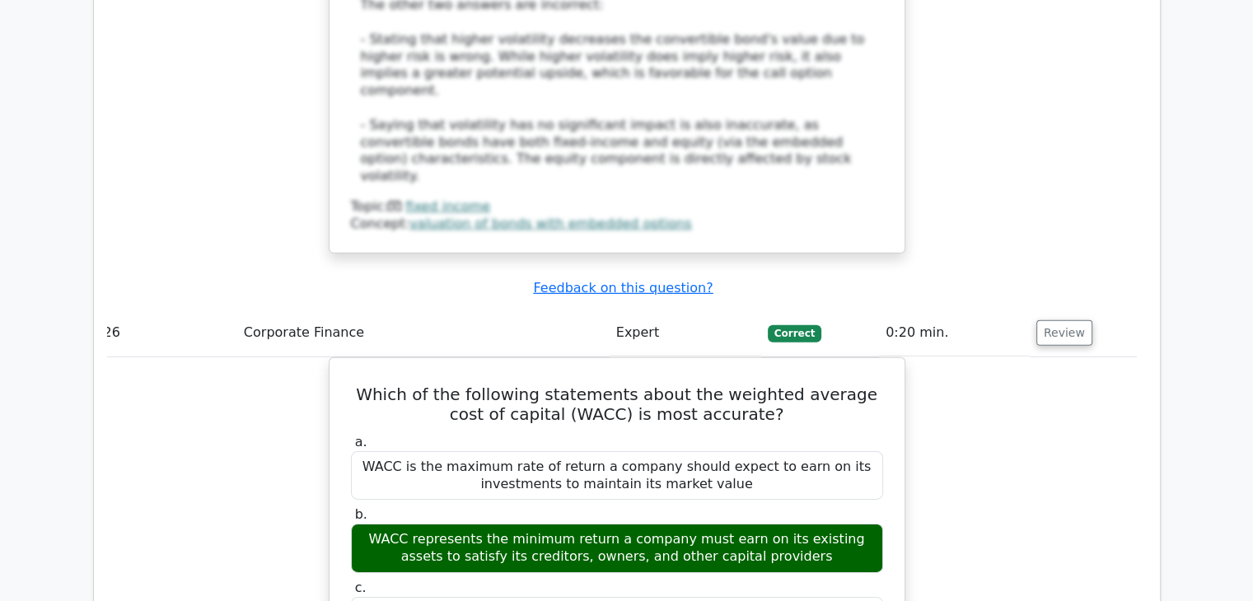
scroll to position [11472, 0]
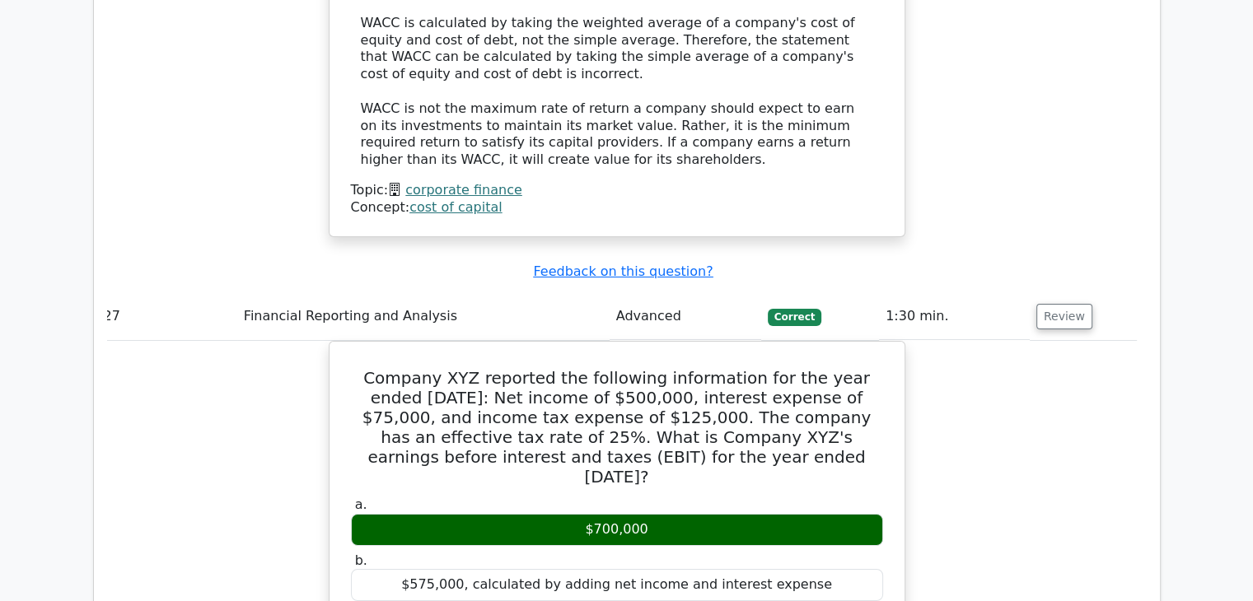
scroll to position [12168, 0]
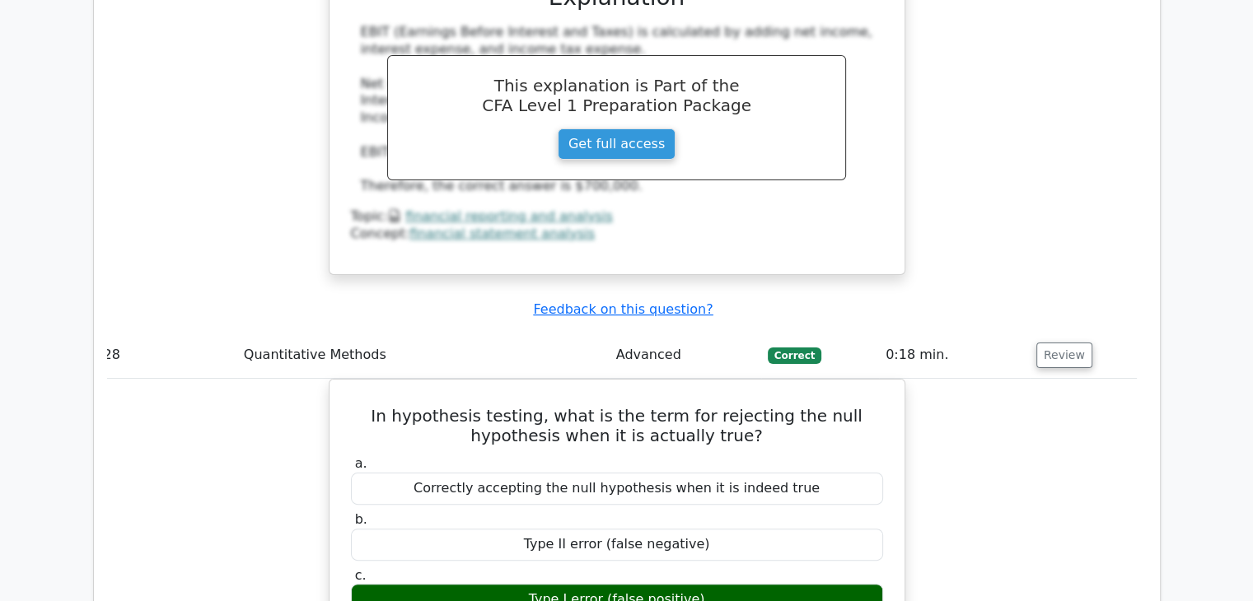
scroll to position [12815, 0]
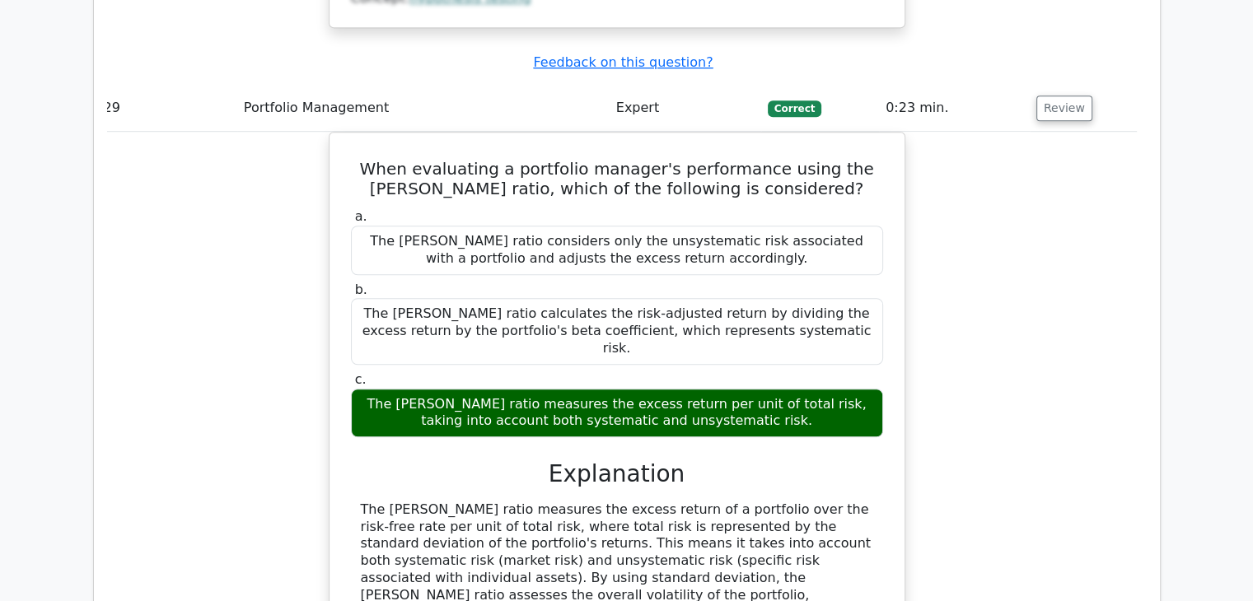
scroll to position [13737, 0]
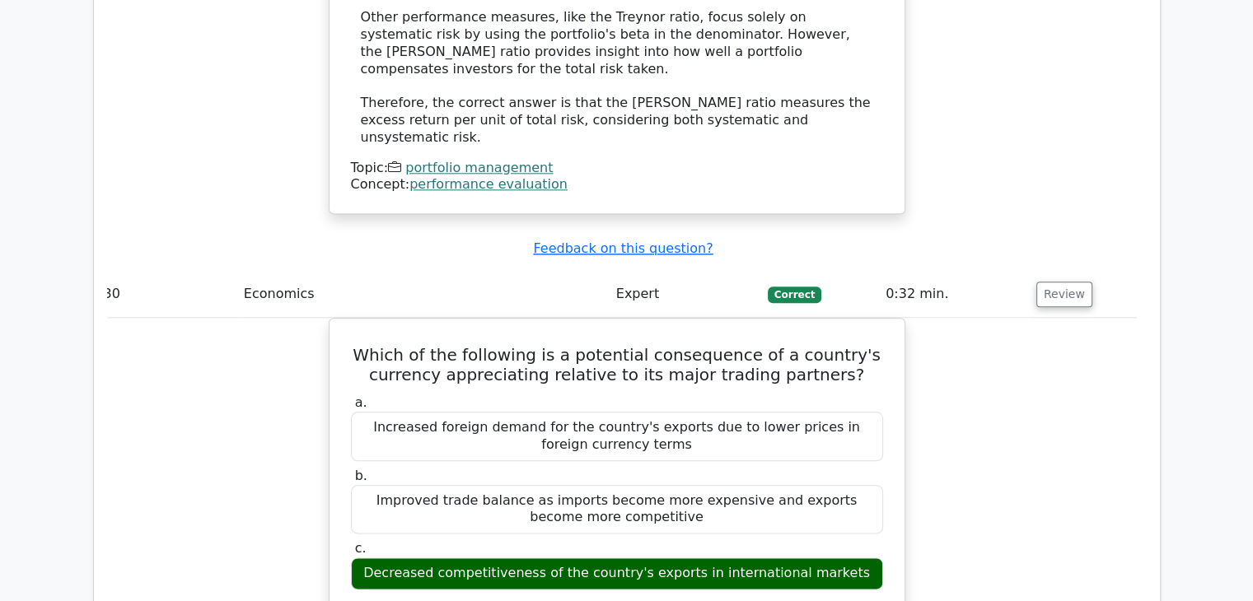
scroll to position [14369, 0]
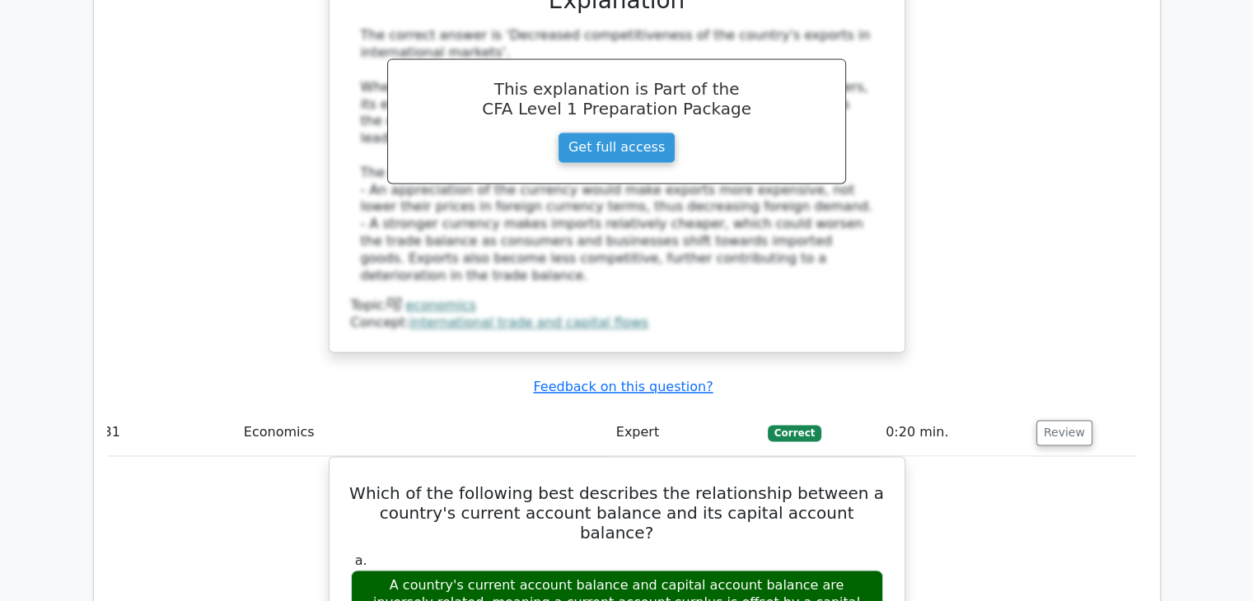
scroll to position [15107, 0]
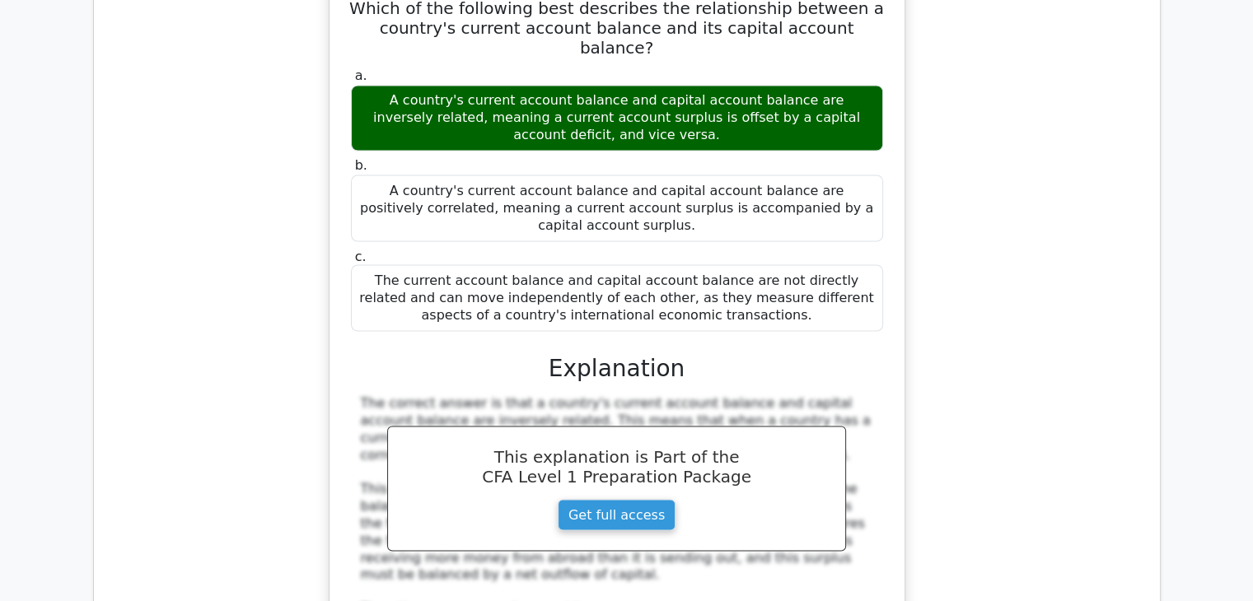
scroll to position [15481, 0]
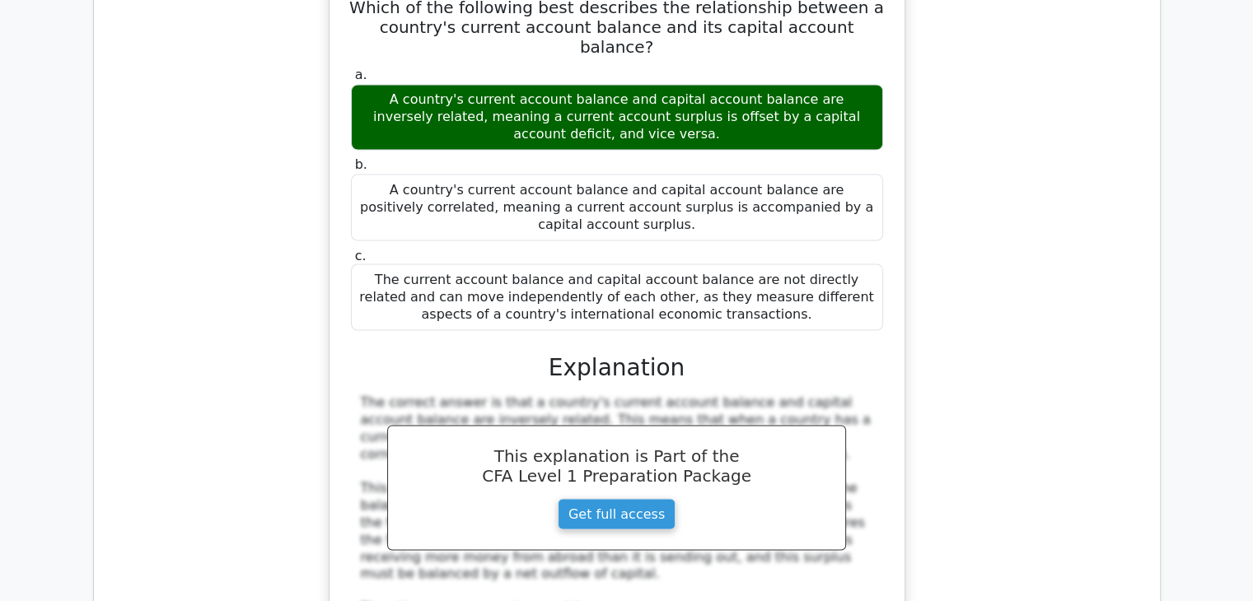
drag, startPoint x: 666, startPoint y: 127, endPoint x: 337, endPoint y: 60, distance: 336.2
copy h5 "A financial analyst is testing the hypothesis that the average daily return of …"
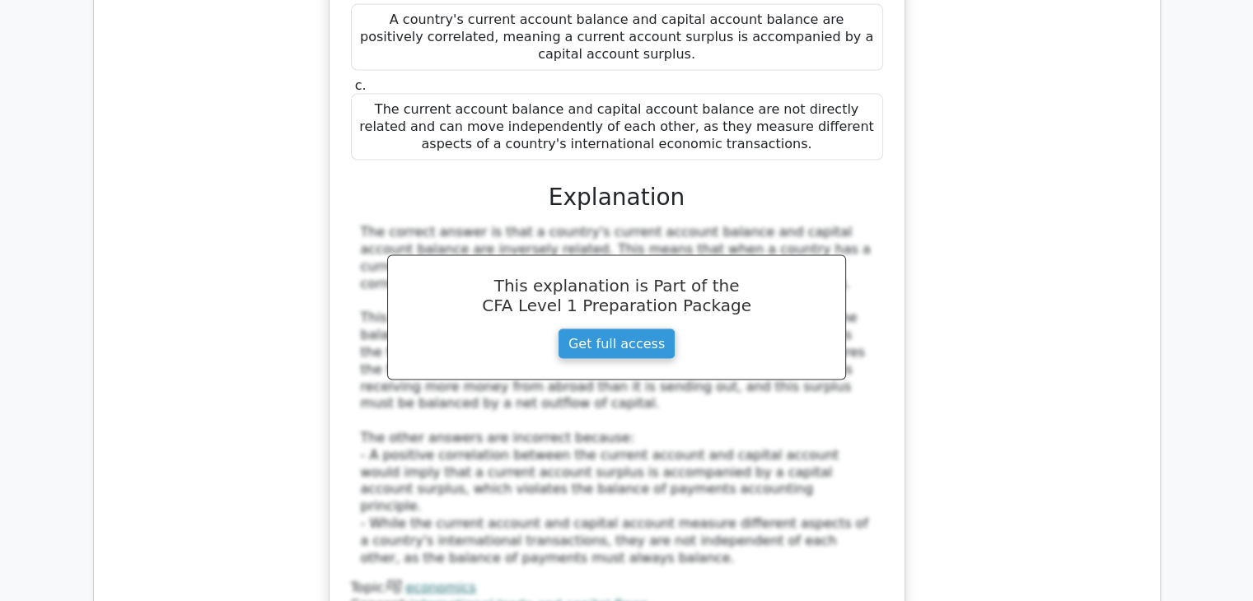
scroll to position [15450, 0]
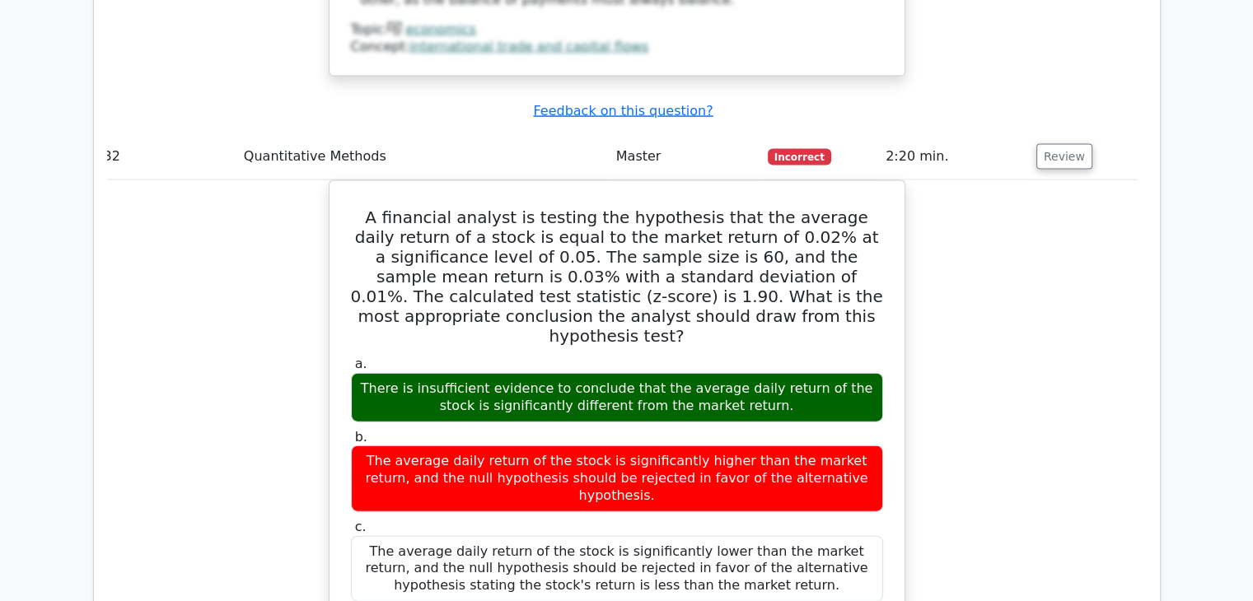
scroll to position [16210, 0]
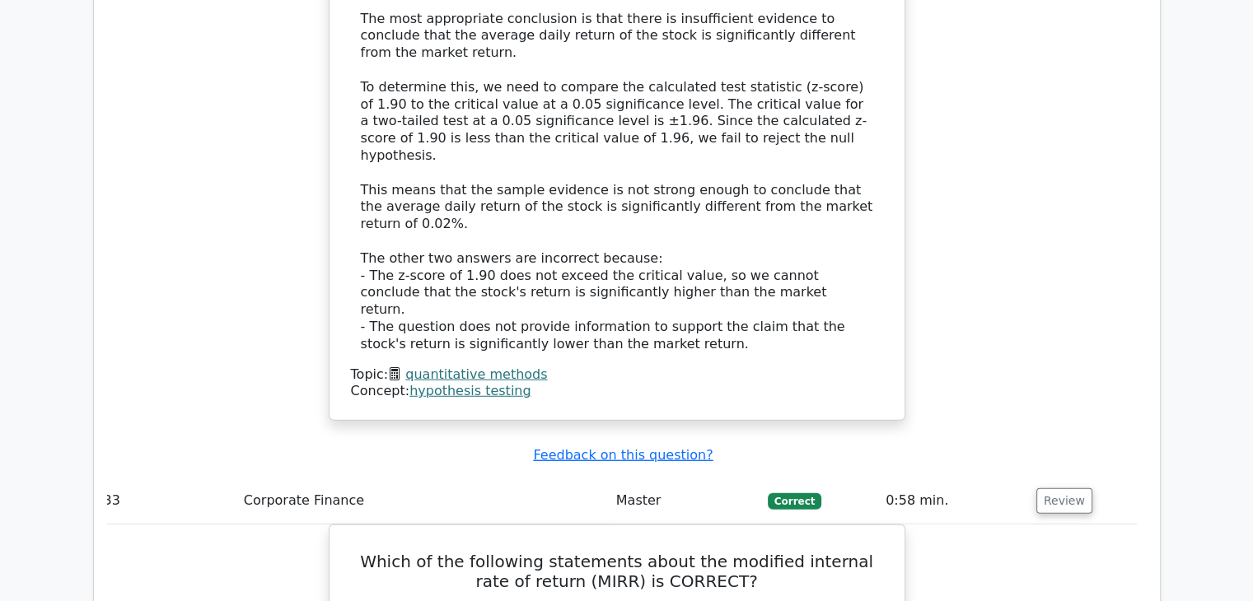
scroll to position [16866, 0]
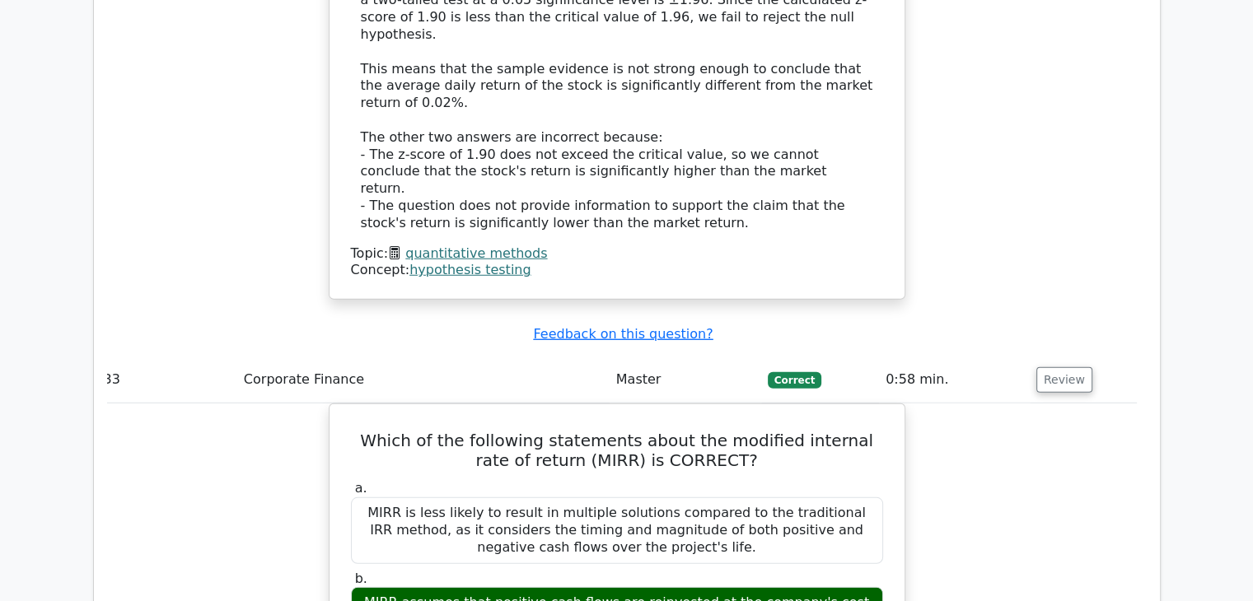
scroll to position [17065, 0]
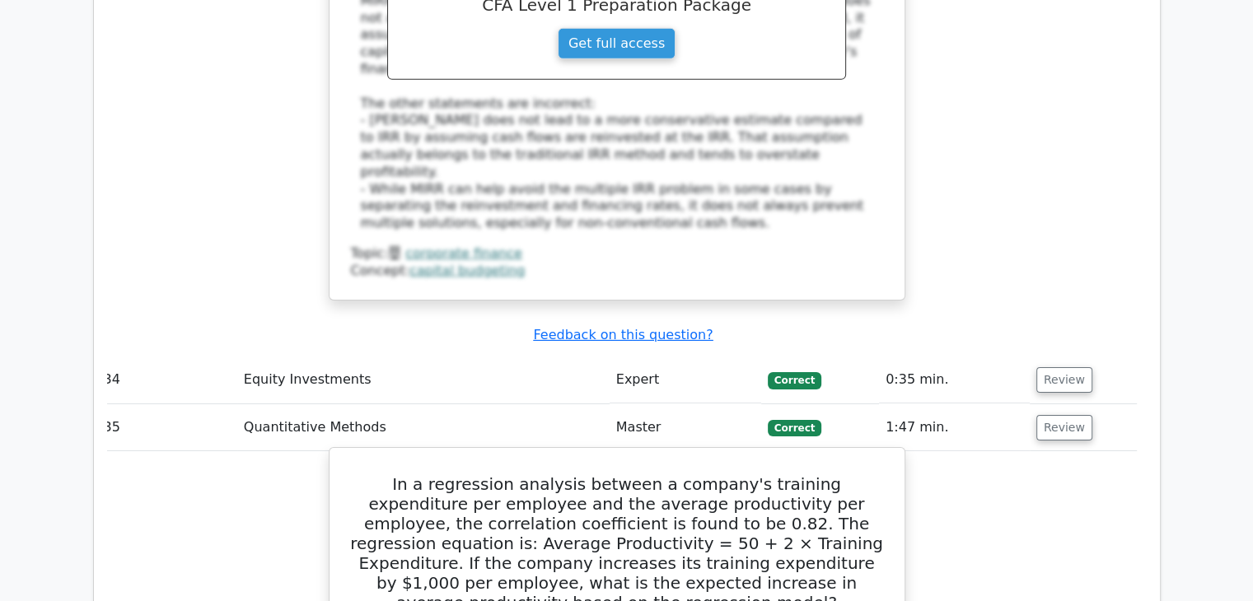
scroll to position [17872, 0]
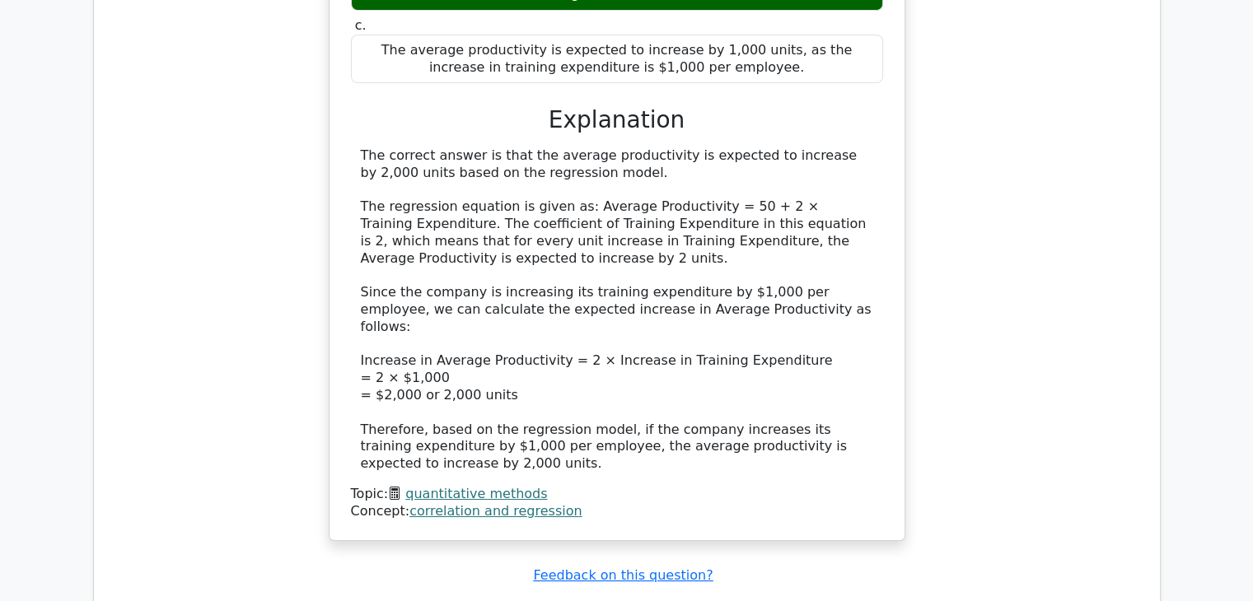
scroll to position [18645, 0]
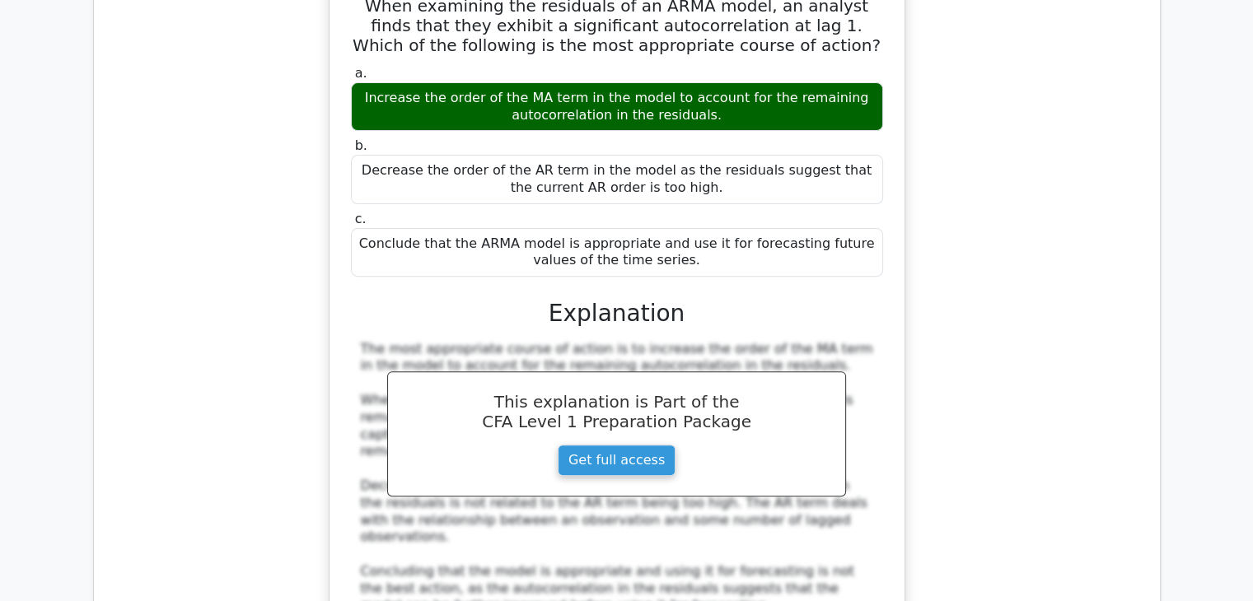
scroll to position [19321, 0]
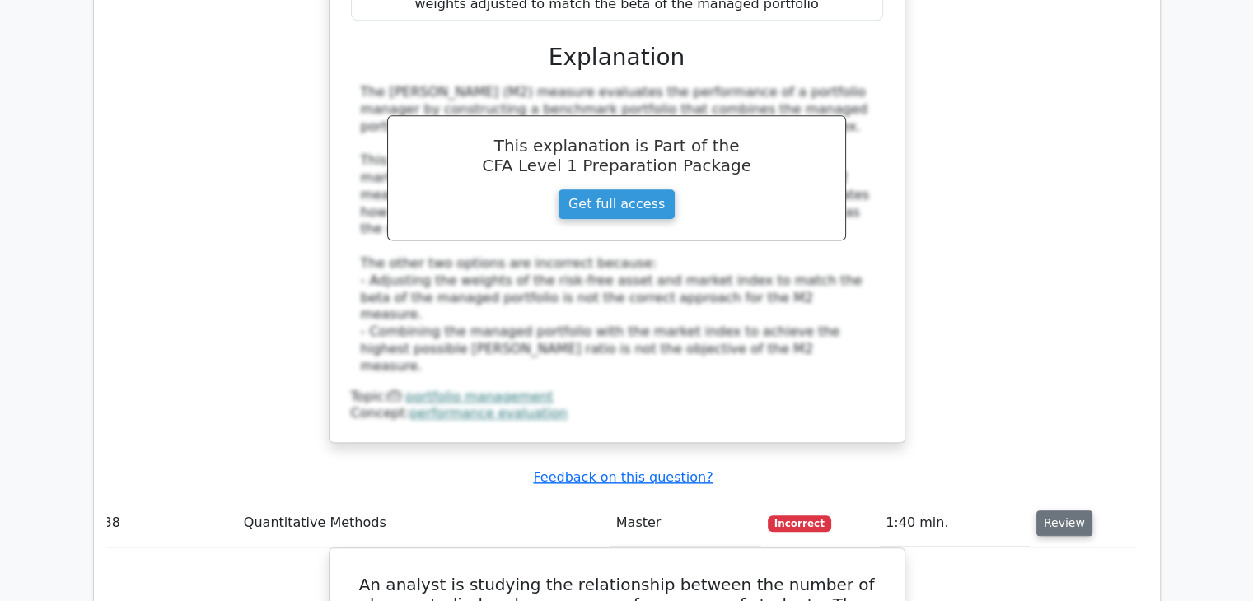
scroll to position [20395, 0]
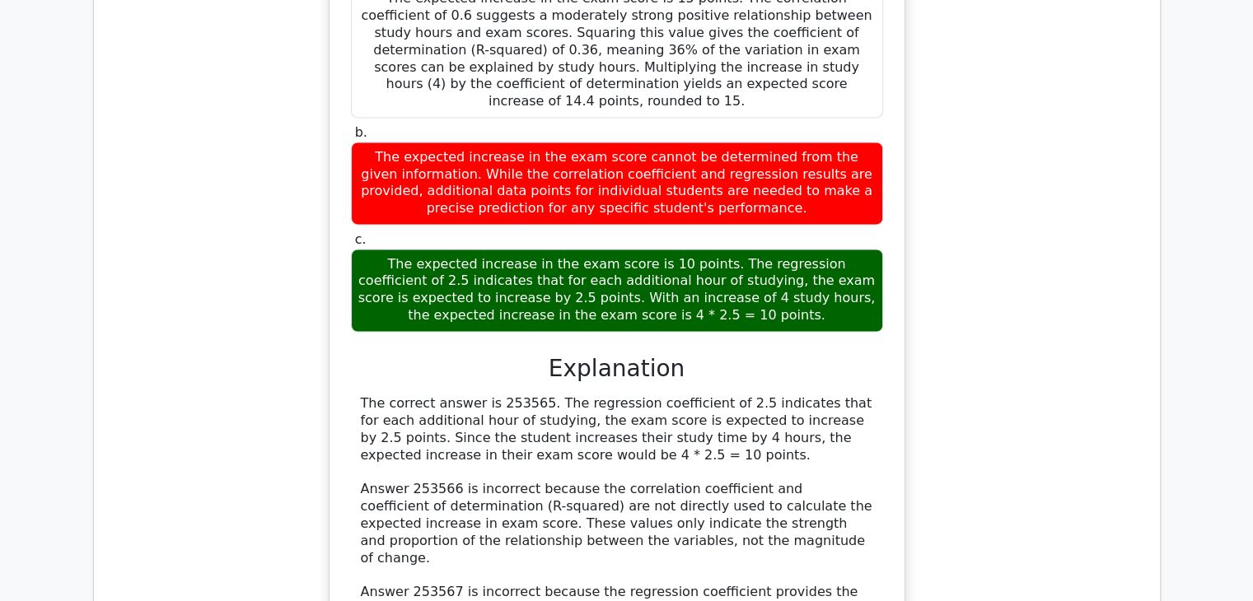
scroll to position [21153, 0]
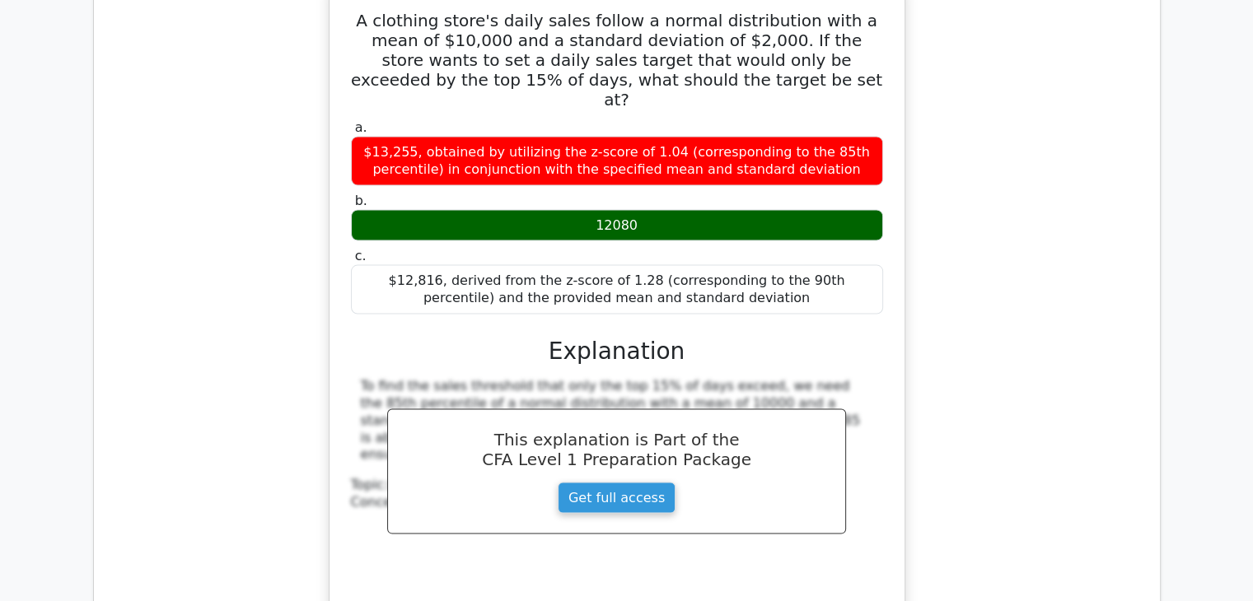
scroll to position [22176, 0]
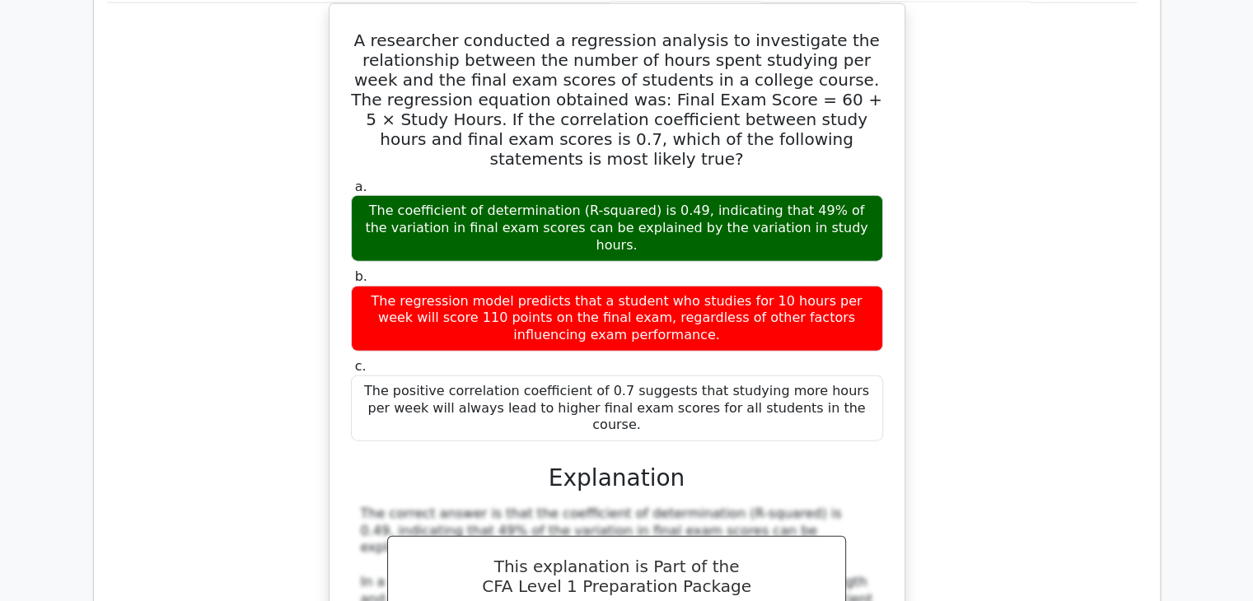
scroll to position [22808, 0]
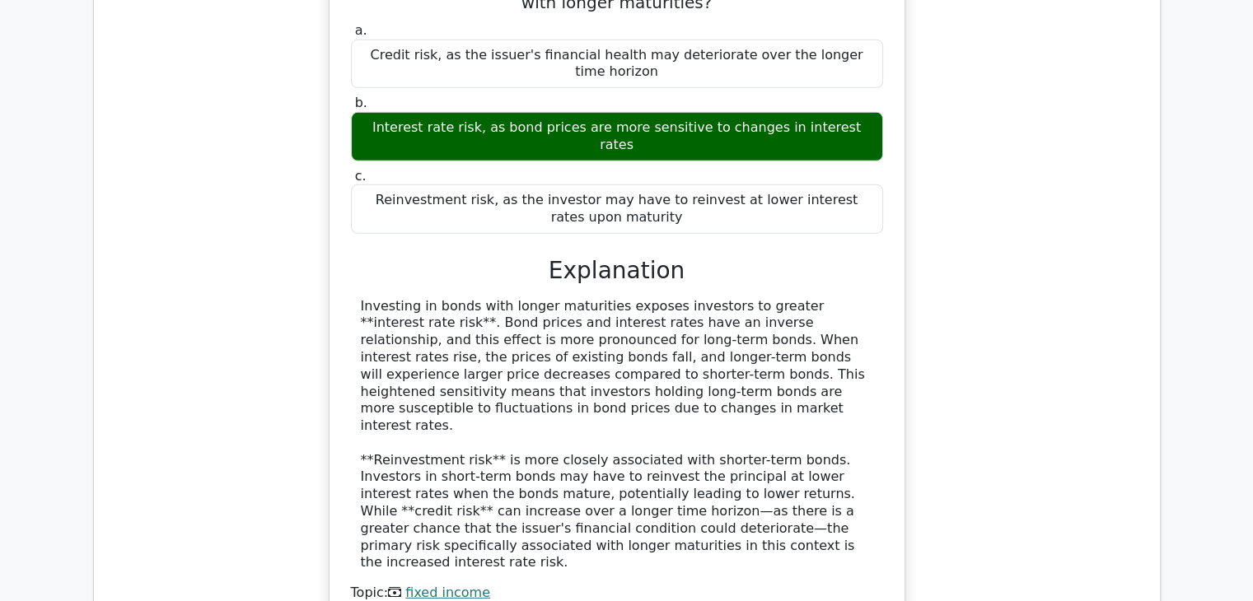
scroll to position [23865, 0]
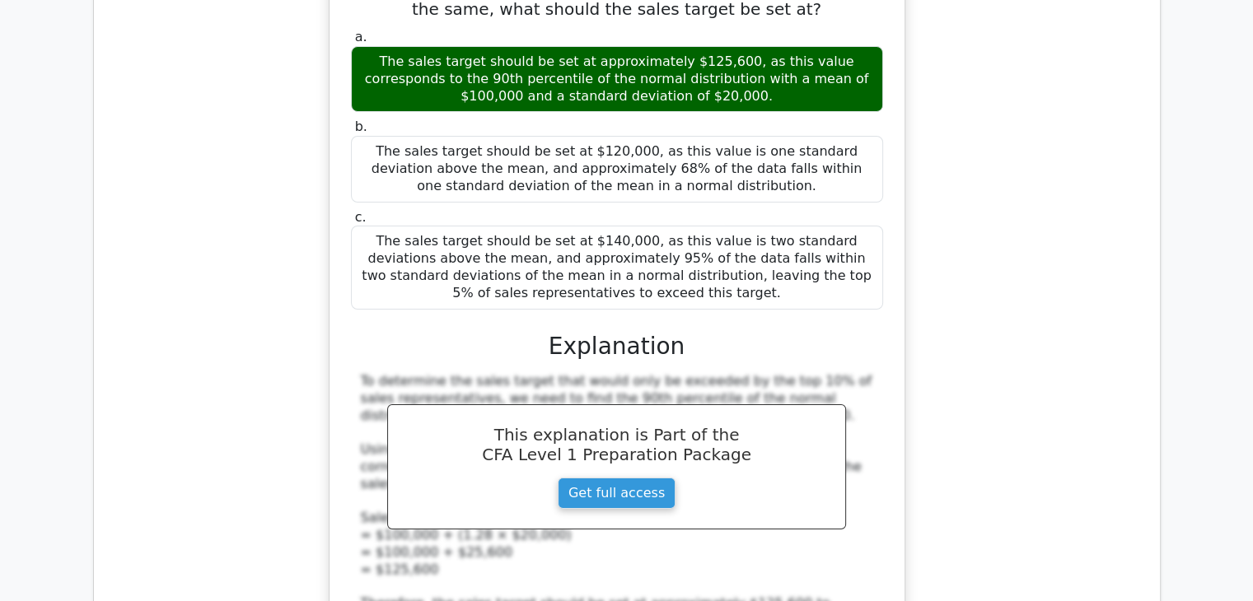
scroll to position [24784, 0]
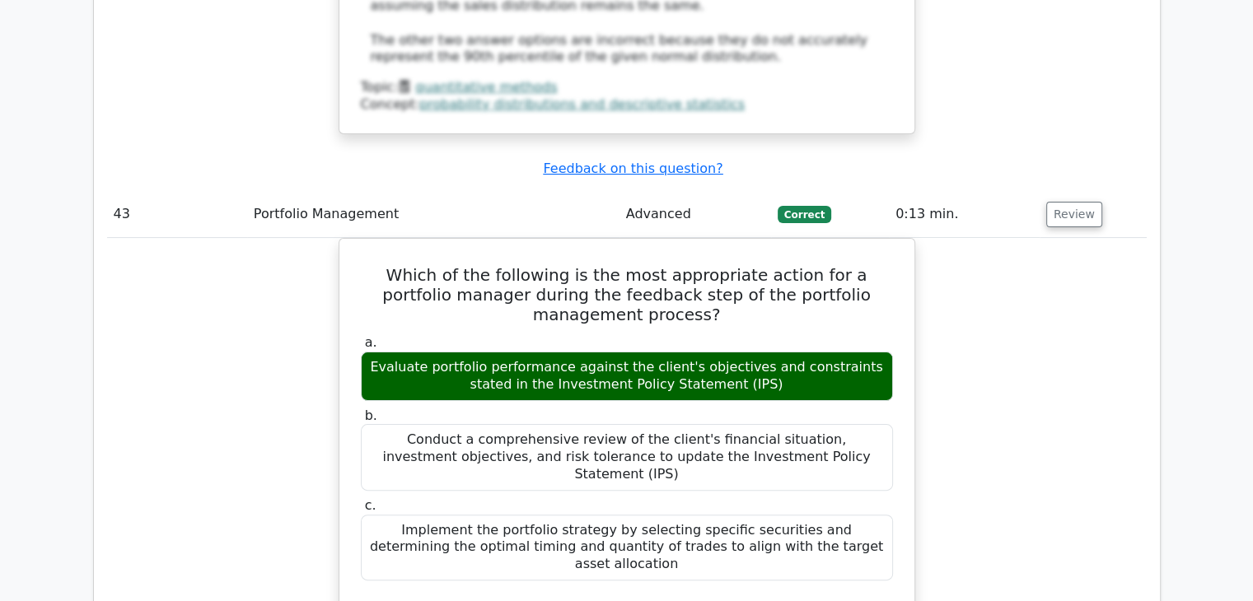
scroll to position [25370, 0]
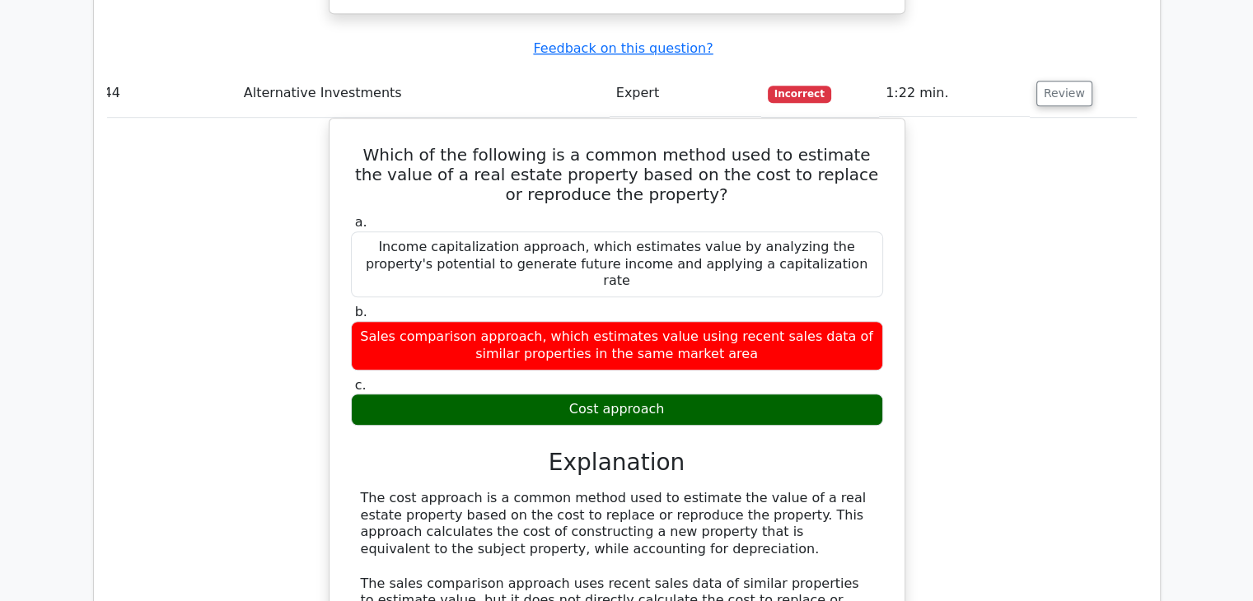
scroll to position [26367, 0]
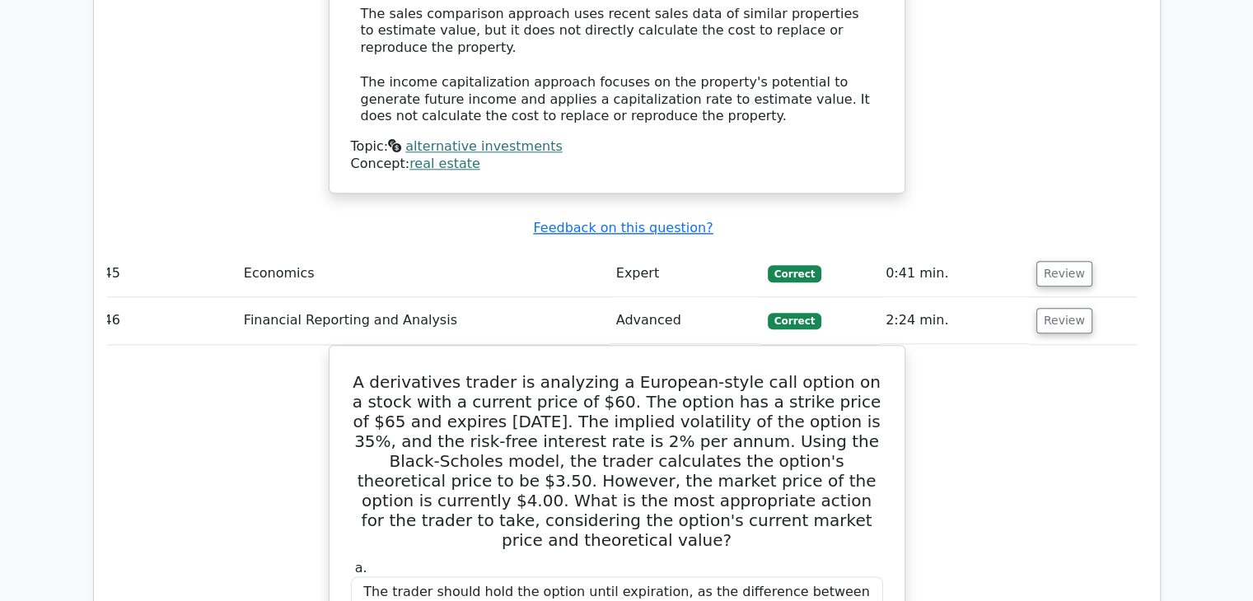
scroll to position [27001, 0]
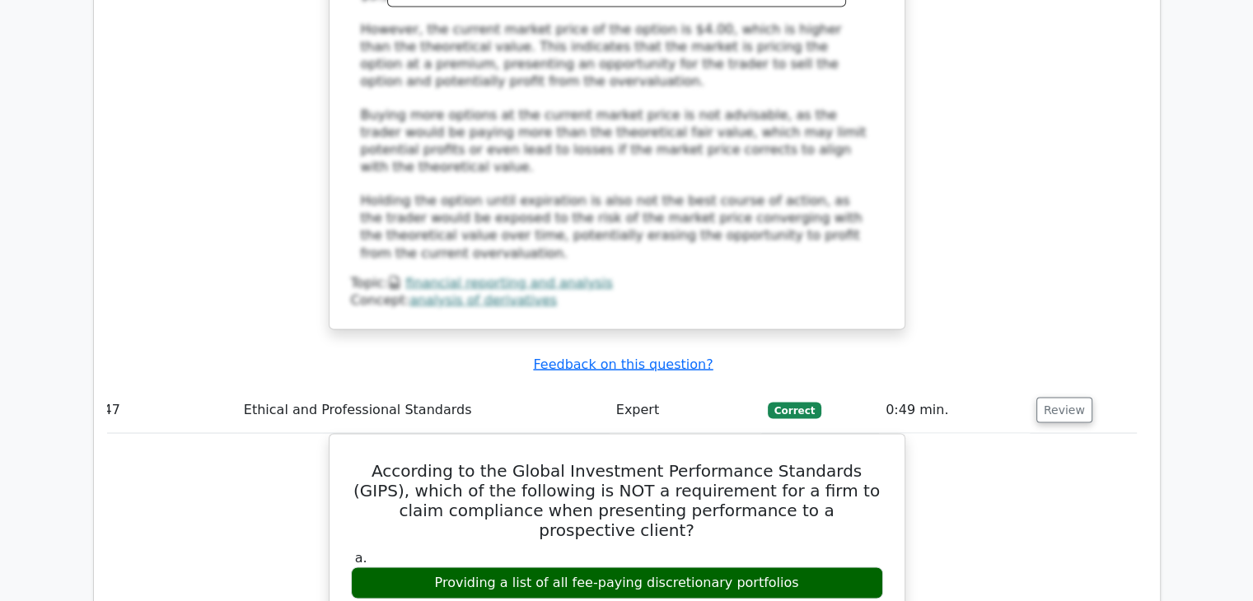
scroll to position [27832, 0]
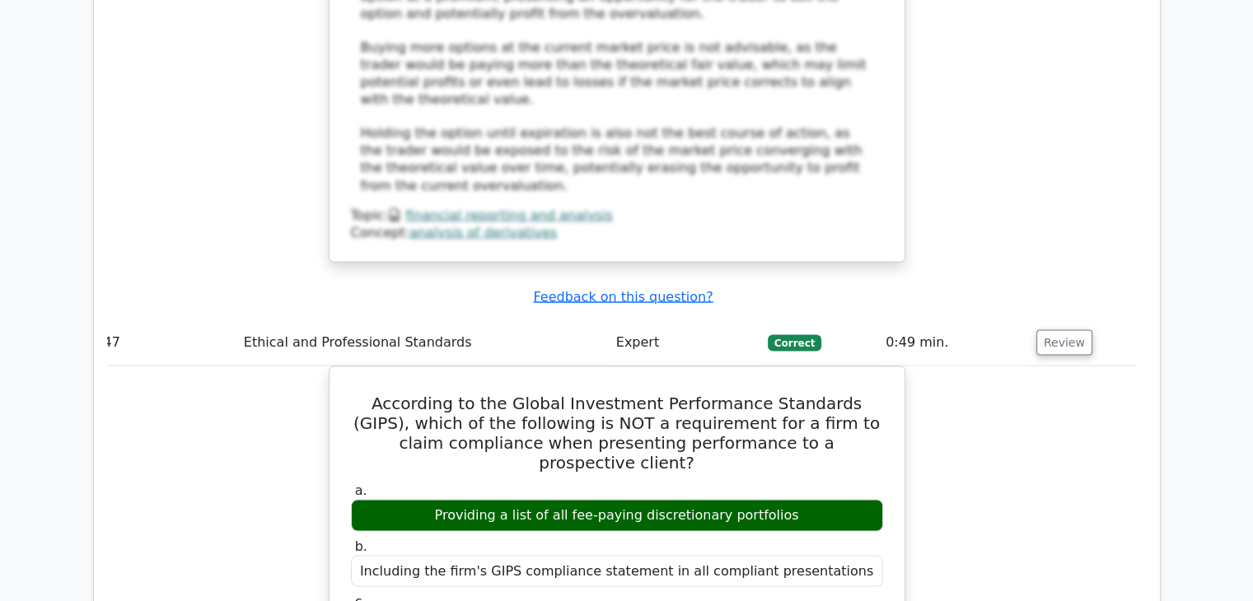
scroll to position [27996, 0]
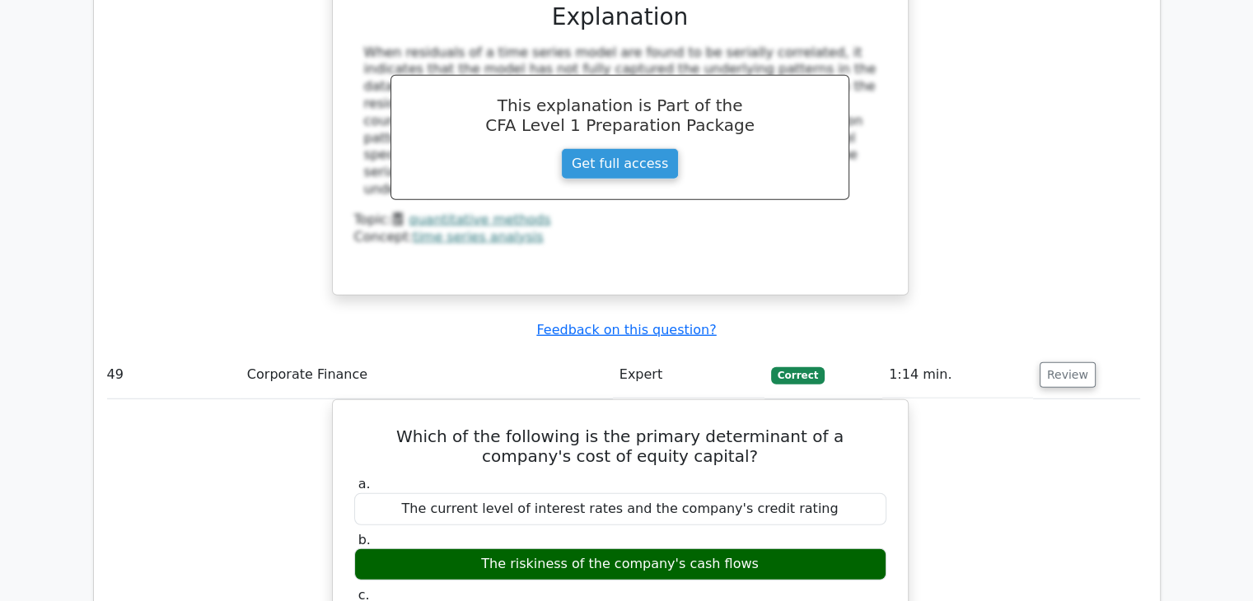
scroll to position [29342, 0]
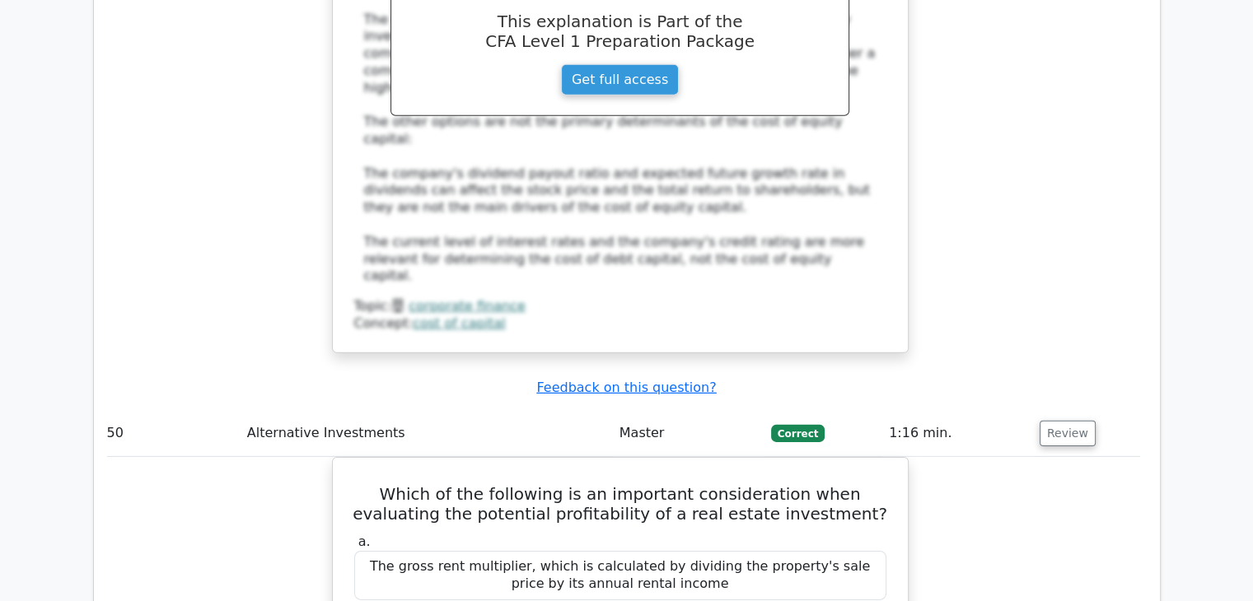
scroll to position [30279, 0]
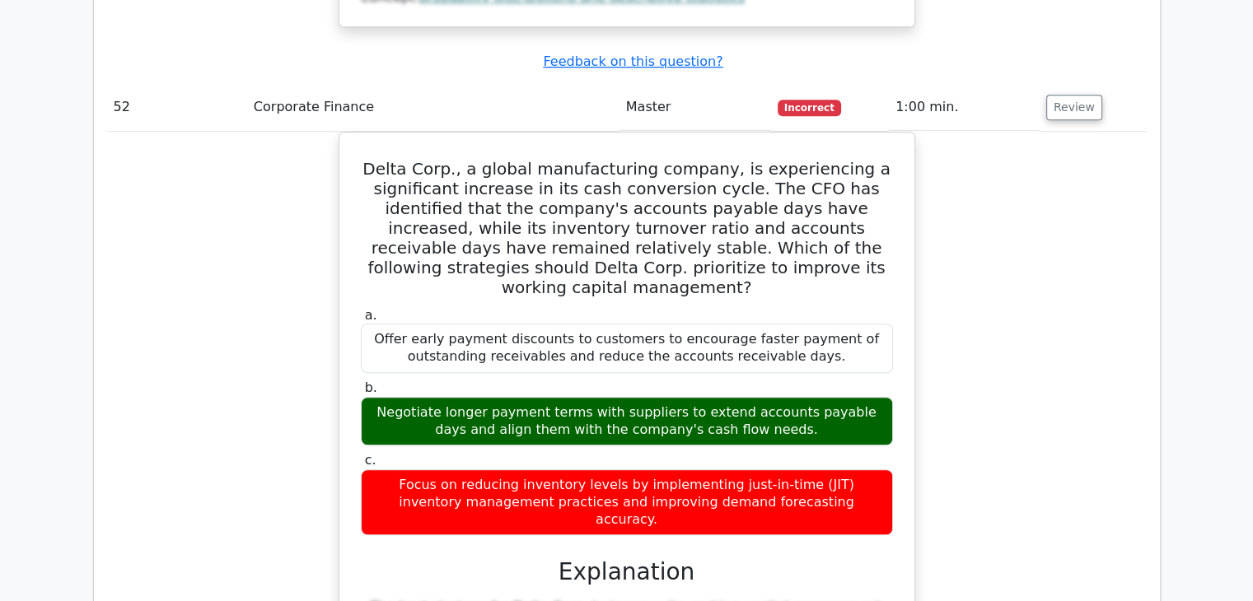
scroll to position [32384, 0]
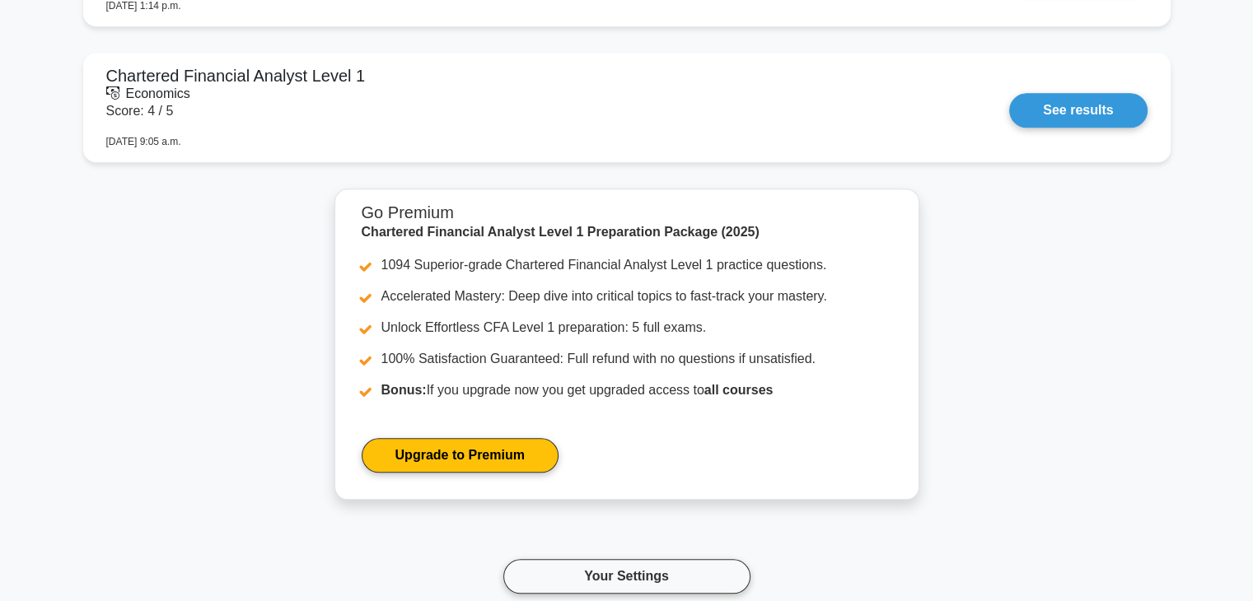
scroll to position [1549, 0]
